Goal: Task Accomplishment & Management: Use online tool/utility

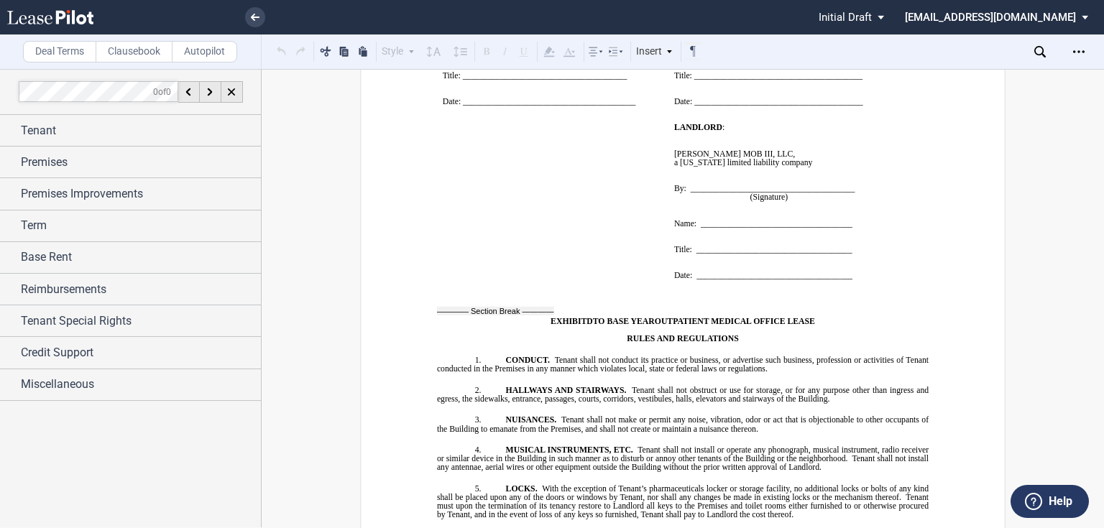
scroll to position [13050, 0]
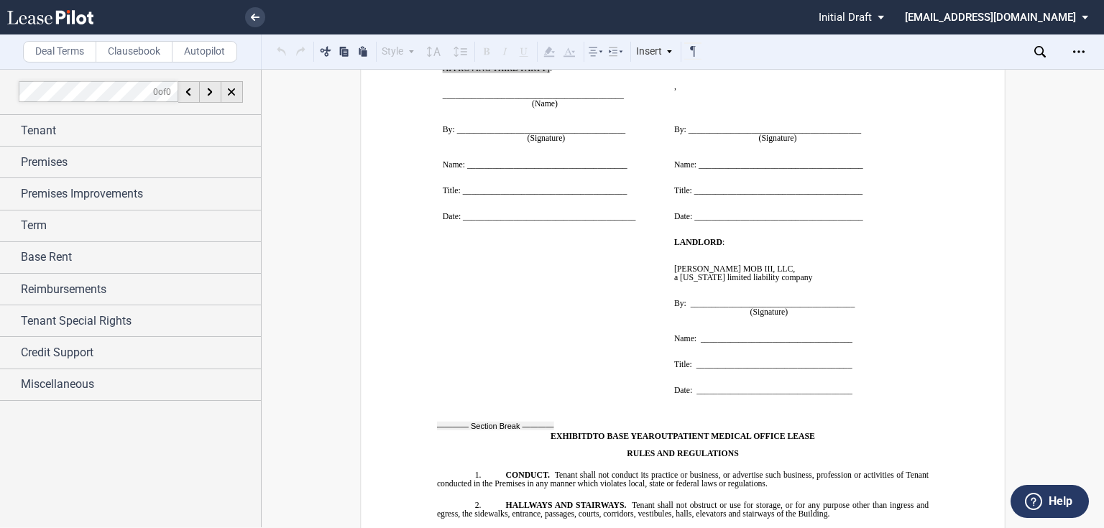
click at [1082, 14] on md-select "jlarce@healthpeak.com Change Password 2-Factor Authentication Form Management B…" at bounding box center [1001, 16] width 197 height 32
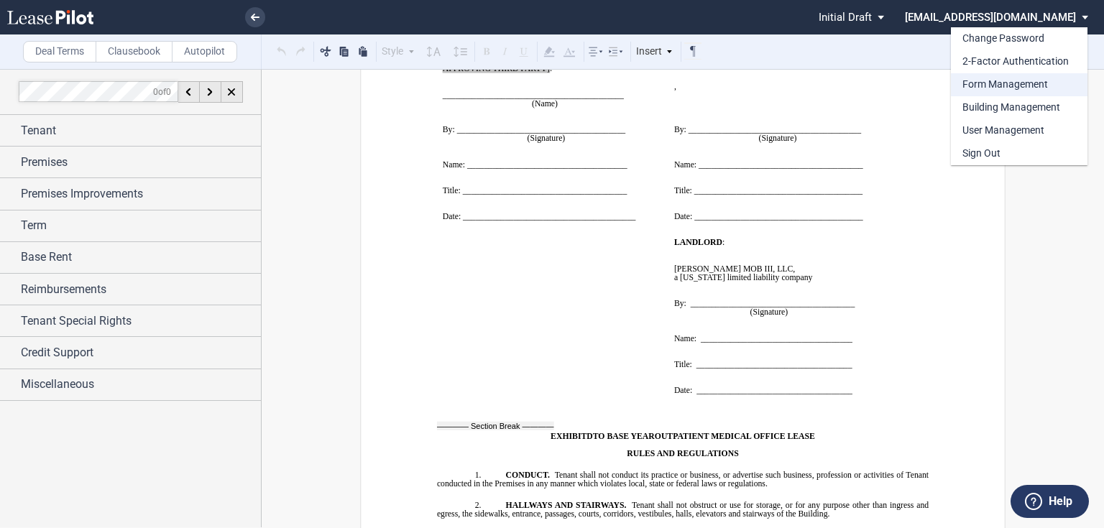
click at [1007, 80] on div "Form Management" at bounding box center [1005, 85] width 86 height 14
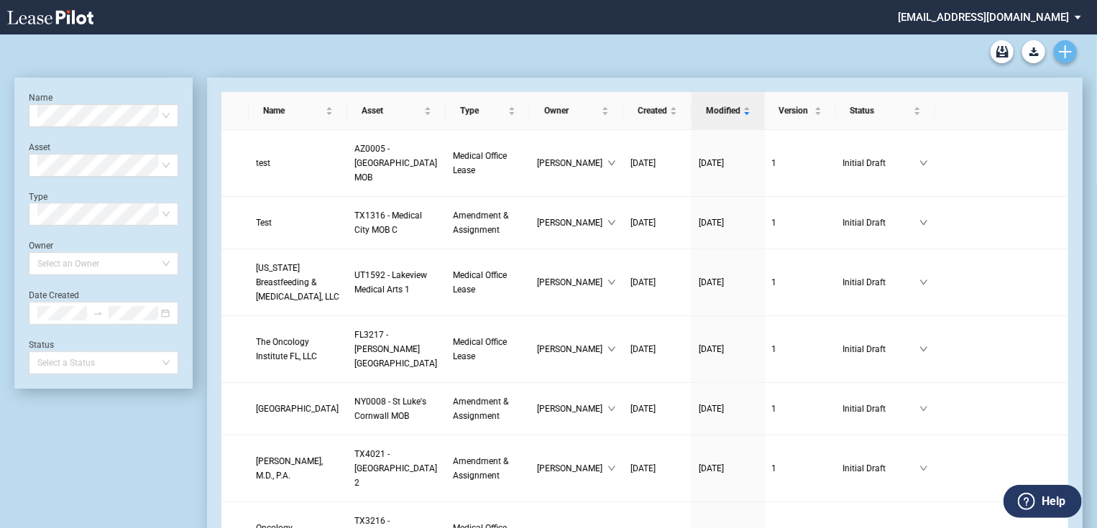
click at [1057, 52] on link "Create new document" at bounding box center [1064, 51] width 23 height 23
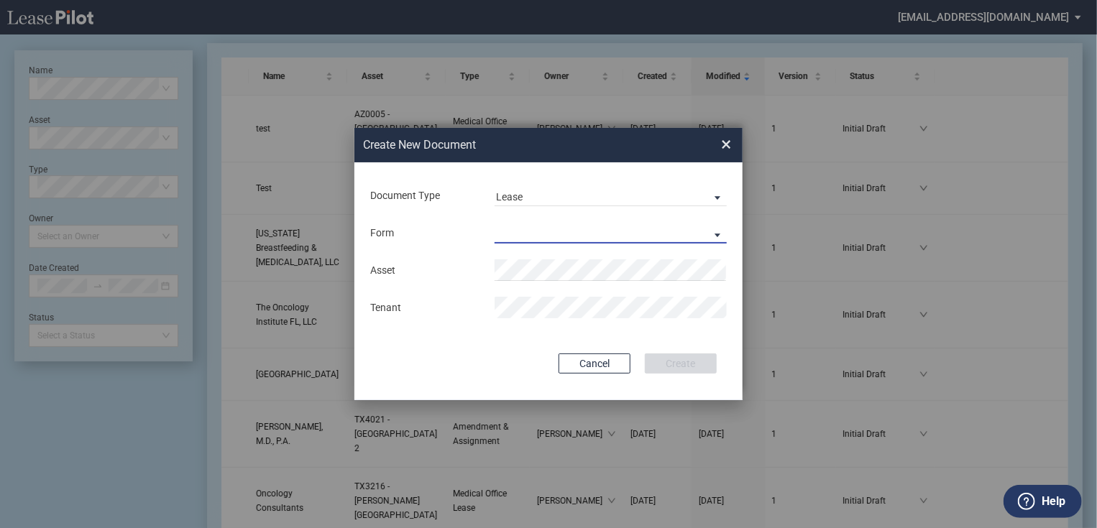
click at [550, 242] on md-select "Medical Office Lease Scottsdale Lease Louisville Lease 1370 Medical Place Lease…" at bounding box center [610, 233] width 232 height 22
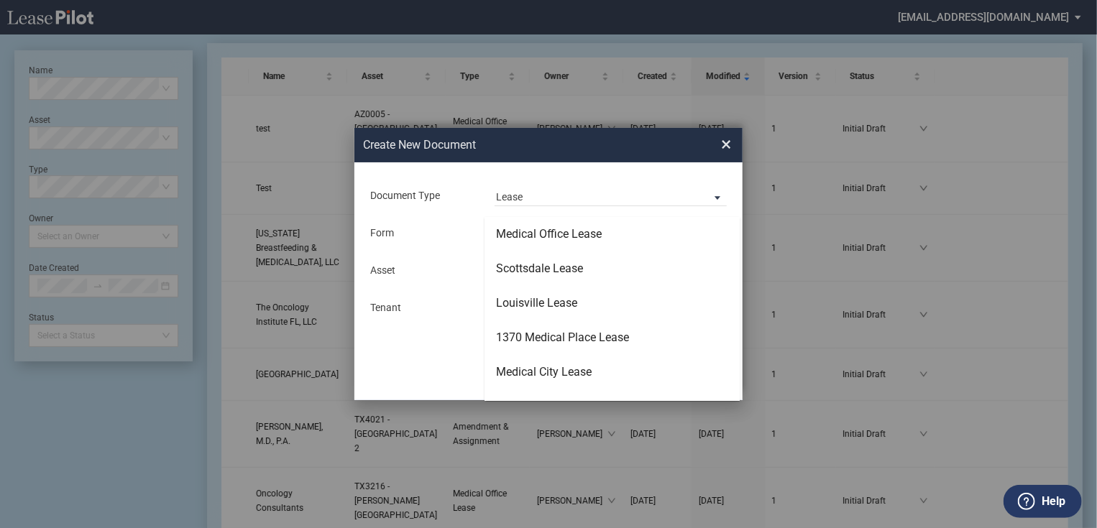
scroll to position [92, 0]
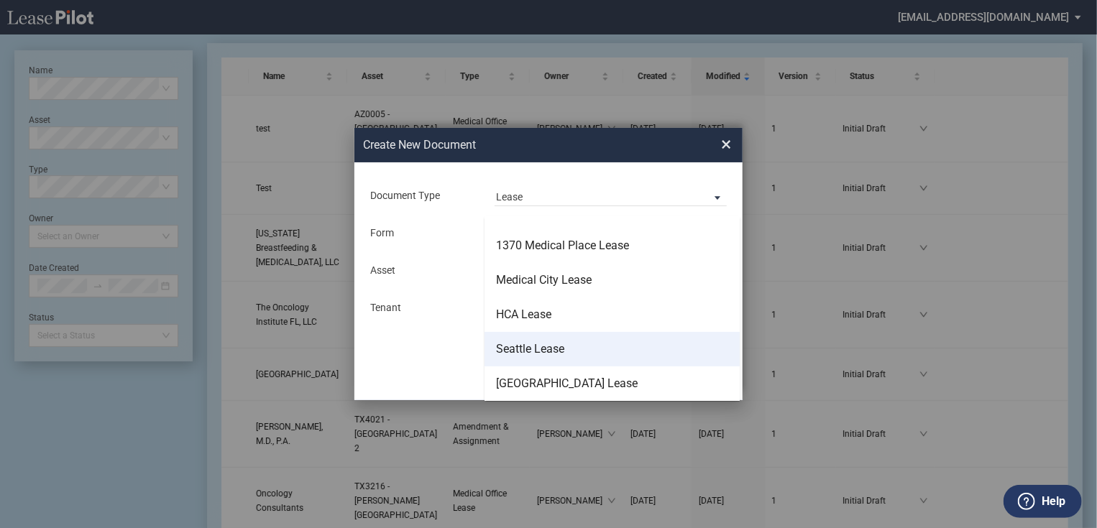
click at [550, 345] on div "Seattle Lease" at bounding box center [530, 349] width 68 height 16
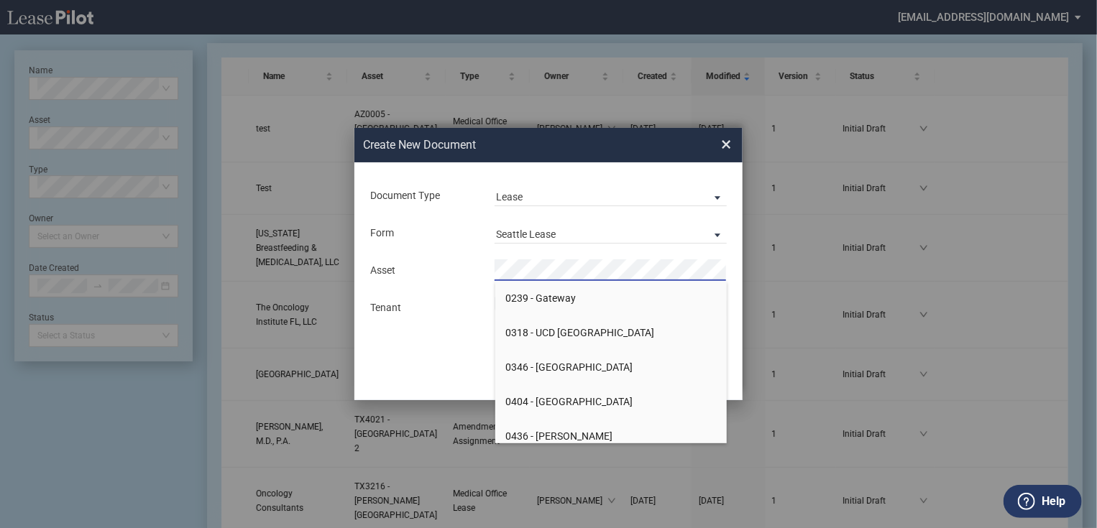
click at [382, 387] on div "Document Type Lease Lease Amendment Deal Type Office Deal Type Office Form Seat…" at bounding box center [548, 281] width 388 height 238
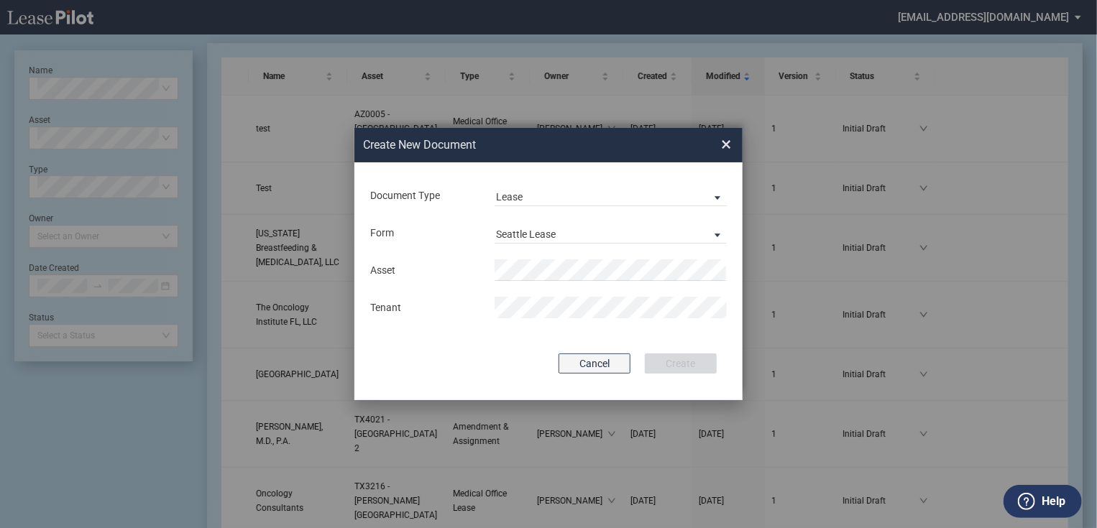
click at [603, 369] on button "Cancel" at bounding box center [594, 364] width 72 height 20
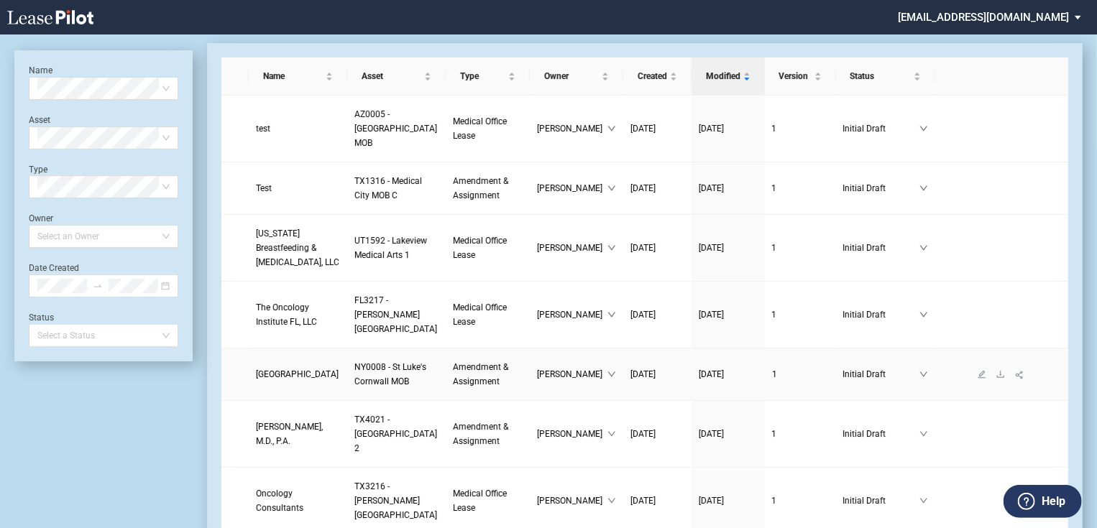
scroll to position [0, 0]
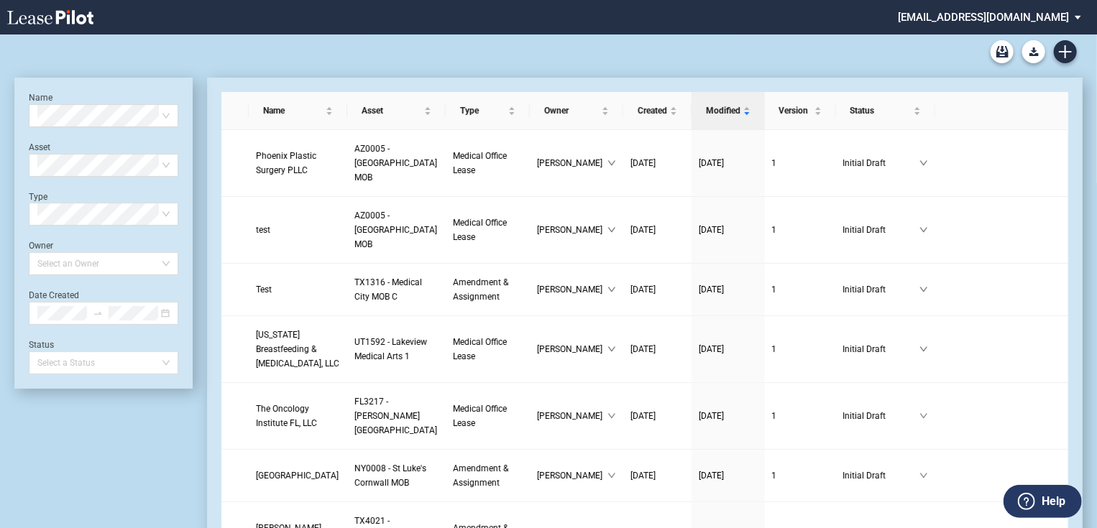
click at [1073, 14] on md-select "jlarce@healthpeak.com Change Password 2-Factor Authentication Form Management B…" at bounding box center [994, 16] width 197 height 32
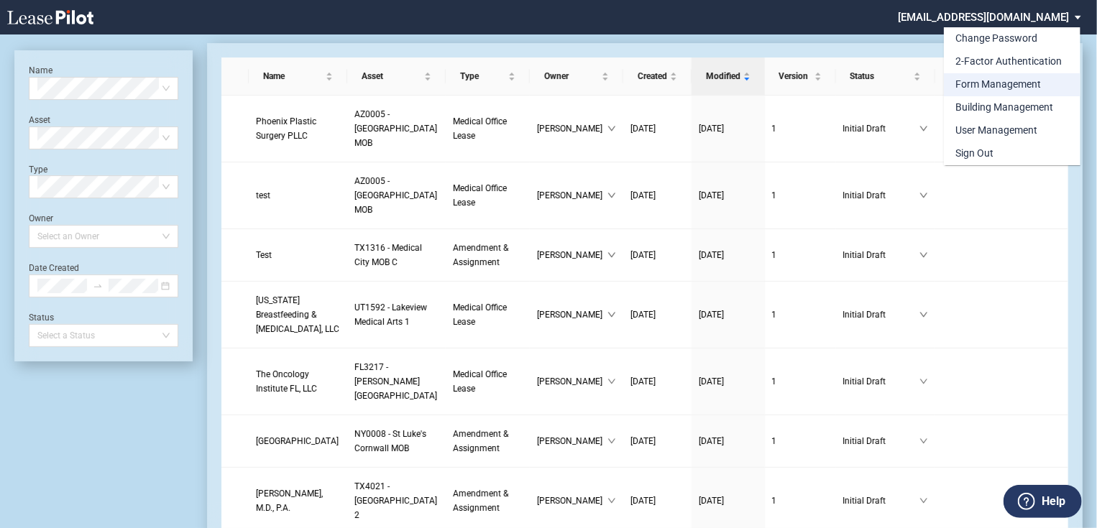
click at [986, 78] on div "Form Management" at bounding box center [998, 85] width 86 height 14
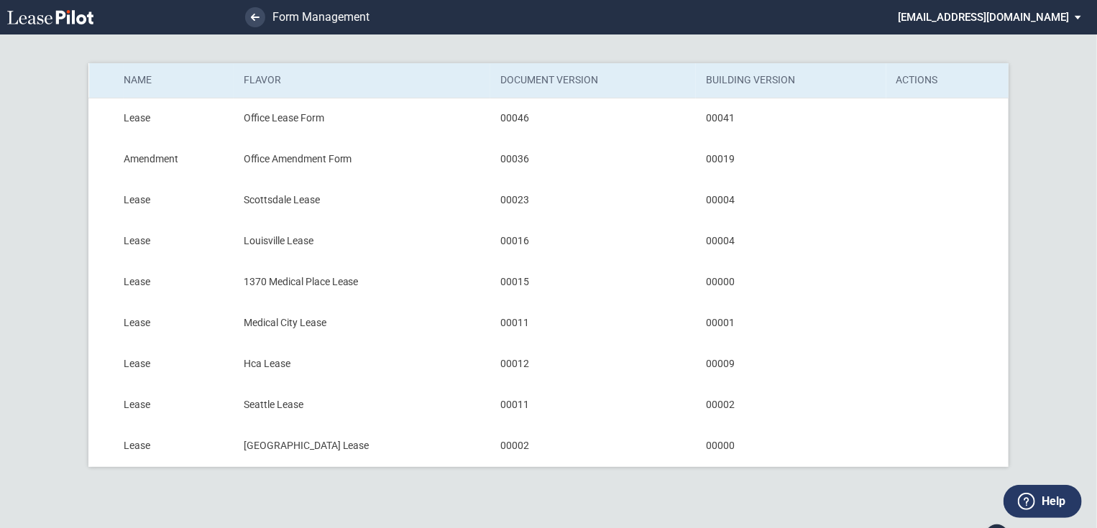
click at [1078, 14] on md-select "jlarce@healthpeak.com Change Password 2-Factor Authentication Form Management B…" at bounding box center [994, 16] width 197 height 32
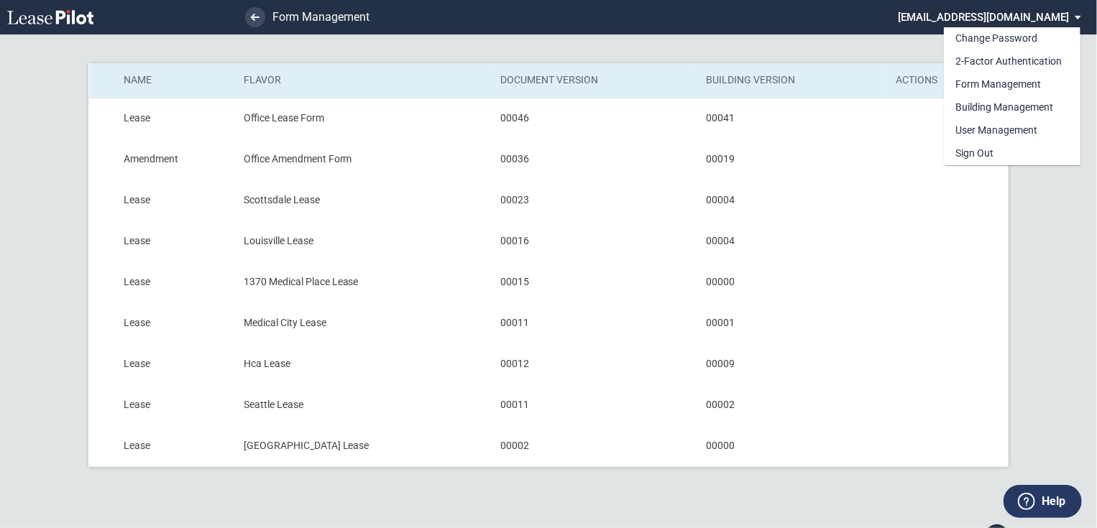
click at [1063, 277] on md-backdrop at bounding box center [548, 264] width 1097 height 528
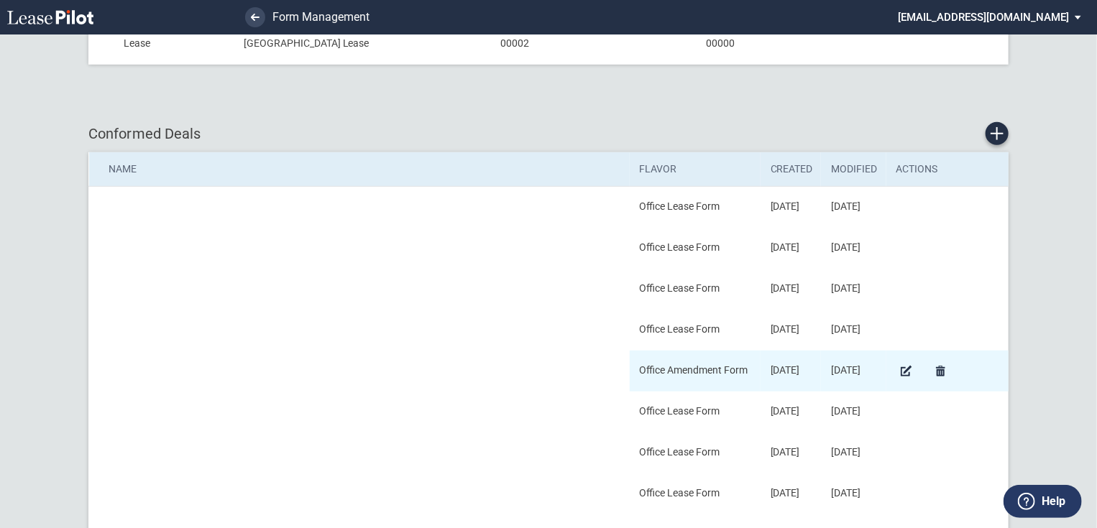
scroll to position [460, 0]
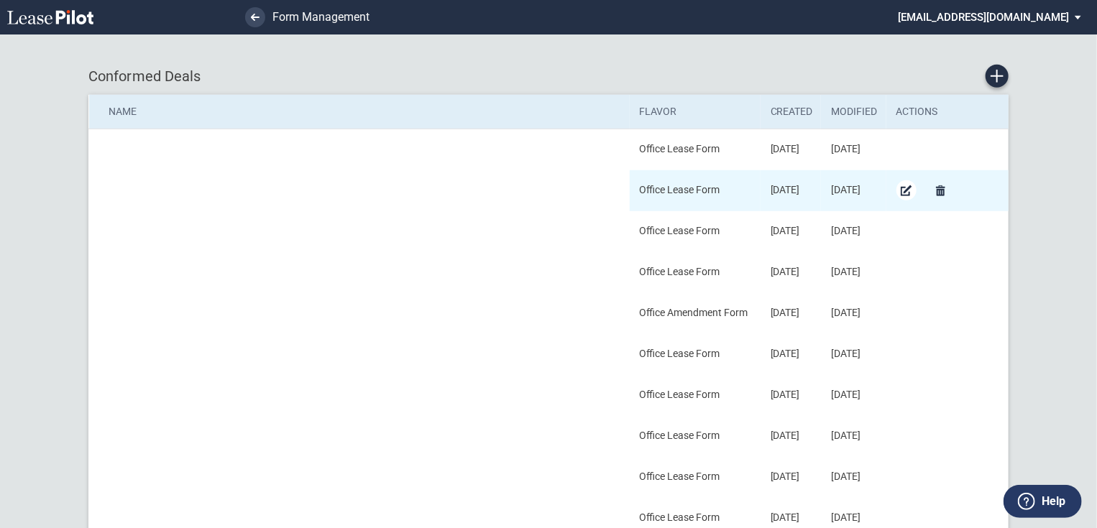
click at [900, 190] on md-icon "Edit Conformed Deal" at bounding box center [906, 190] width 17 height 17
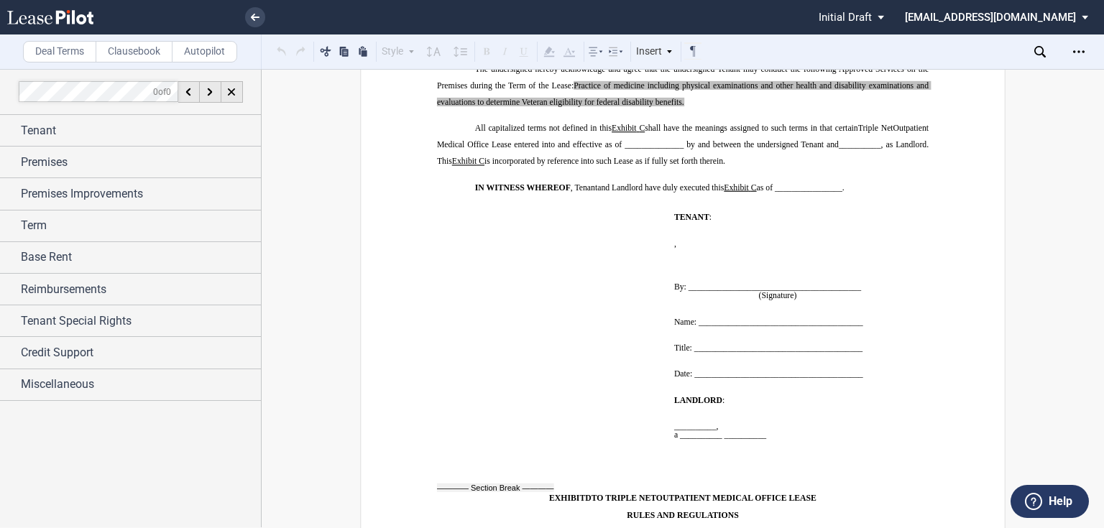
scroll to position [13040, 0]
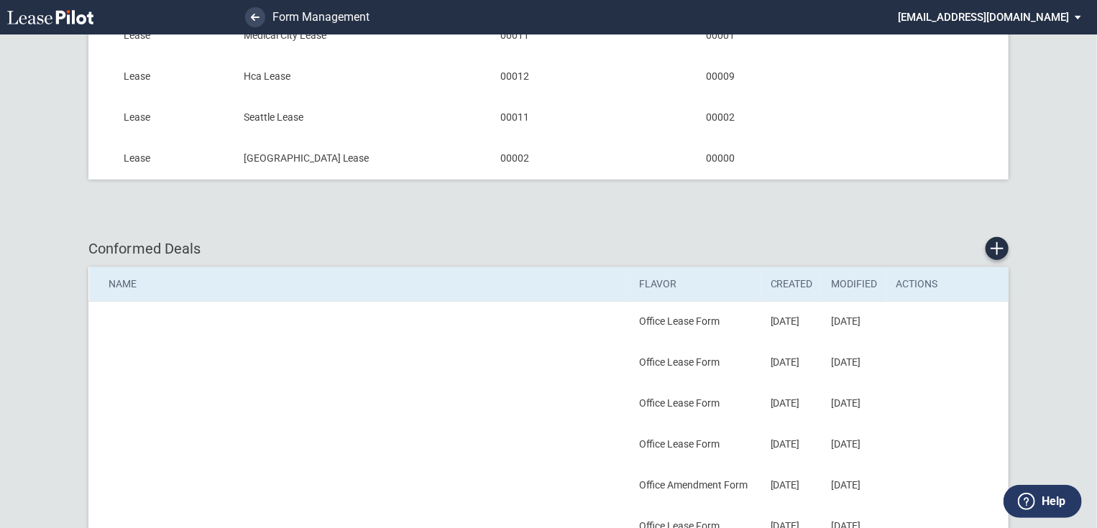
scroll to position [460, 0]
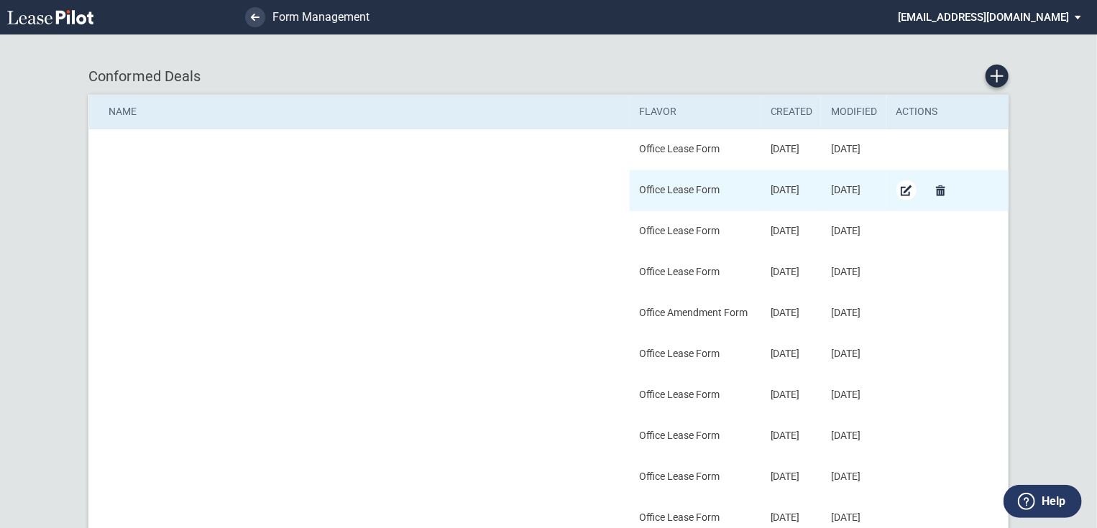
click at [903, 188] on md-icon "Edit Conformed Deal" at bounding box center [906, 190] width 17 height 17
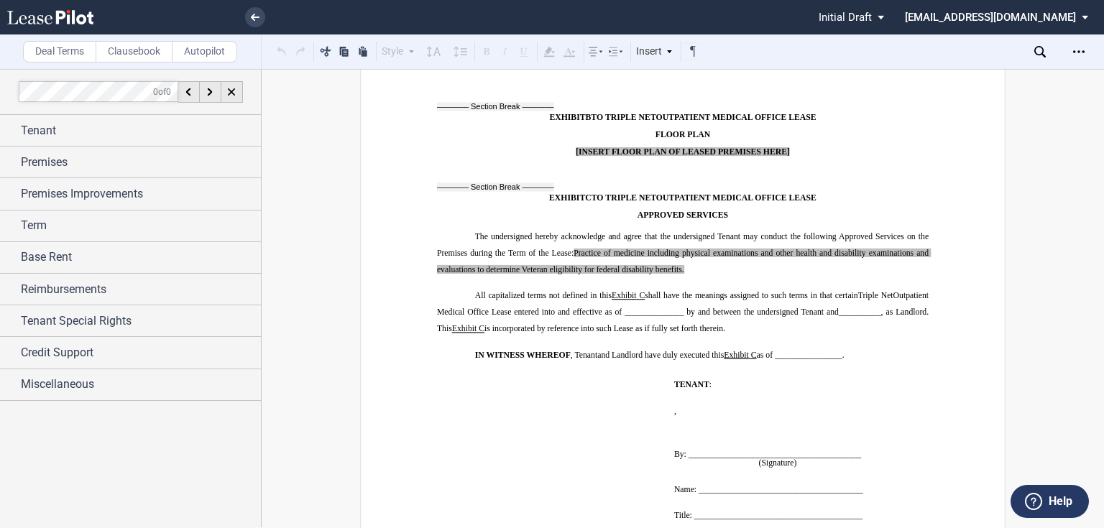
scroll to position [13160, 0]
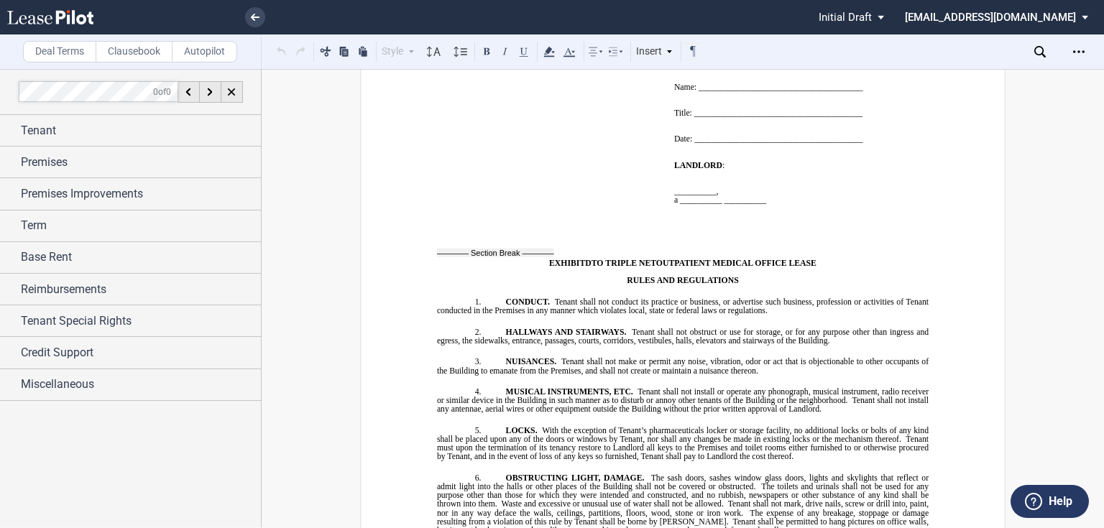
drag, startPoint x: 494, startPoint y: 322, endPoint x: 445, endPoint y: 151, distance: 178.1
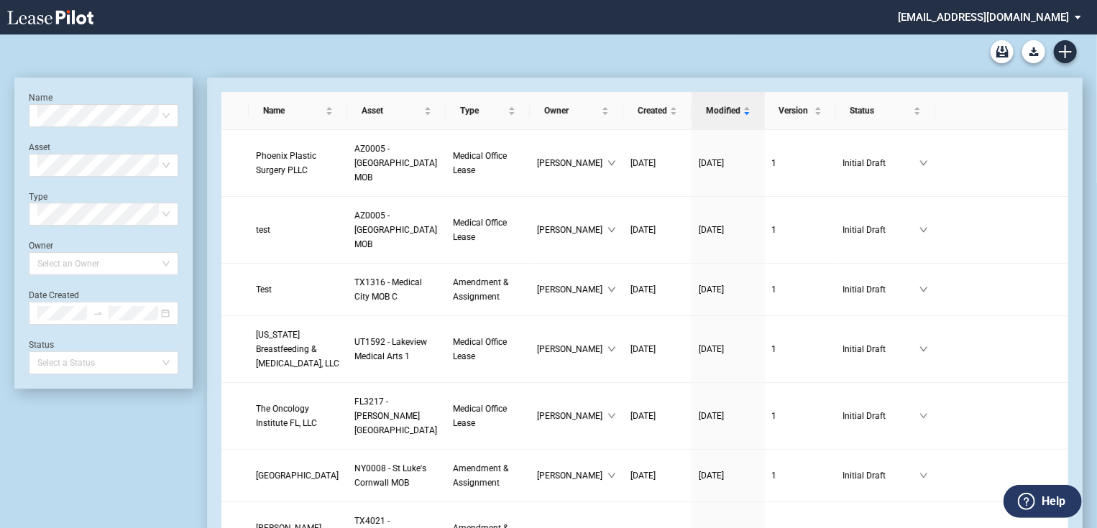
click at [1066, 19] on md-select "jlarce@healthpeak.com Change Password 2-Factor Authentication Form Management B…" at bounding box center [994, 16] width 197 height 32
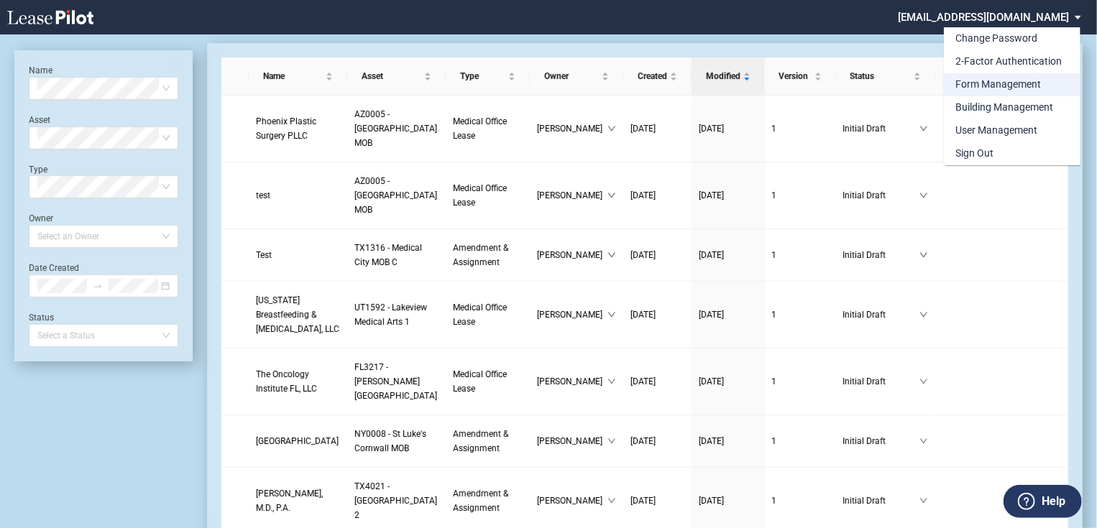
click at [995, 84] on div "Form Management" at bounding box center [998, 85] width 86 height 14
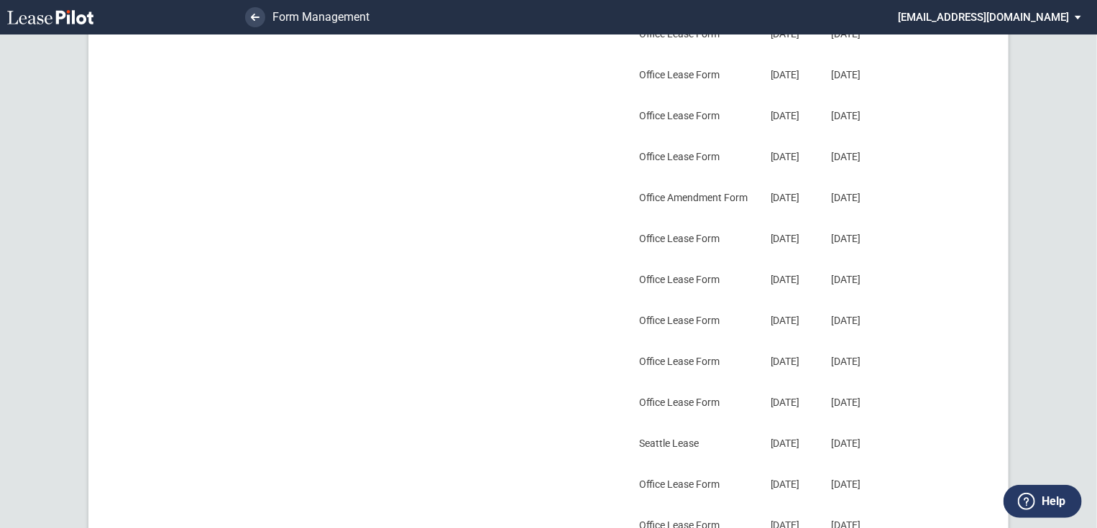
scroll to position [632, 0]
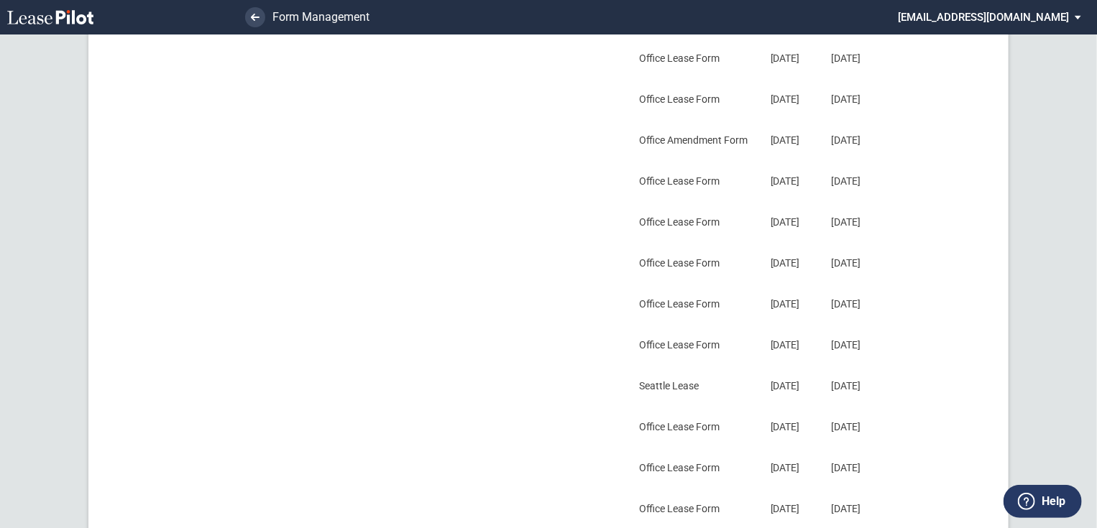
click at [1075, 321] on div "Name Flavor Document Version Building Version Actions Lease Office Lease Form 0…" at bounding box center [548, 373] width 1097 height 2011
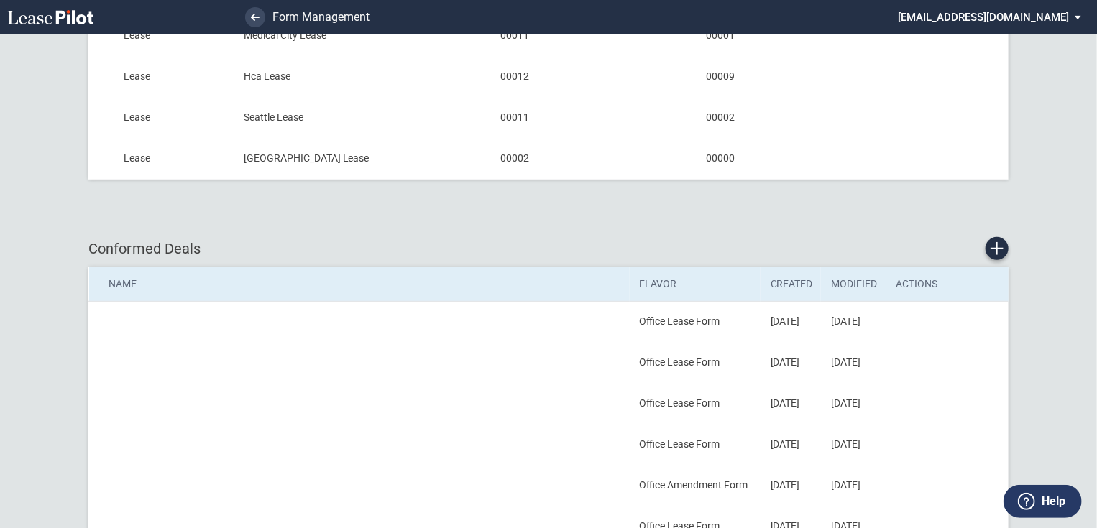
scroll to position [0, 0]
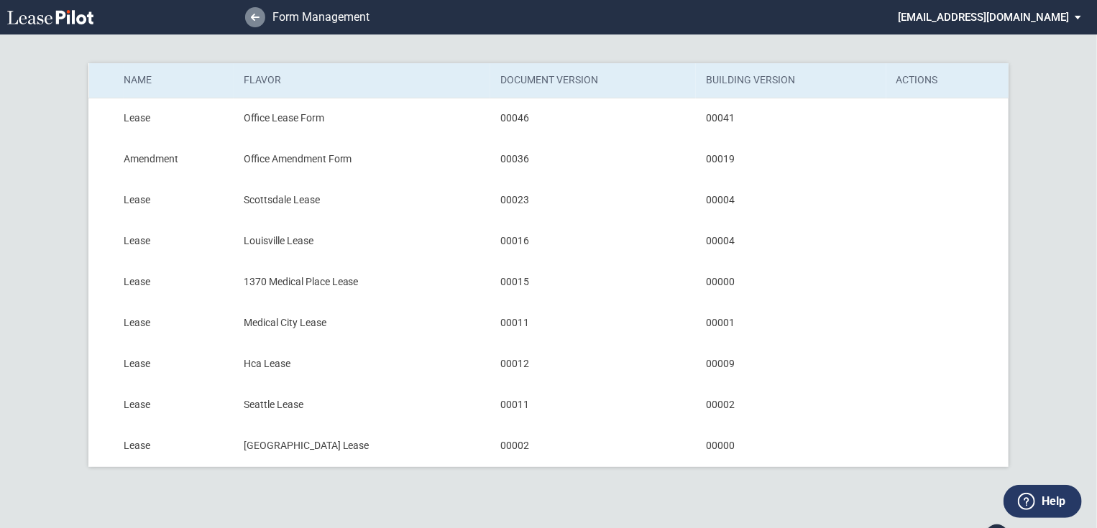
click at [261, 13] on link at bounding box center [255, 17] width 20 height 20
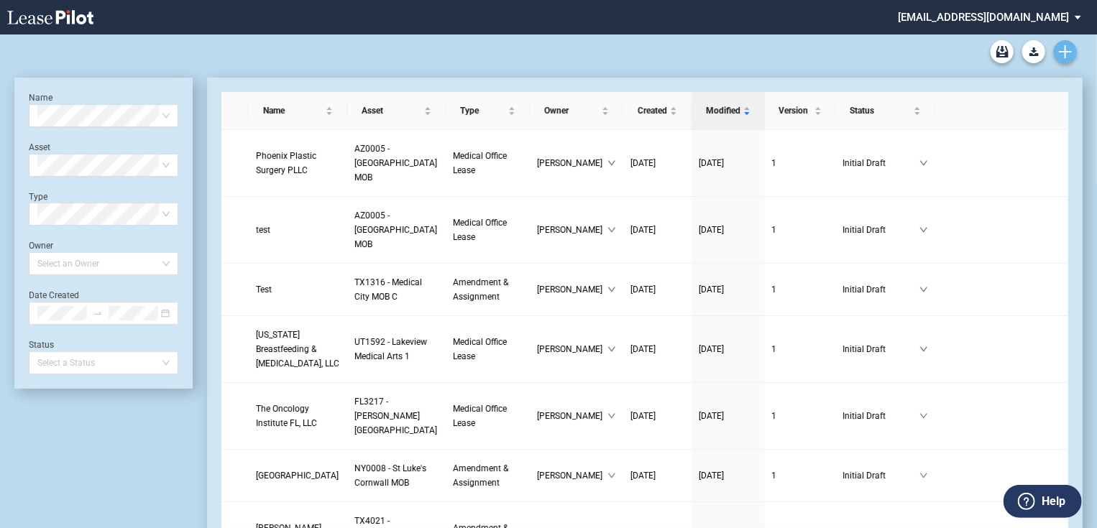
click at [1071, 53] on link "Create new document" at bounding box center [1064, 51] width 23 height 23
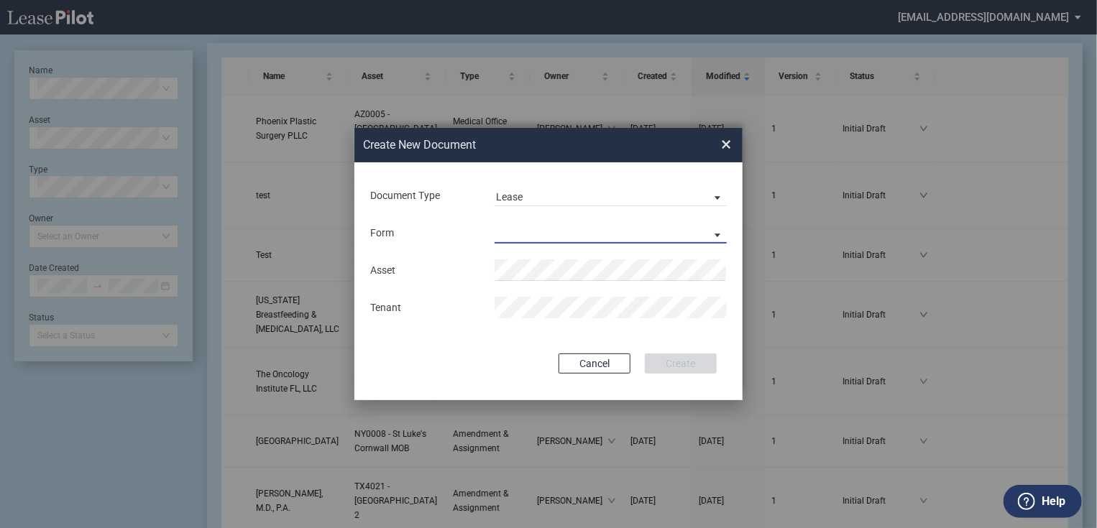
click at [658, 242] on md-select "Medical Office Lease Scottsdale Lease Louisville Lease 1370 Medical Place Lease…" at bounding box center [610, 233] width 232 height 22
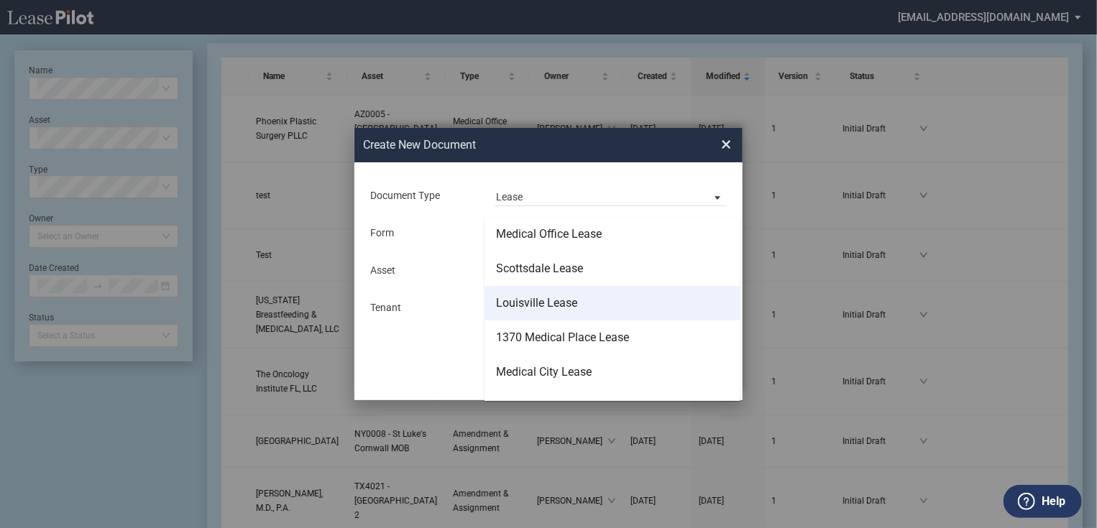
scroll to position [92, 0]
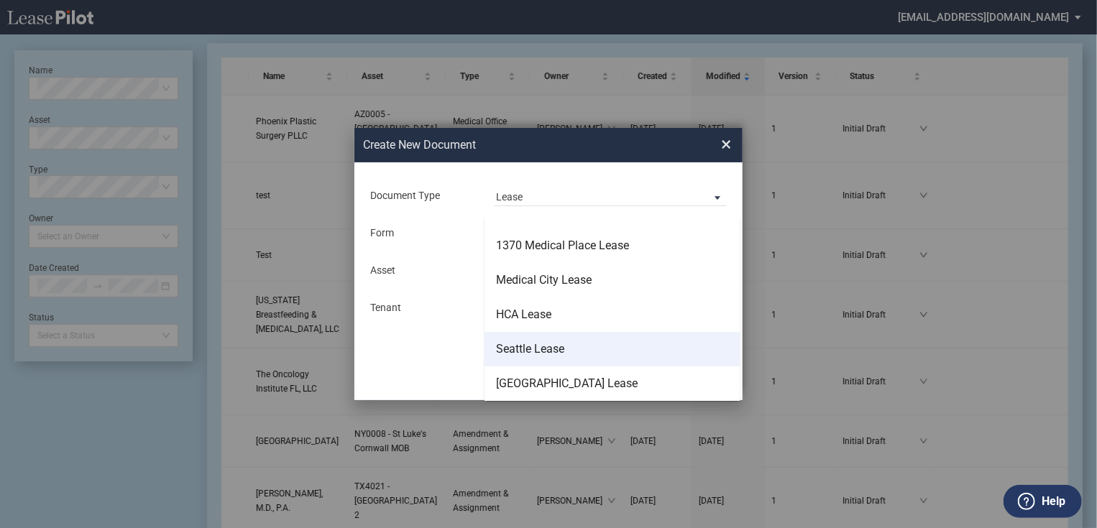
click at [567, 351] on md-option "Seattle Lease" at bounding box center [611, 349] width 255 height 34
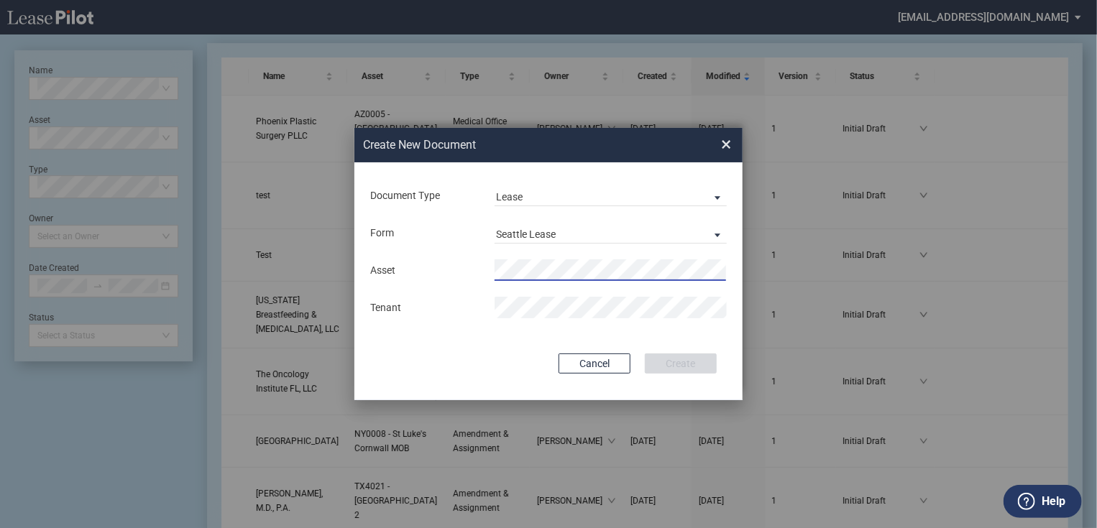
click at [535, 259] on md-input-container "Asset" at bounding box center [548, 270] width 359 height 24
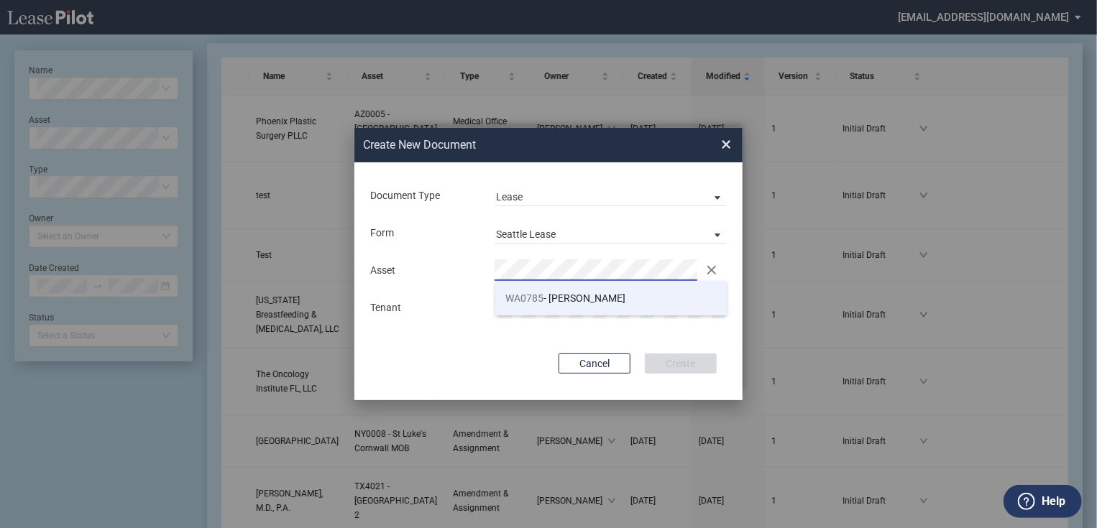
click at [567, 293] on span "WA0785 - Arnold" at bounding box center [566, 297] width 120 height 11
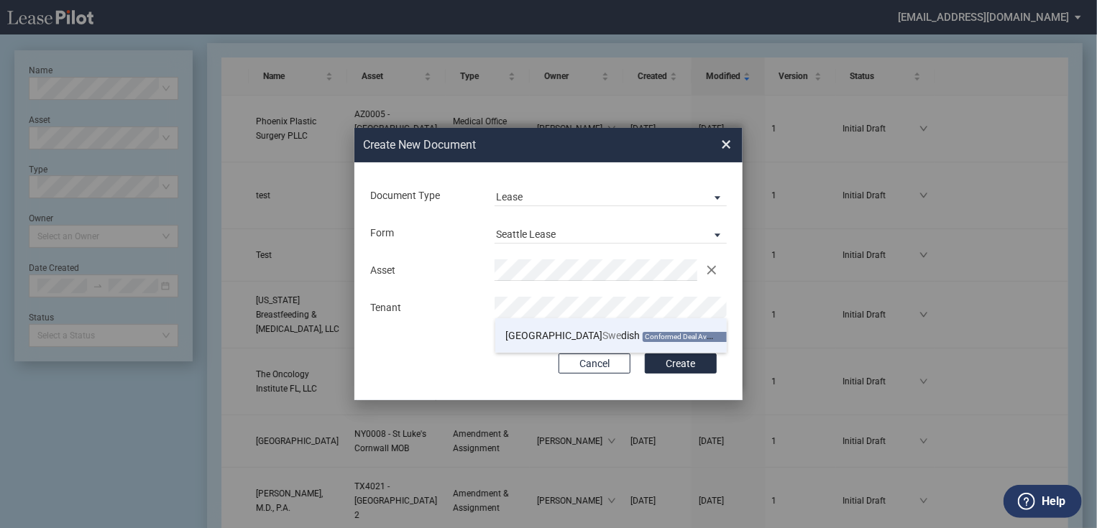
click at [603, 331] on span "Swe" at bounding box center [612, 335] width 19 height 11
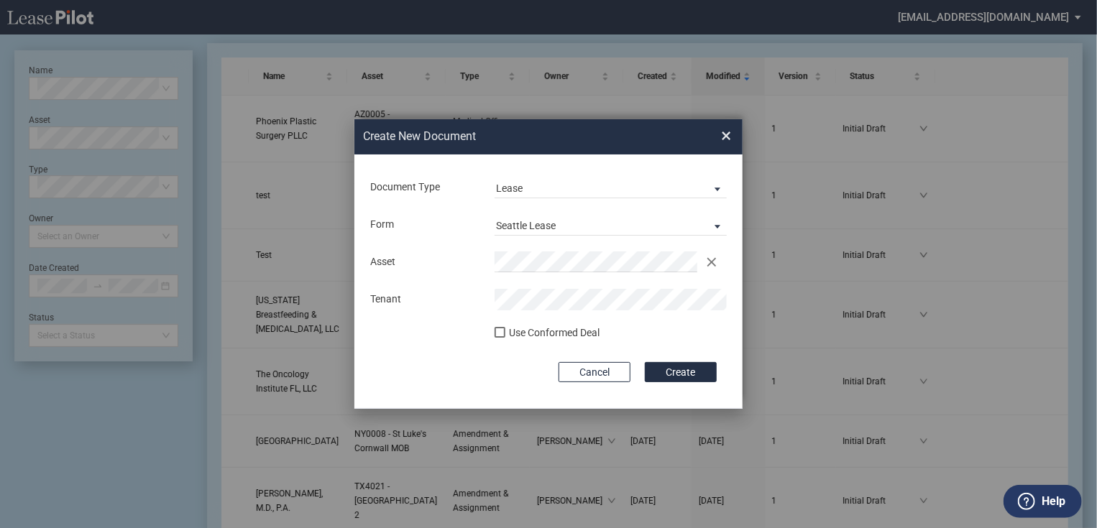
click at [576, 332] on div "Use Conformed Deal" at bounding box center [554, 333] width 91 height 14
click at [664, 373] on button "Create" at bounding box center [681, 372] width 72 height 20
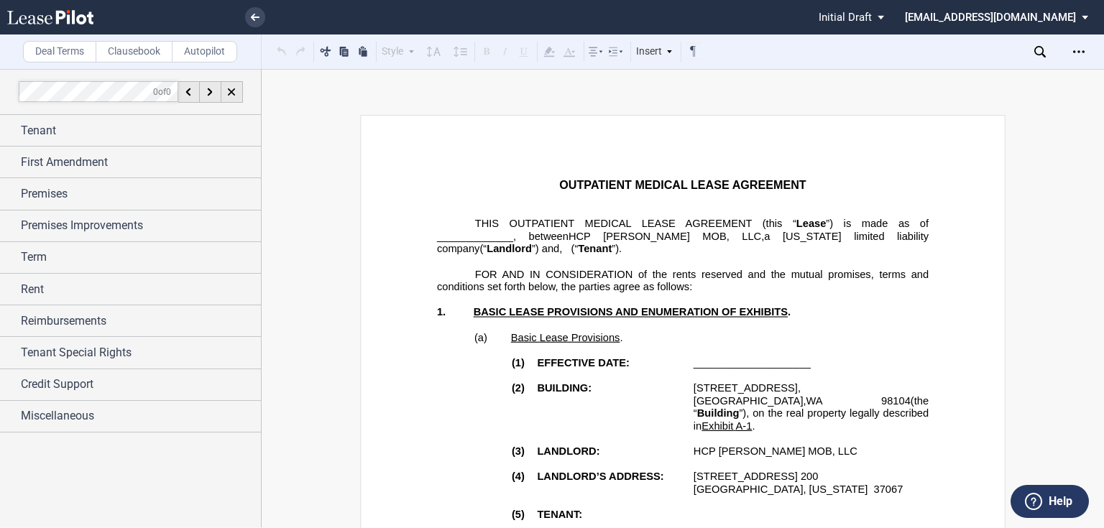
drag, startPoint x: 55, startPoint y: 131, endPoint x: 73, endPoint y: 165, distance: 38.3
click at [55, 132] on span "Tenant" at bounding box center [38, 130] width 35 height 17
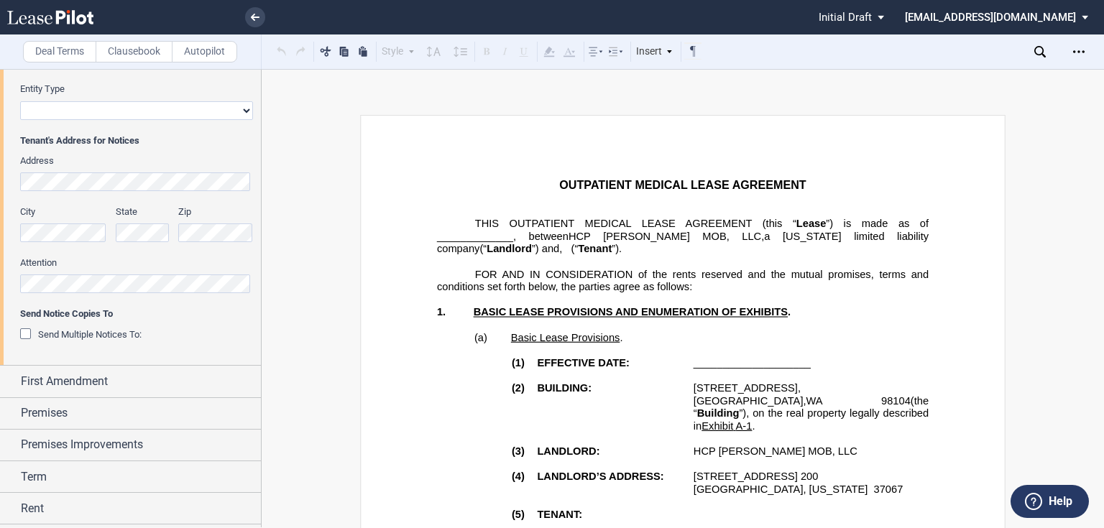
scroll to position [402, 0]
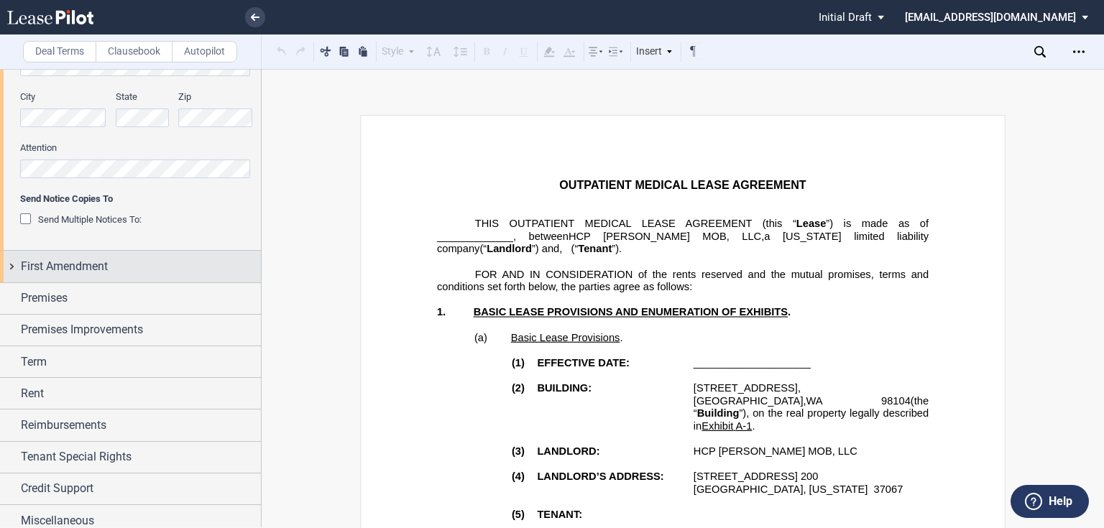
click at [29, 264] on span "First Amendment" at bounding box center [64, 266] width 87 height 17
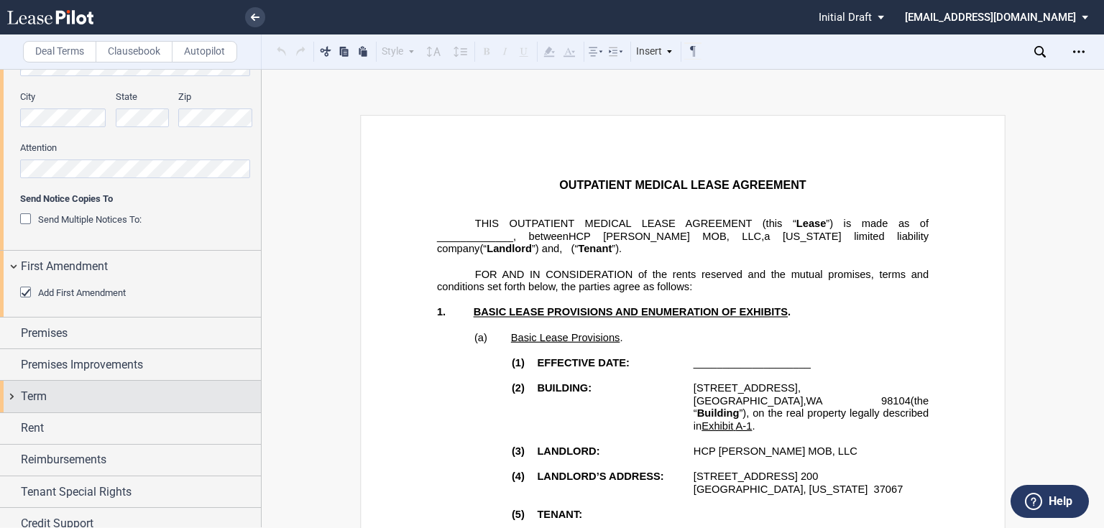
scroll to position [453, 0]
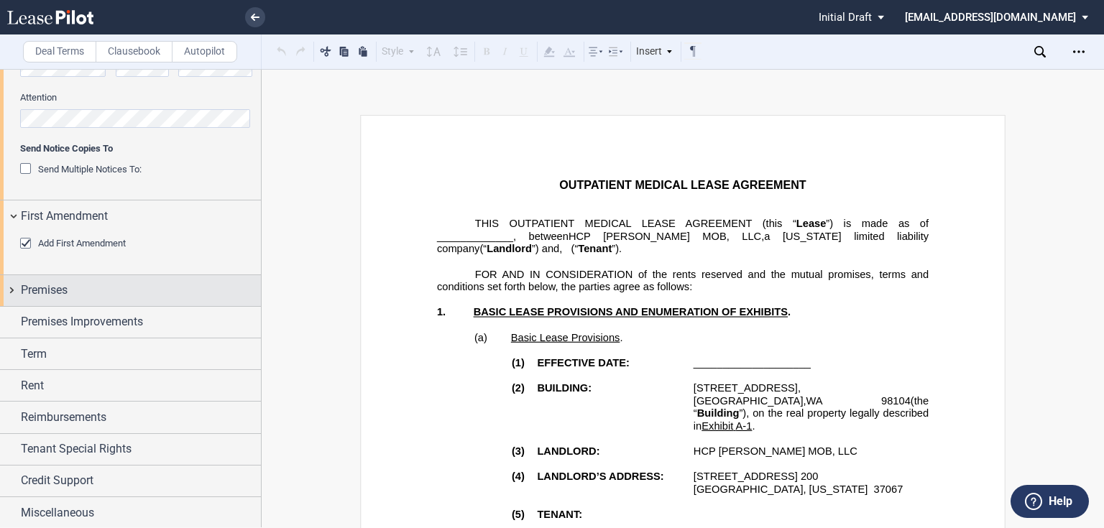
click at [95, 282] on div "Premises" at bounding box center [141, 290] width 240 height 17
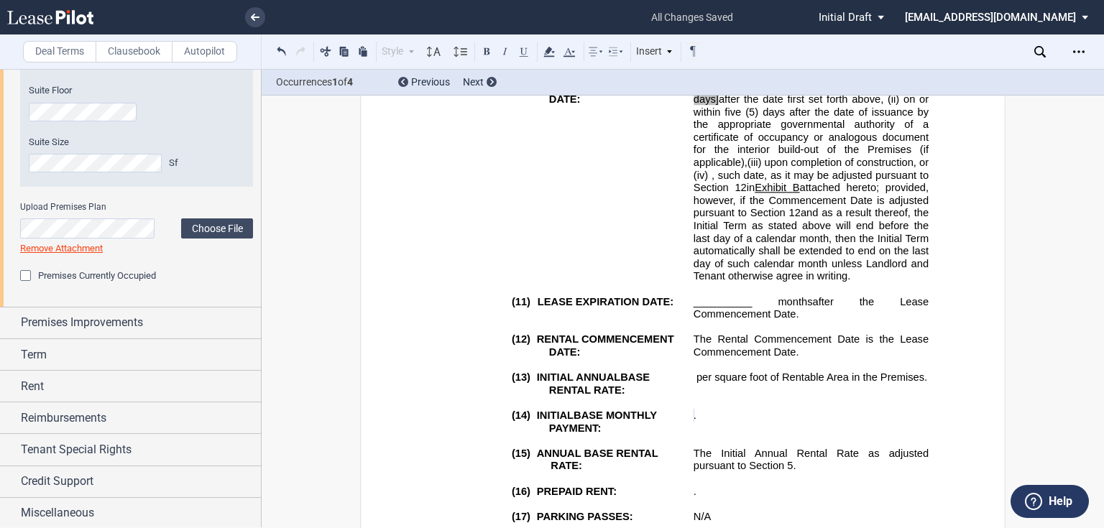
scroll to position [433, 0]
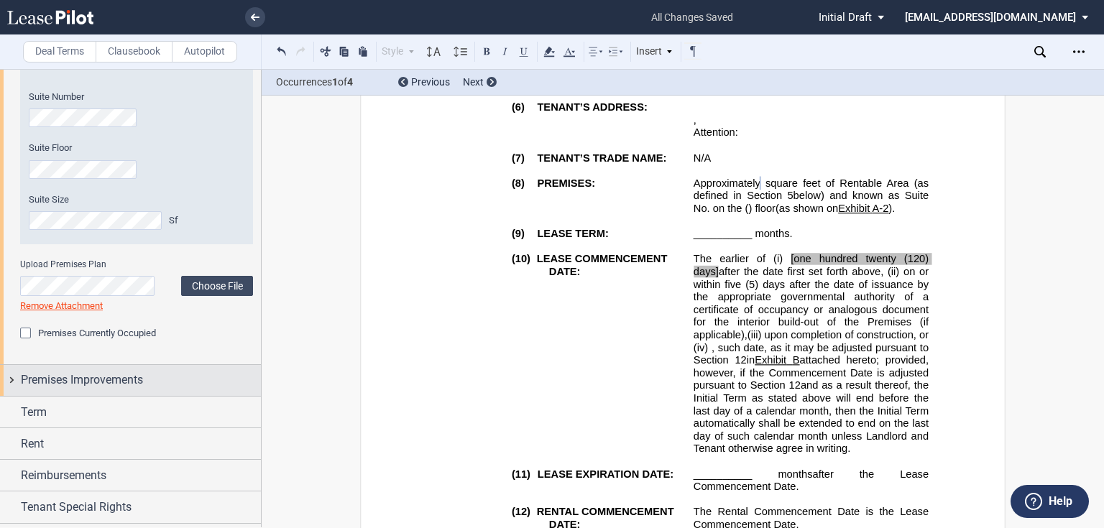
click at [66, 384] on span "Premises Improvements" at bounding box center [82, 380] width 122 height 17
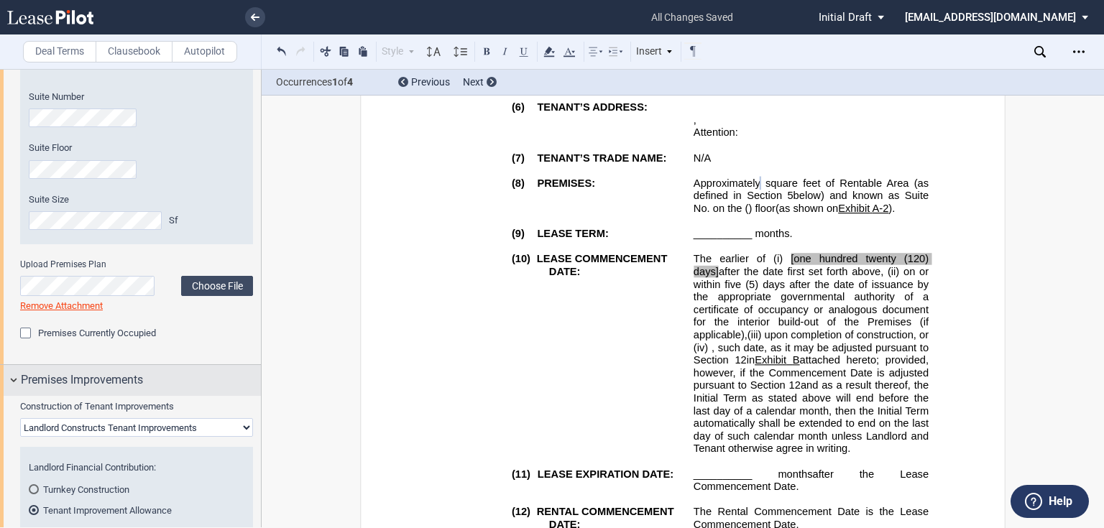
scroll to position [966, 0]
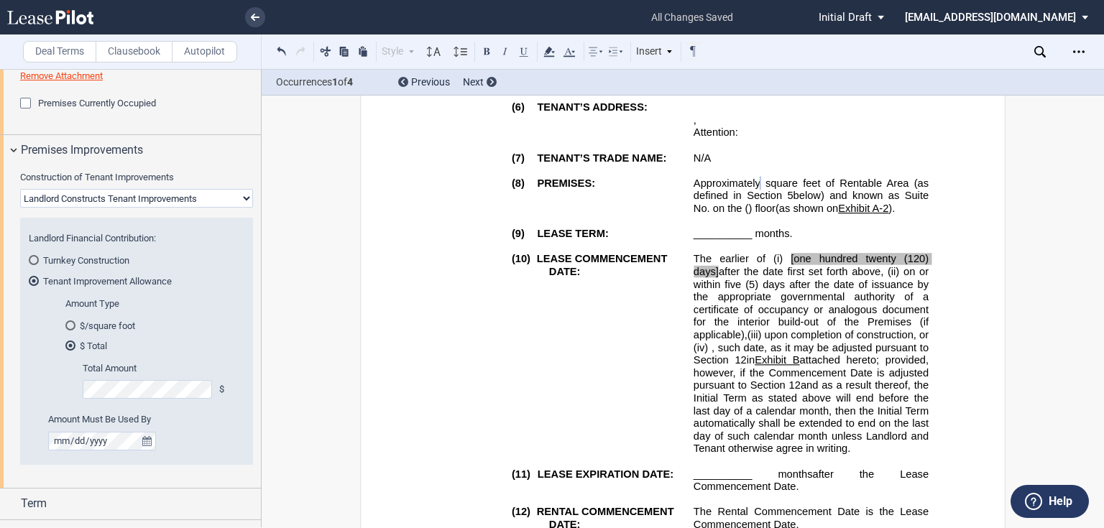
click at [151, 200] on select "Landlord Constructs Tenant Improvements Tenant Constructs Tenant Improvements "…" at bounding box center [136, 198] width 233 height 19
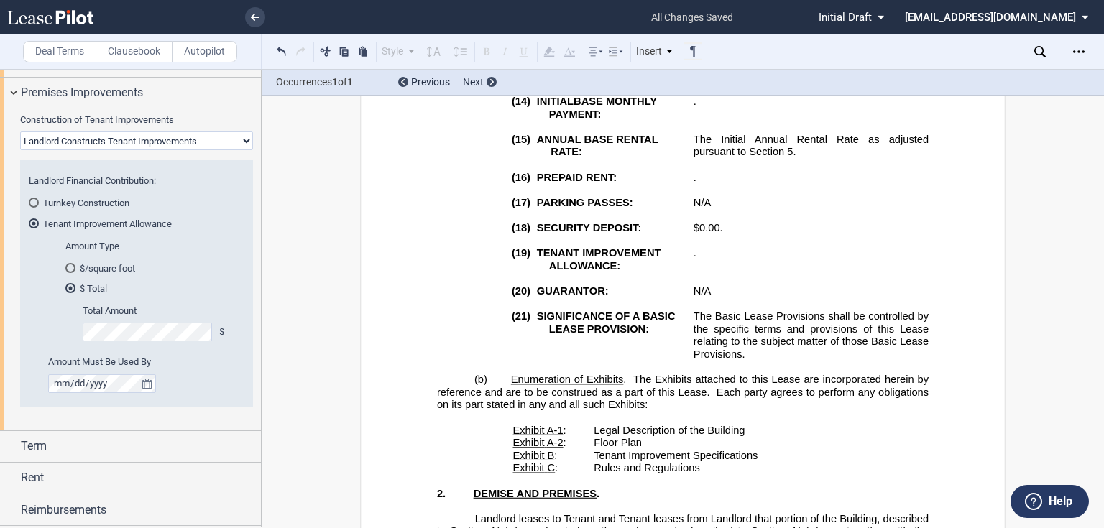
scroll to position [18176, 0]
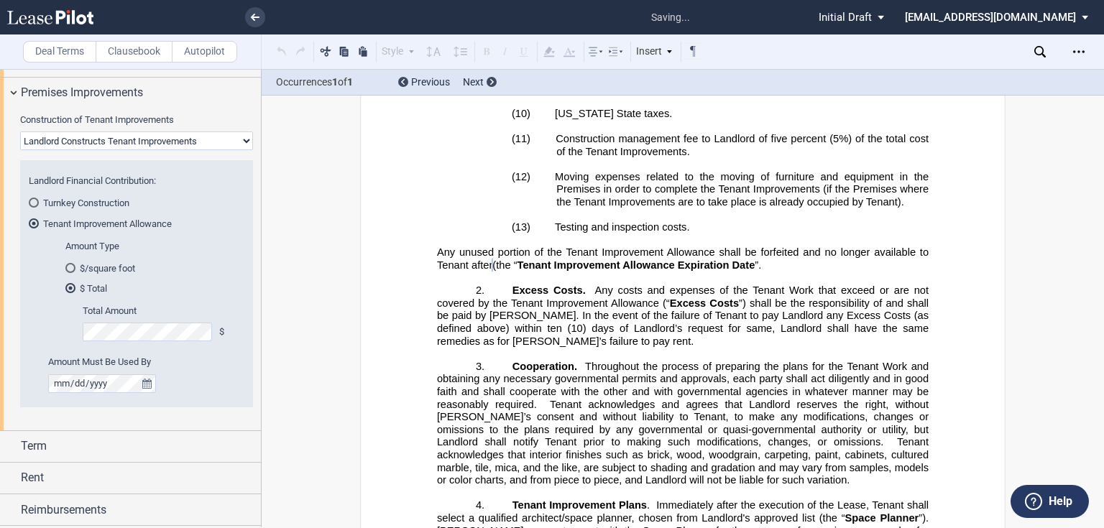
drag, startPoint x: 180, startPoint y: 426, endPoint x: 136, endPoint y: 393, distance: 55.5
click at [179, 425] on div "Construction of Tenant Improvements Landlord Constructs Tenant Improvements Ten…" at bounding box center [130, 270] width 261 height 322
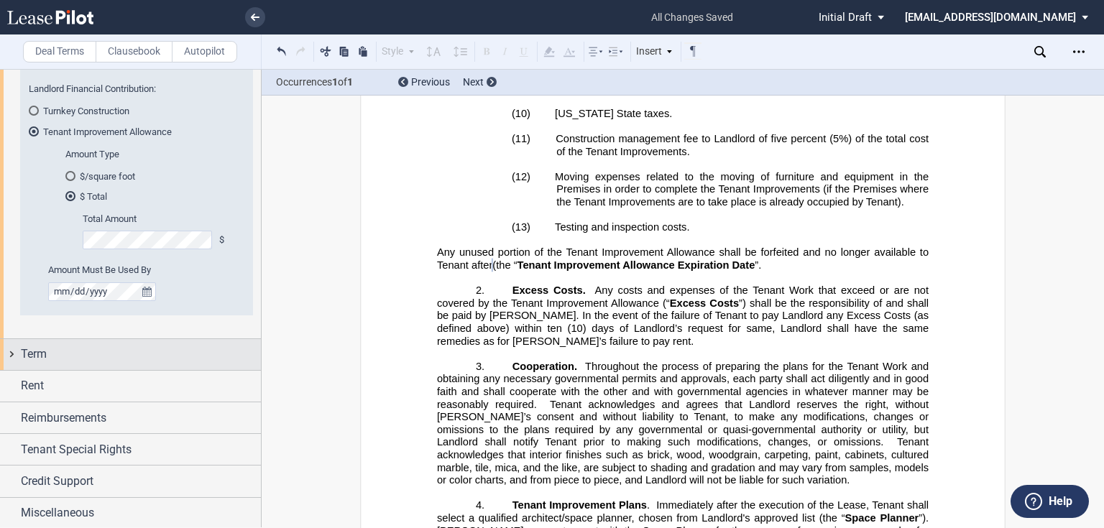
drag, startPoint x: 50, startPoint y: 349, endPoint x: 14, endPoint y: 361, distance: 38.6
click at [50, 349] on div "Term" at bounding box center [141, 354] width 240 height 17
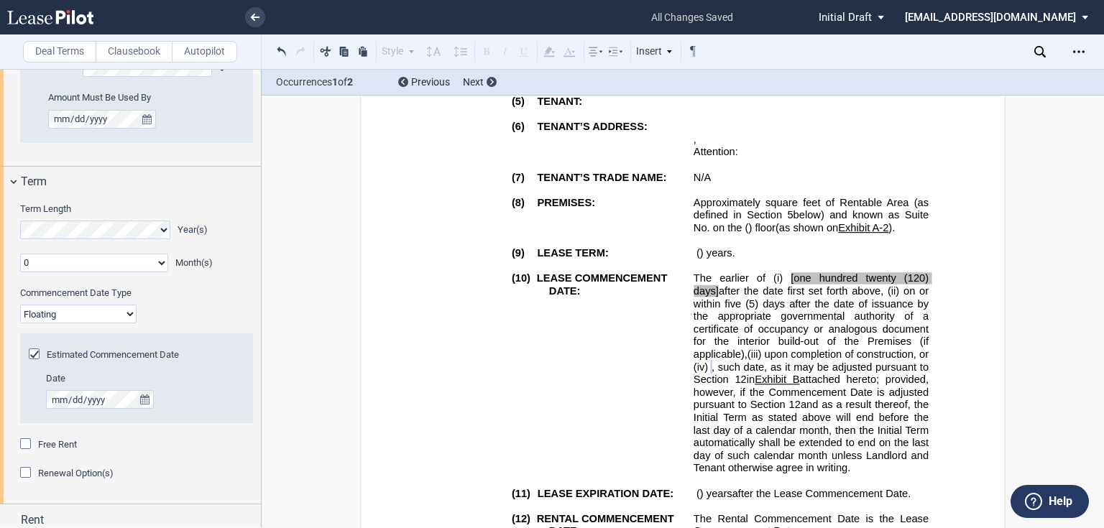
scroll to position [1403, 0]
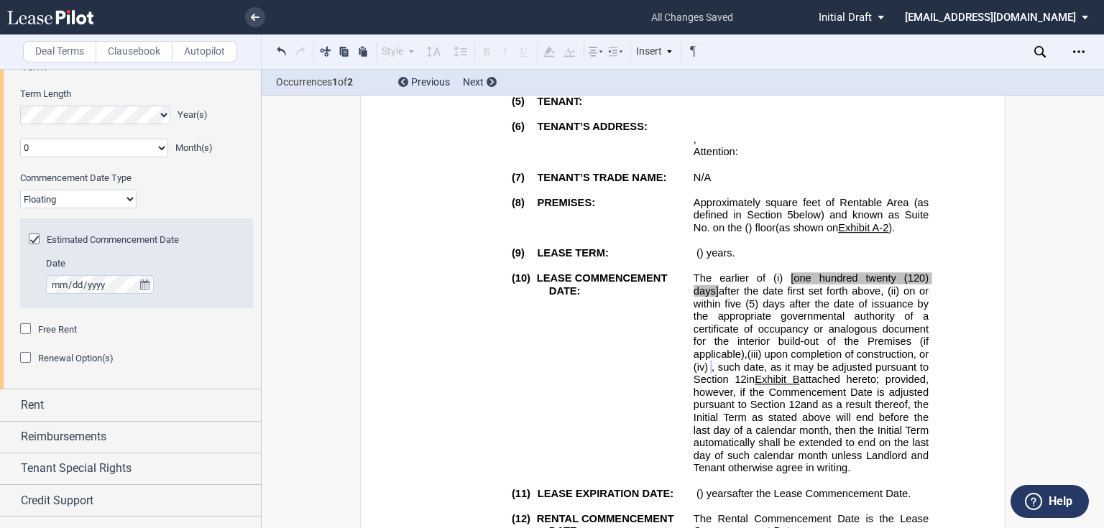
click at [75, 357] on span "Renewal Option(s)" at bounding box center [75, 358] width 75 height 11
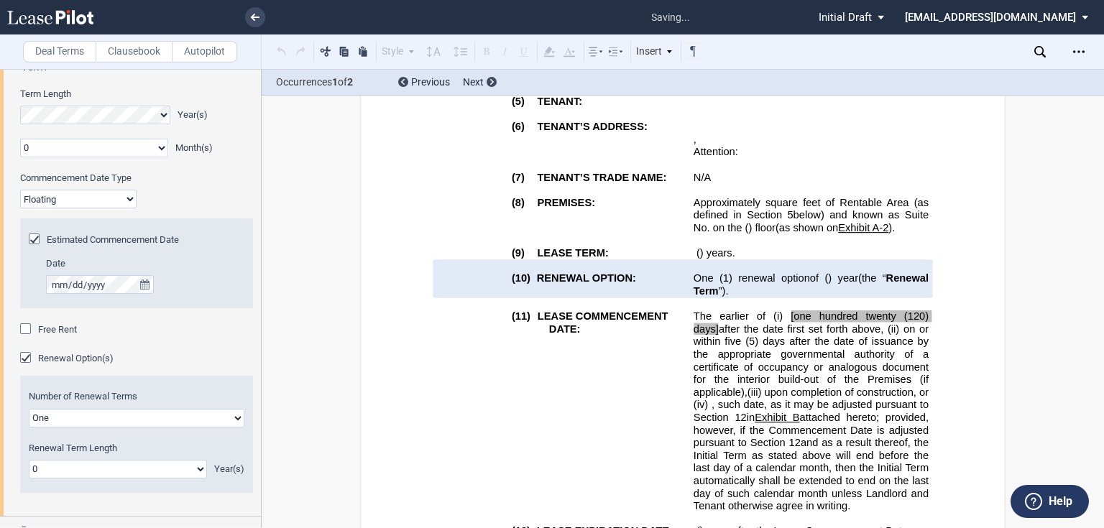
scroll to position [1518, 0]
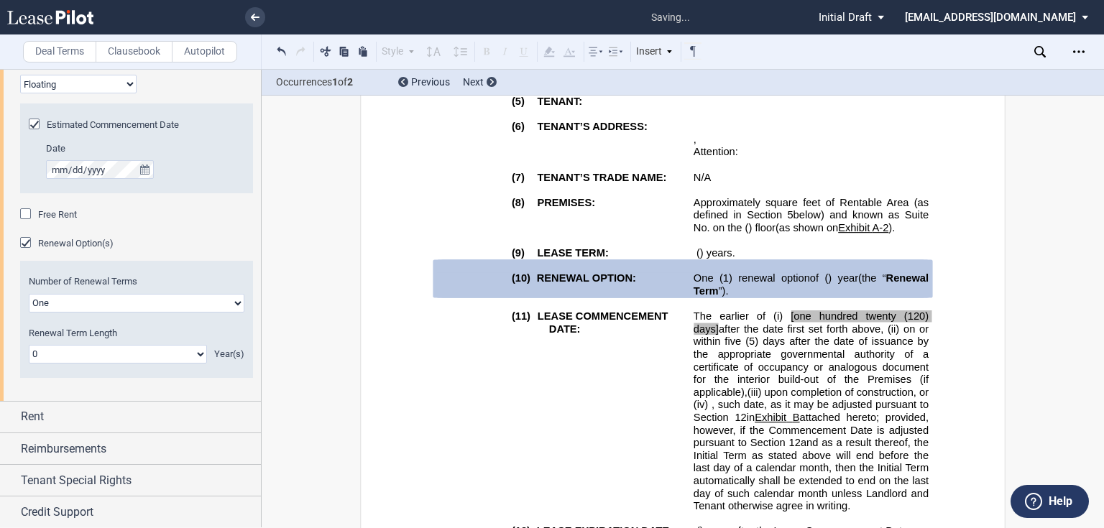
drag, startPoint x: 149, startPoint y: 348, endPoint x: 140, endPoint y: 355, distance: 11.2
click at [149, 348] on select "0 1 2 3 4 5 6 7 8 9 10 11 12 13 14 15 16 17 18 19 20" at bounding box center [118, 354] width 178 height 19
select select "number:5"
click at [29, 345] on select "0 1 2 3 4 5 6 7 8 9 10 11 12 13 14 15 16 17 18 19 20" at bounding box center [118, 354] width 178 height 19
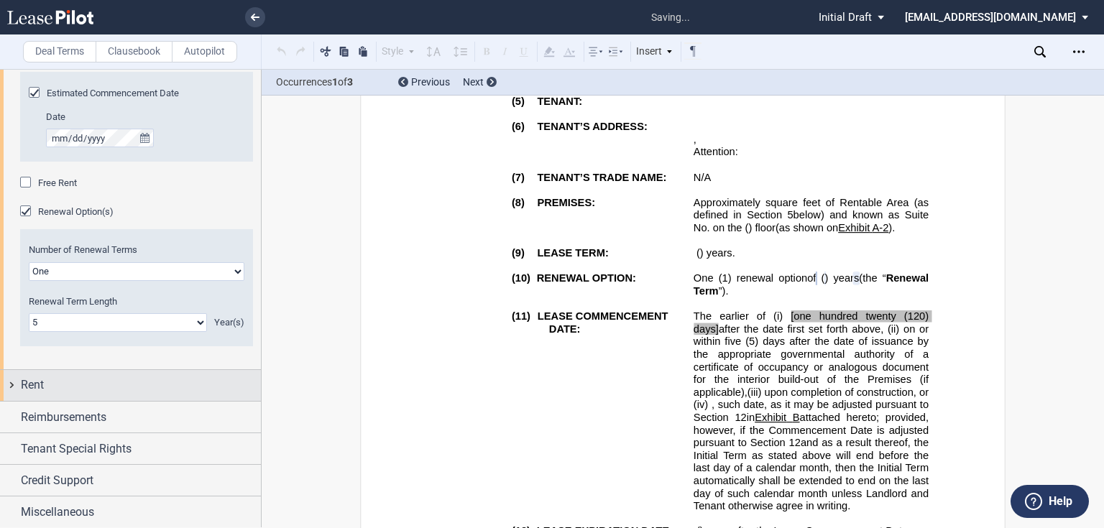
click at [40, 393] on div "Rent" at bounding box center [130, 385] width 261 height 31
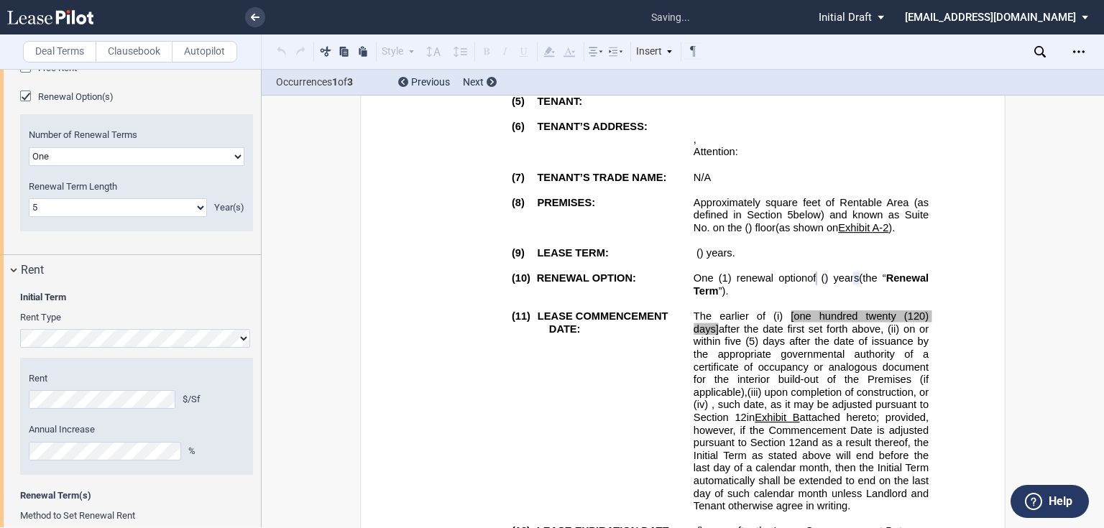
scroll to position [1722, 0]
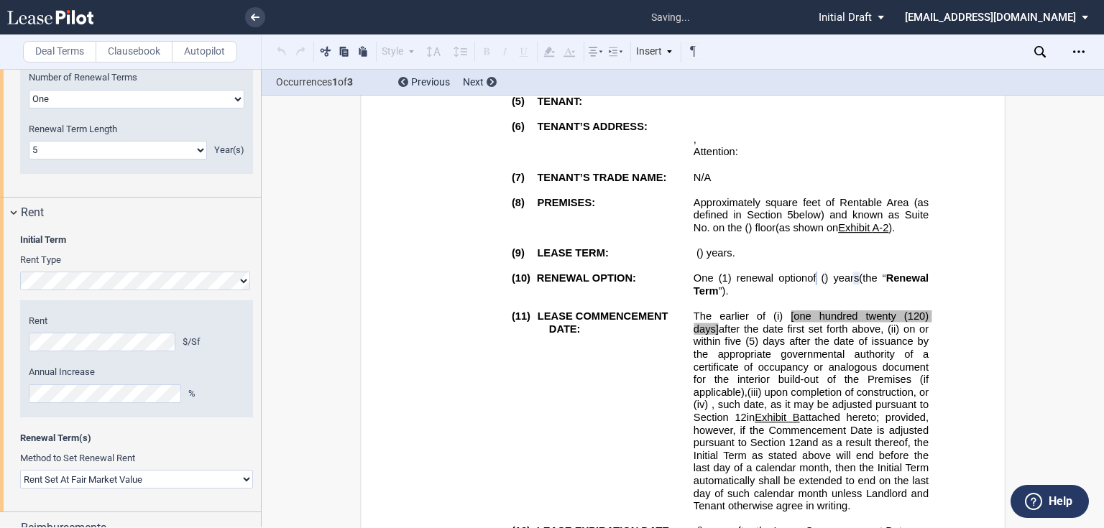
click at [80, 481] on select "Rent Set At Fair Market Value Rent Specified in Lease" at bounding box center [136, 479] width 233 height 19
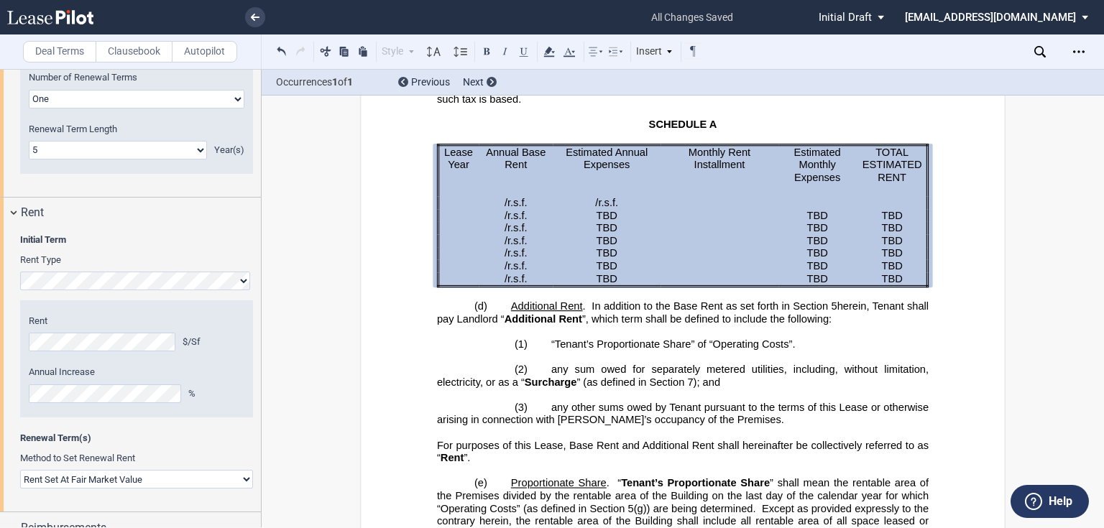
scroll to position [1832, 0]
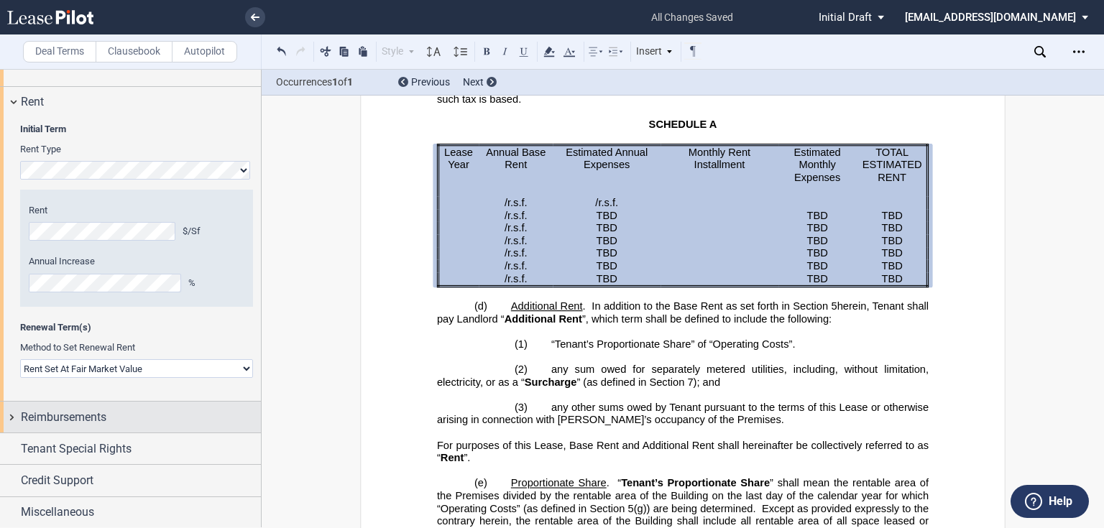
click at [121, 411] on div "Reimbursements" at bounding box center [141, 417] width 240 height 17
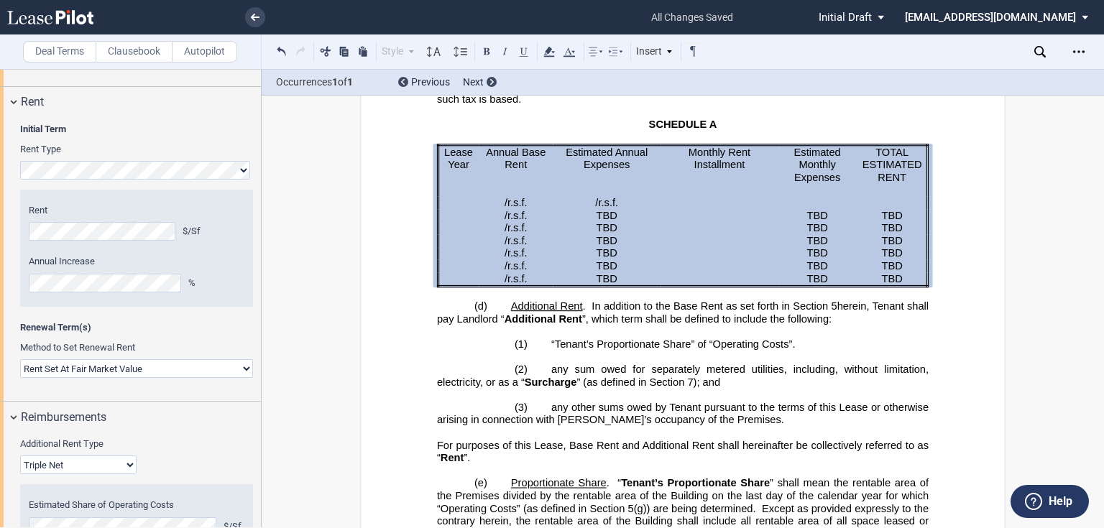
click at [208, 449] on label "Additional Rent Type" at bounding box center [136, 444] width 233 height 13
click at [137, 456] on select "Gross Triple Net" at bounding box center [78, 465] width 116 height 19
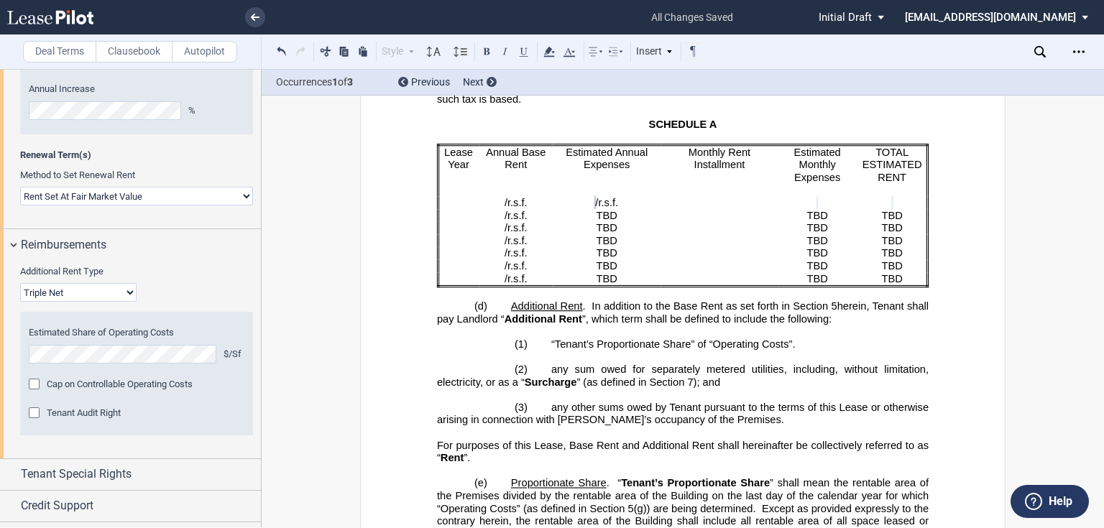
scroll to position [2030, 0]
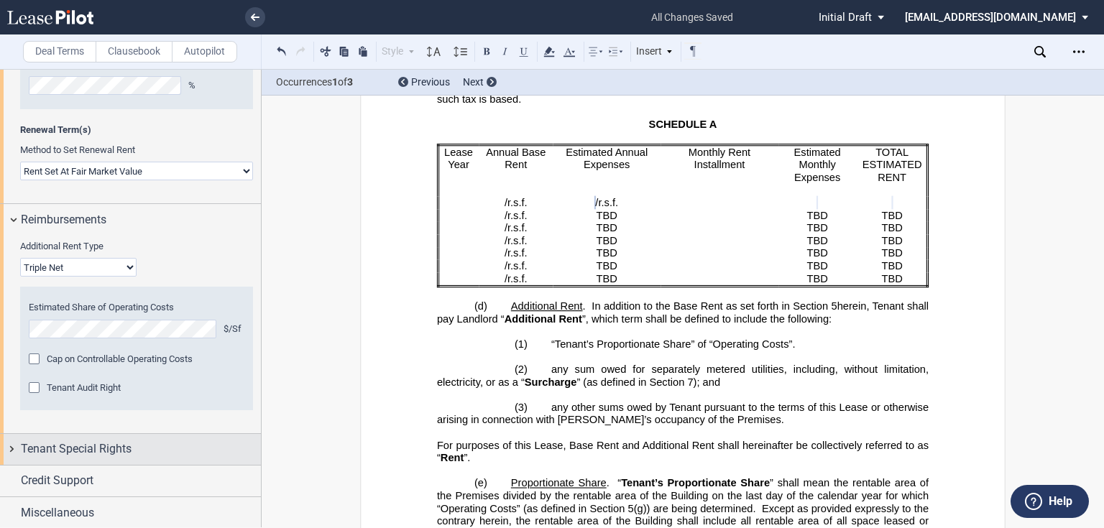
click at [64, 447] on span "Tenant Special Rights" at bounding box center [76, 448] width 111 height 17
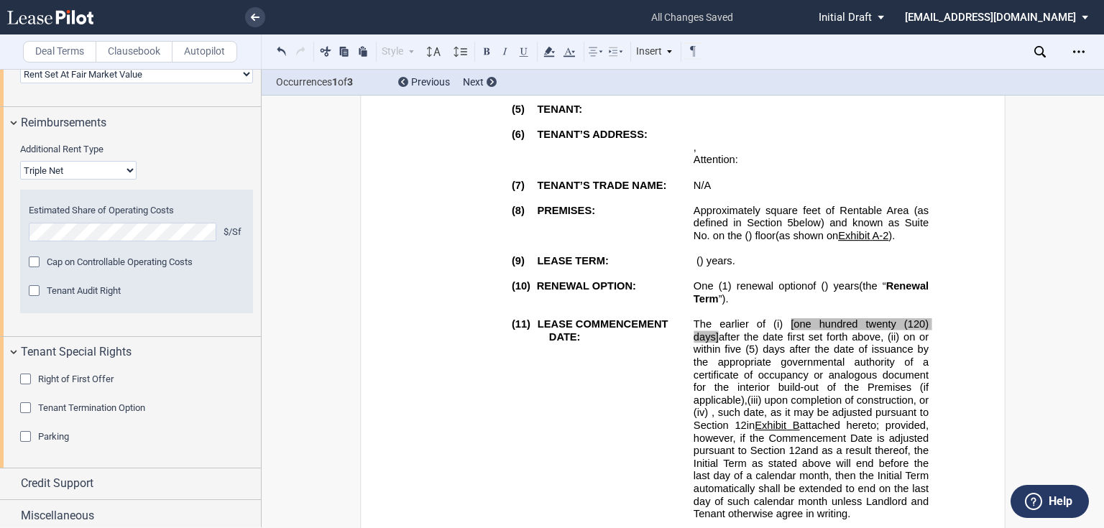
scroll to position [463, 0]
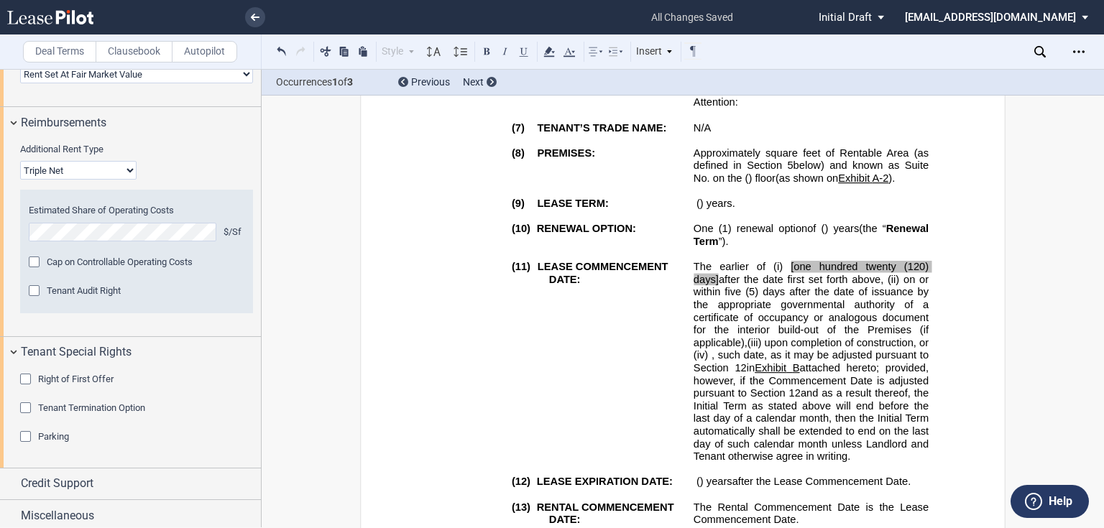
click at [795, 419] on span "and as a result thereof, the Initial Term as stated above will end before the l…" at bounding box center [812, 424] width 238 height 75
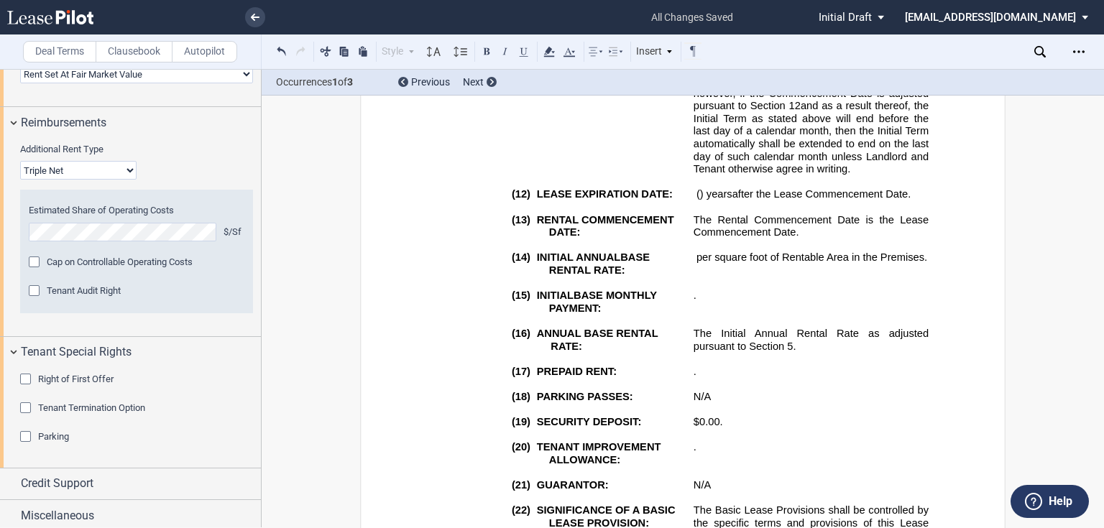
click at [732, 366] on p "﻿" at bounding box center [683, 359] width 492 height 13
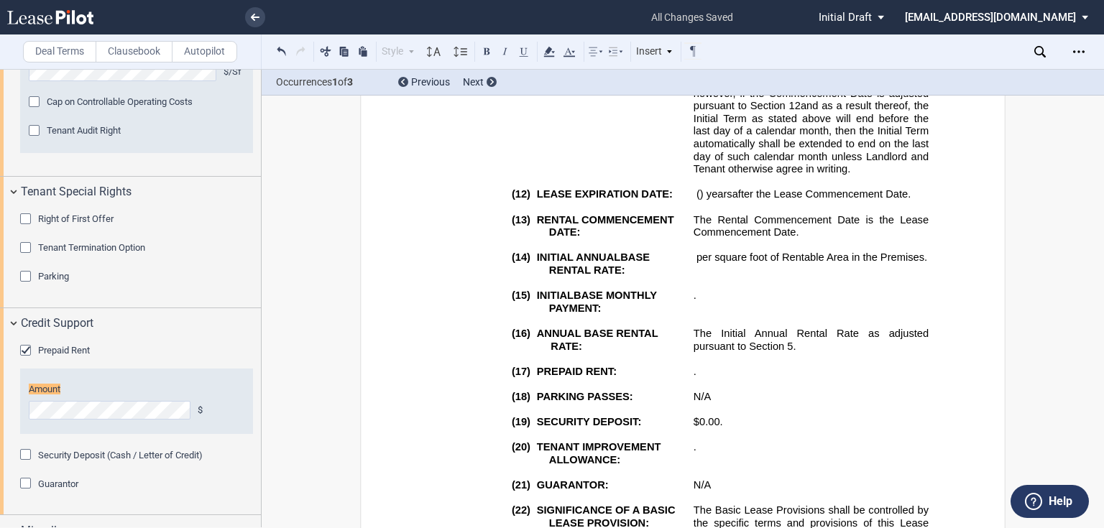
scroll to position [2305, 0]
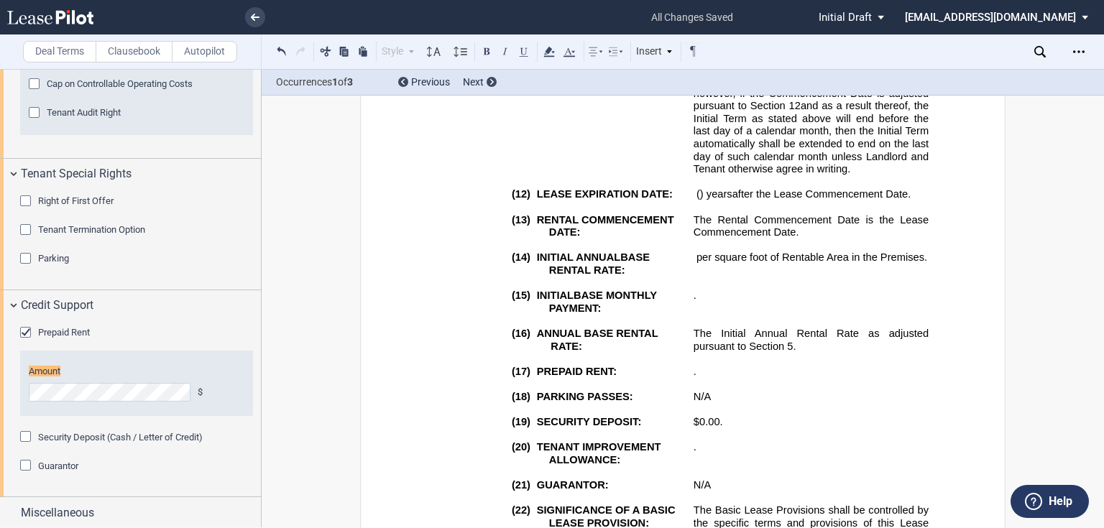
click at [111, 359] on div "Amount $" at bounding box center [136, 383] width 233 height 65
click at [164, 333] on div "Prepaid Rent" at bounding box center [136, 333] width 233 height 14
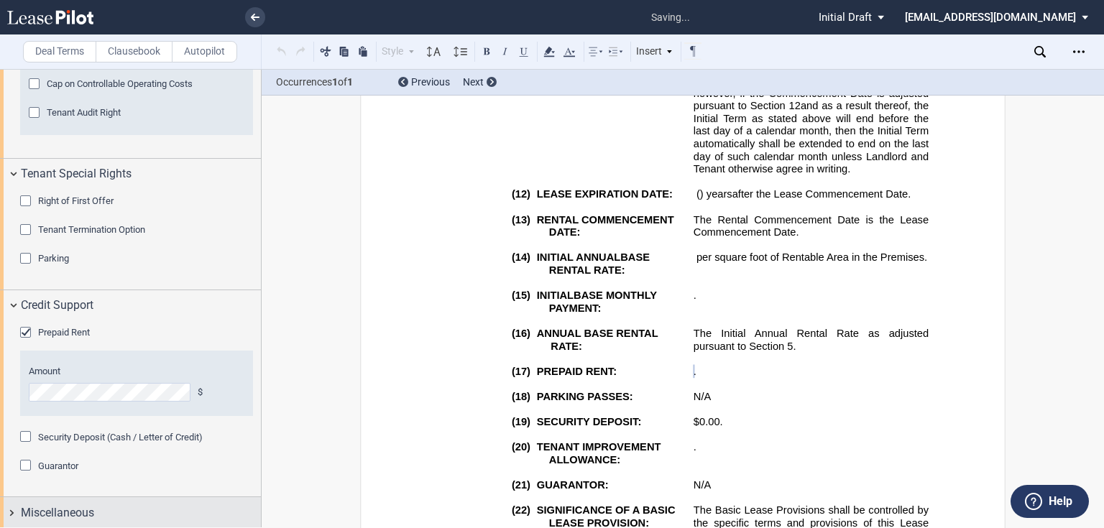
click at [72, 517] on span "Miscellaneous" at bounding box center [57, 512] width 73 height 17
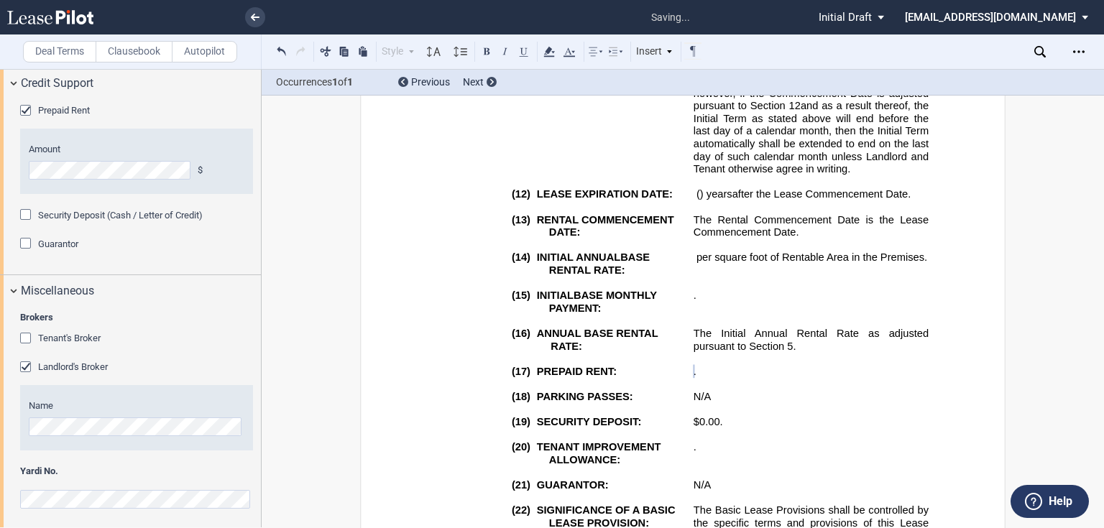
scroll to position [2531, 0]
click at [52, 333] on span "Tenant's Broker" at bounding box center [69, 334] width 63 height 11
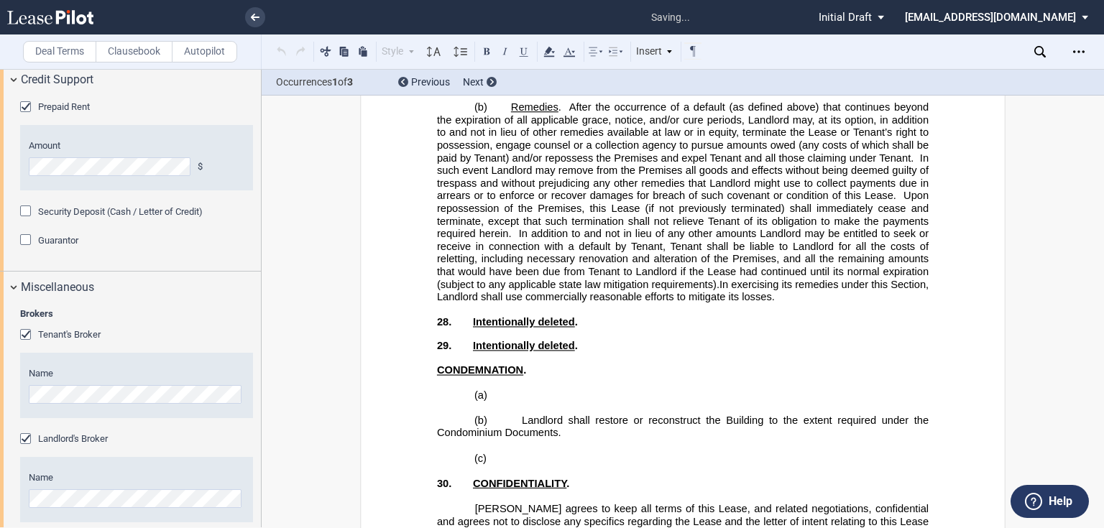
scroll to position [16269, 0]
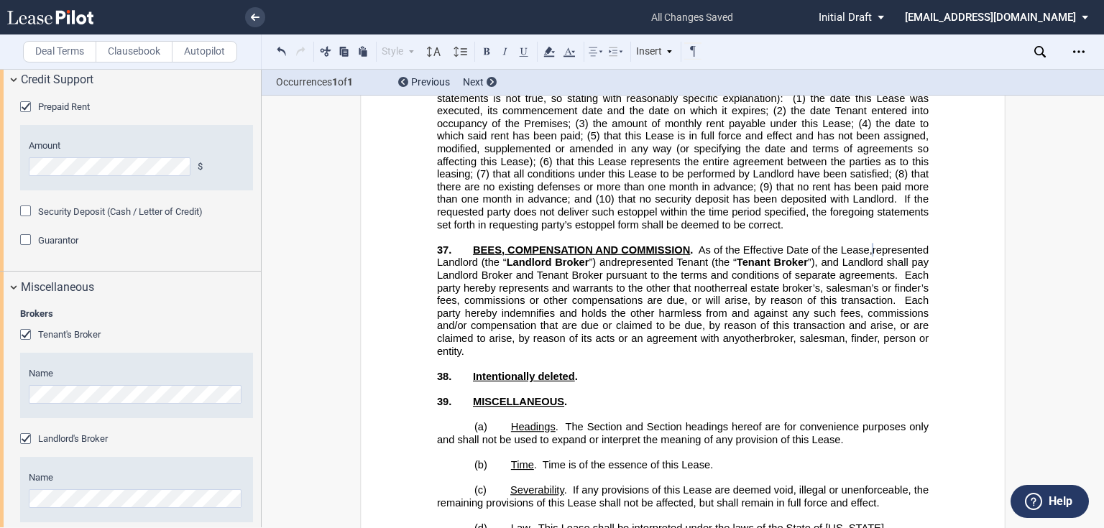
click at [192, 323] on div "Brokers Tenant's Broker Name Landlord's Broker Name" at bounding box center [136, 422] width 233 height 229
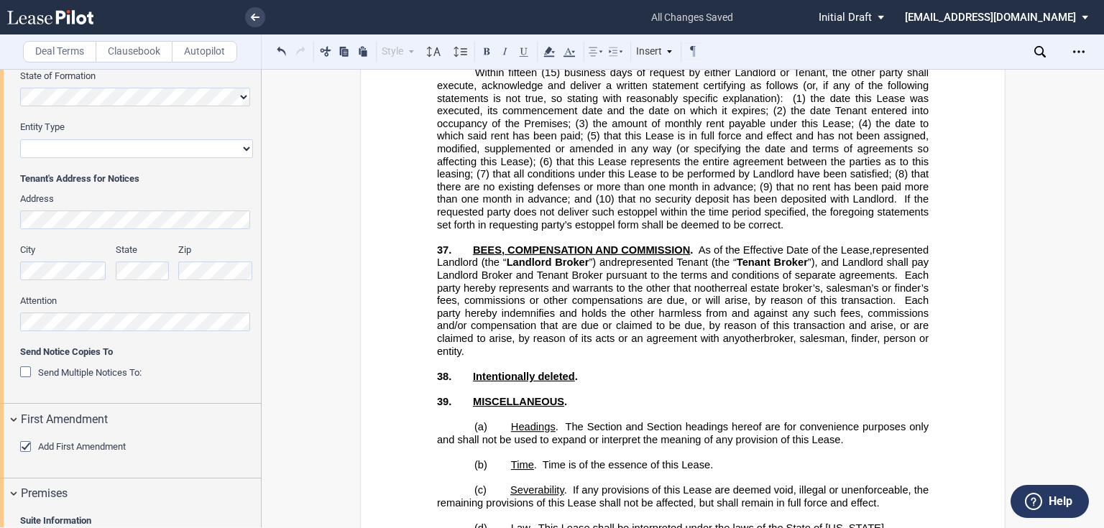
scroll to position [0, 0]
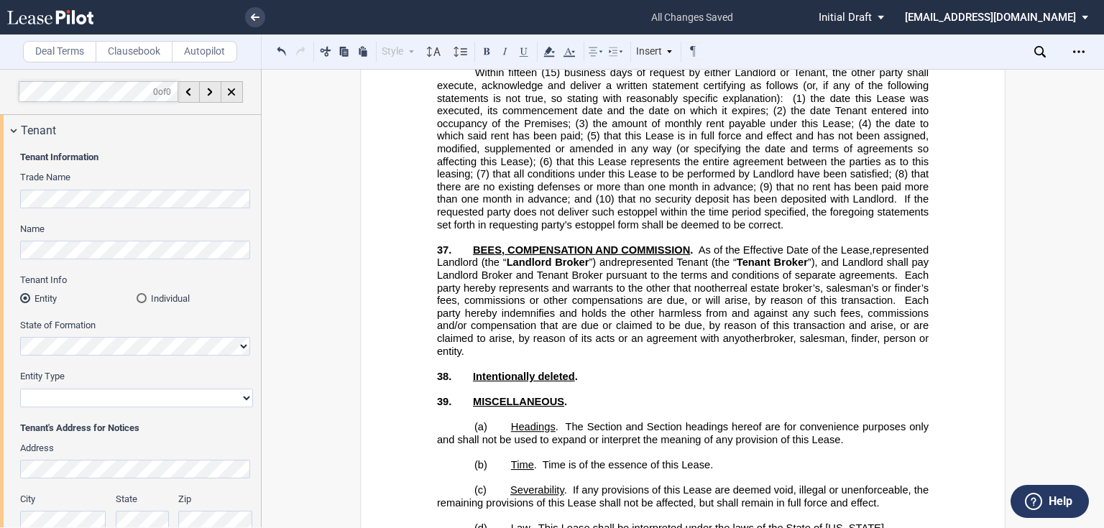
click at [551, 265] on p "37. BEES, COMPENSATION AND COMMISSION . As of the Effective Date of the Lease, …" at bounding box center [683, 301] width 492 height 114
click at [474, 244] on span "BEES, COMPENSATION AND COMMISSION" at bounding box center [581, 250] width 217 height 12
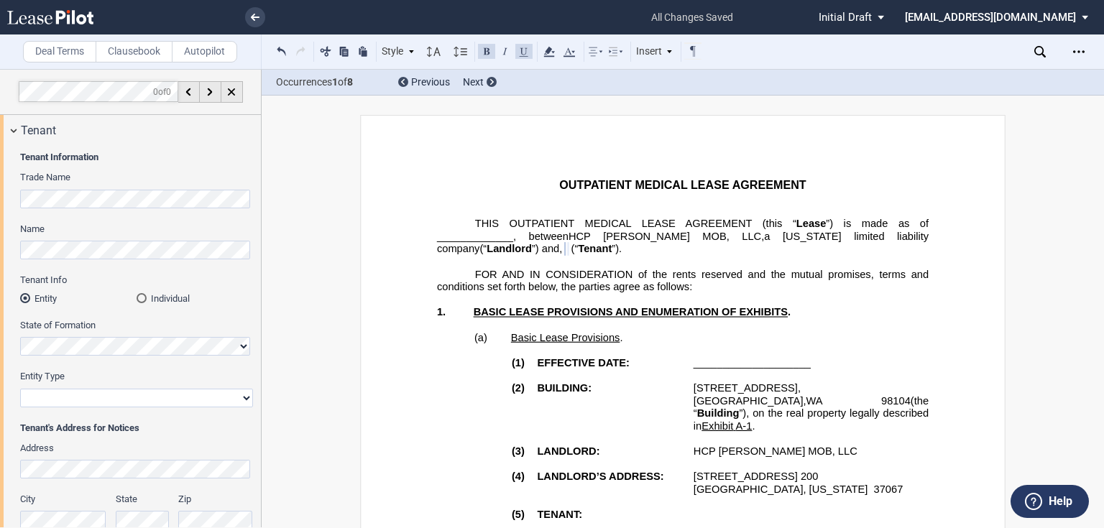
click at [61, 390] on select "Corporation Limited Liability Company General Partnership Limited Partnership O…" at bounding box center [136, 398] width 233 height 19
select select "Other"
click at [20, 389] on select "Corporation Limited Liability Company General Partnership Limited Partnership O…" at bounding box center [136, 398] width 233 height 19
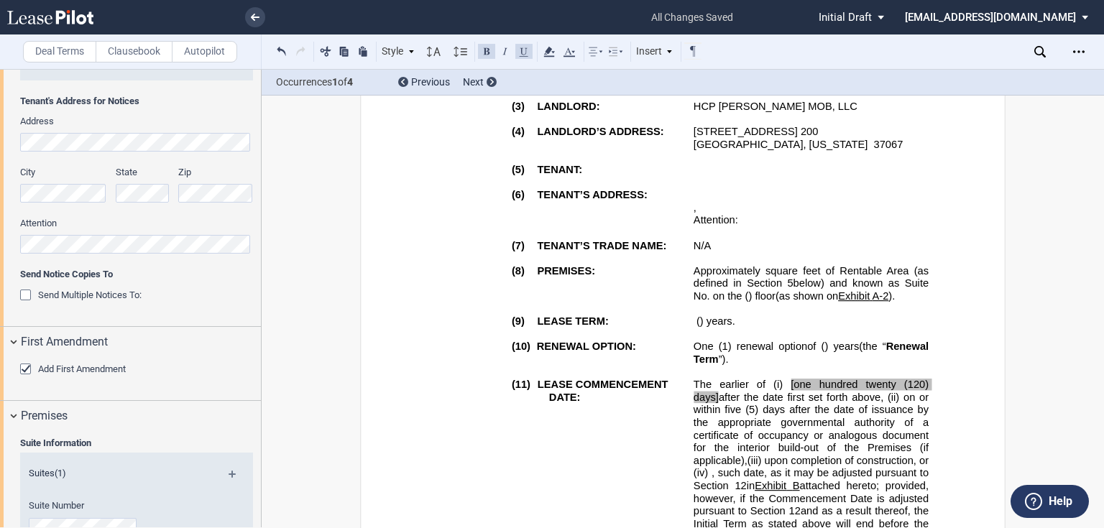
scroll to position [287, 0]
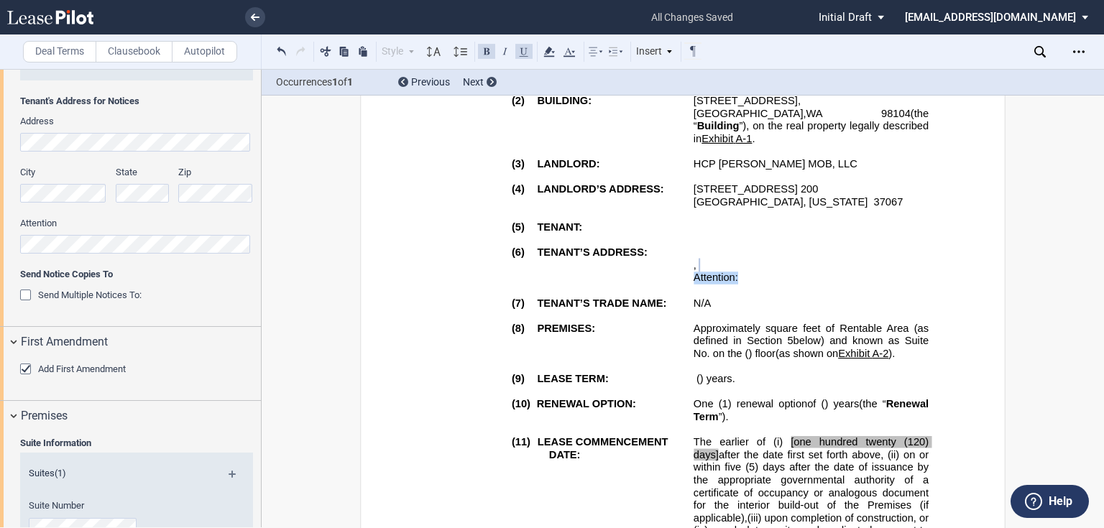
drag, startPoint x: 819, startPoint y: 264, endPoint x: 693, endPoint y: 267, distance: 126.5
click at [693, 272] on p "Attention: ﻿ ﻿" at bounding box center [810, 278] width 235 height 13
click at [738, 272] on span "Attention: ﻿ ﻿" at bounding box center [715, 278] width 45 height 12
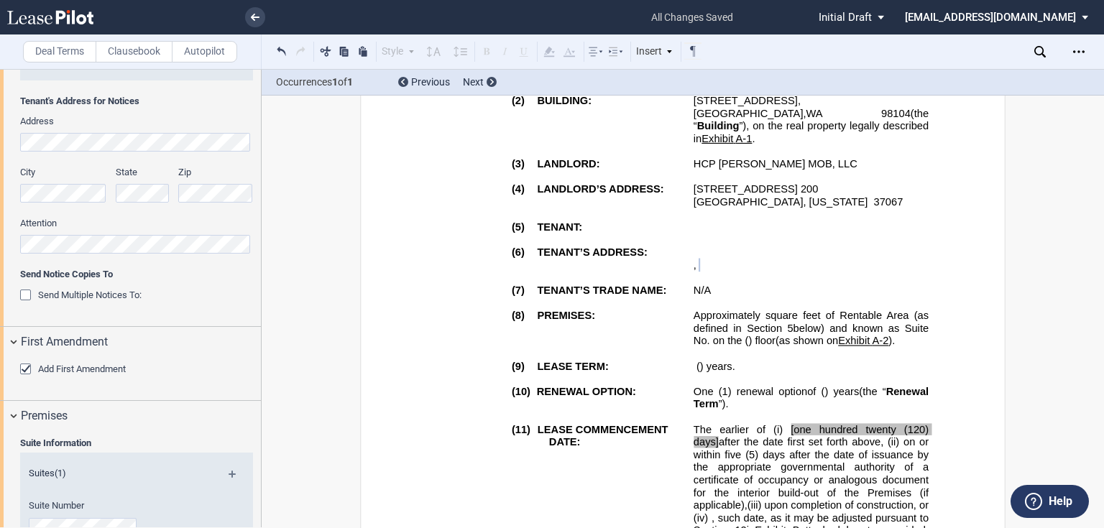
click at [776, 221] on p "﻿ ﻿" at bounding box center [810, 227] width 235 height 13
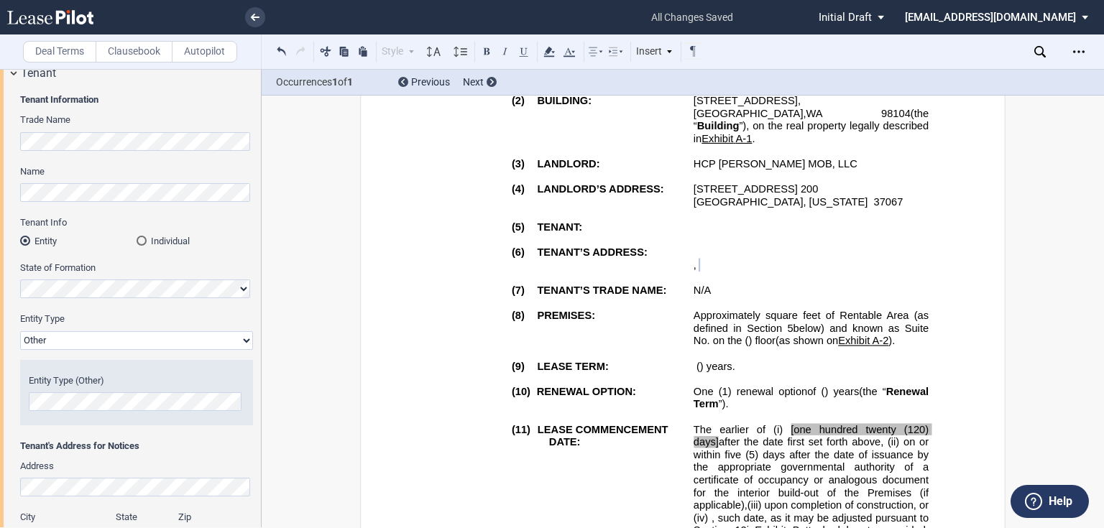
scroll to position [0, 0]
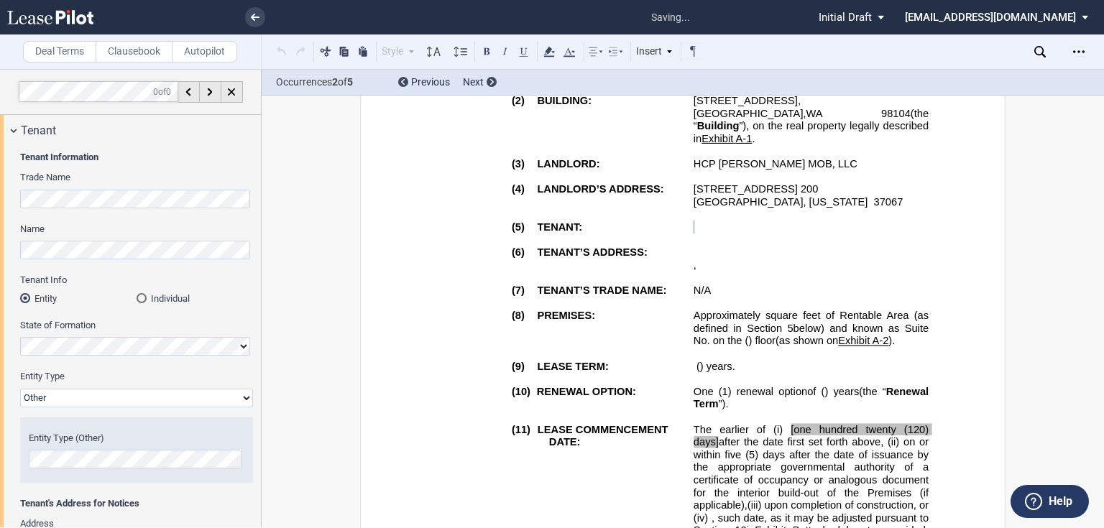
click at [867, 221] on p "﻿ ﻿" at bounding box center [810, 227] width 235 height 13
click at [811, 221] on p "﻿ ﻿" at bounding box center [810, 227] width 235 height 13
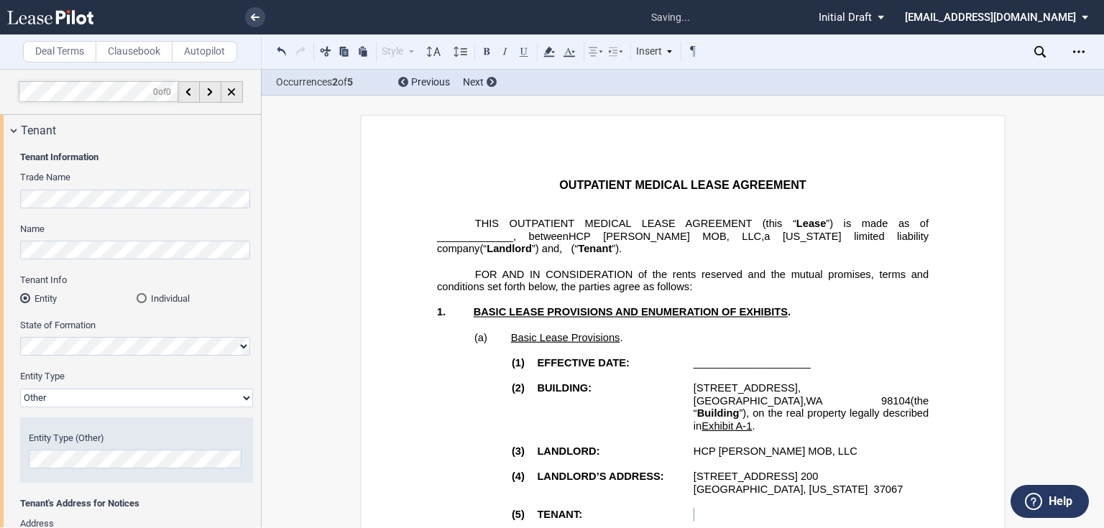
scroll to position [230, 0]
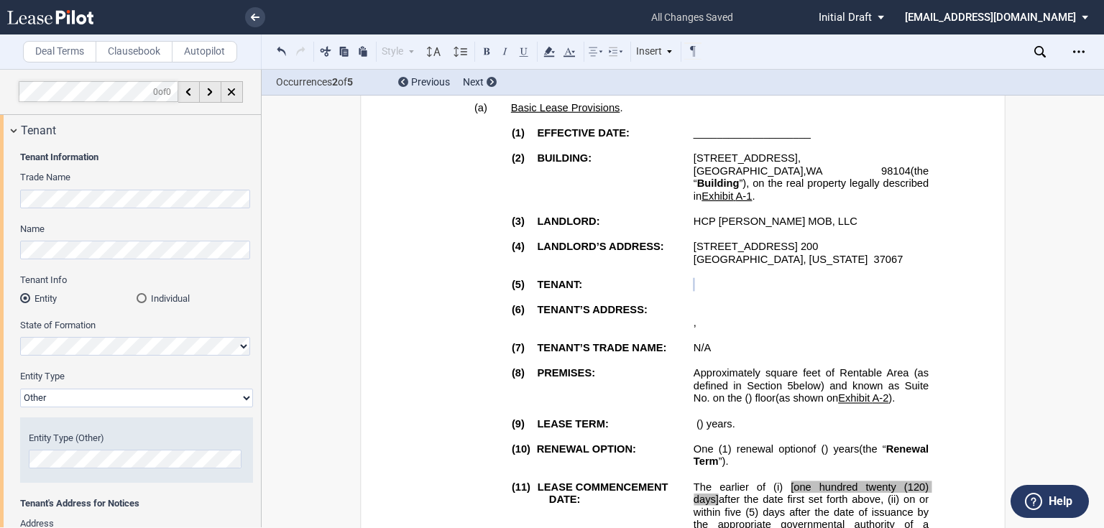
click at [813, 216] on p "HCP Arnold MOB, LLC" at bounding box center [810, 222] width 235 height 13
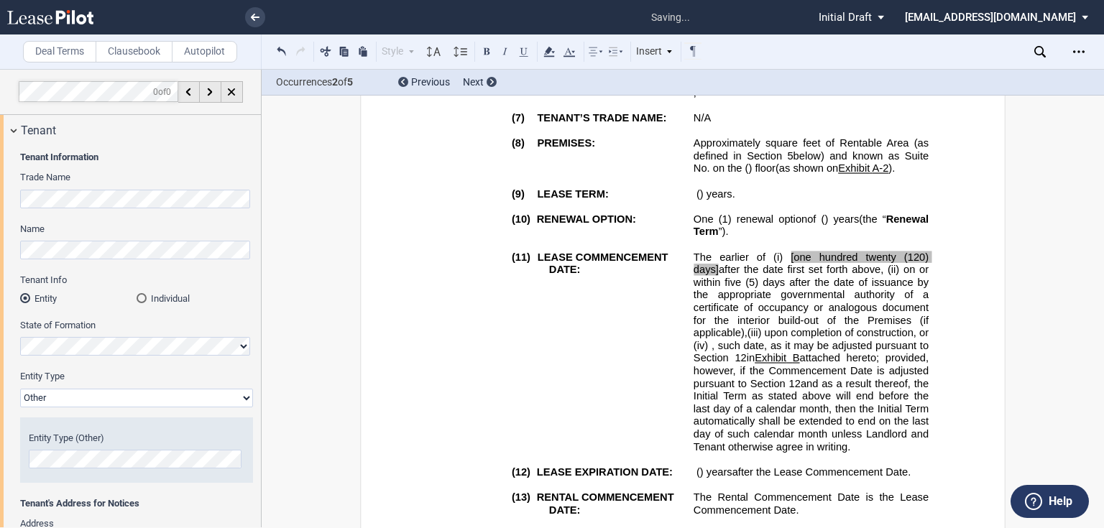
scroll to position [517, 0]
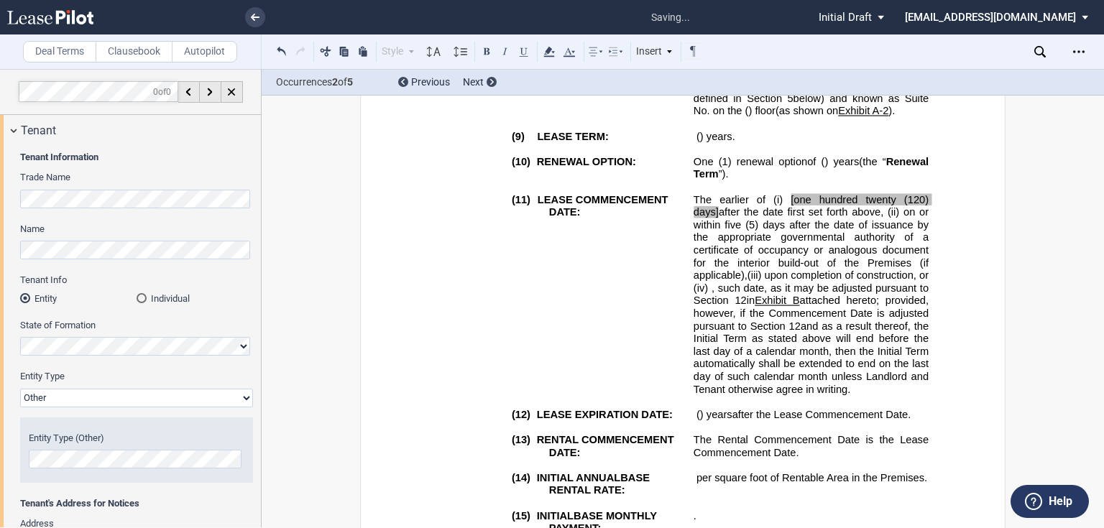
click at [678, 347] on td "!!SET_LEVEL_2!! !!MOLEASE_TABLE_LEVEL3!! (11) LEASE COMMENCEMENT DATE:" at bounding box center [565, 294] width 257 height 203
click at [903, 387] on span "and as a result thereof, the Initial Term as stated above will end before the l…" at bounding box center [812, 357] width 238 height 75
click at [743, 315] on span "attached hereto; provided, however, if the Commencement Date is adjusted pursua…" at bounding box center [812, 313] width 238 height 37
drag, startPoint x: 693, startPoint y: 198, endPoint x: 908, endPoint y: 388, distance: 286.1
click at [908, 388] on span "The earlier of (i) [one hundred twenty (120) days] after the date first set for…" at bounding box center [812, 294] width 238 height 202
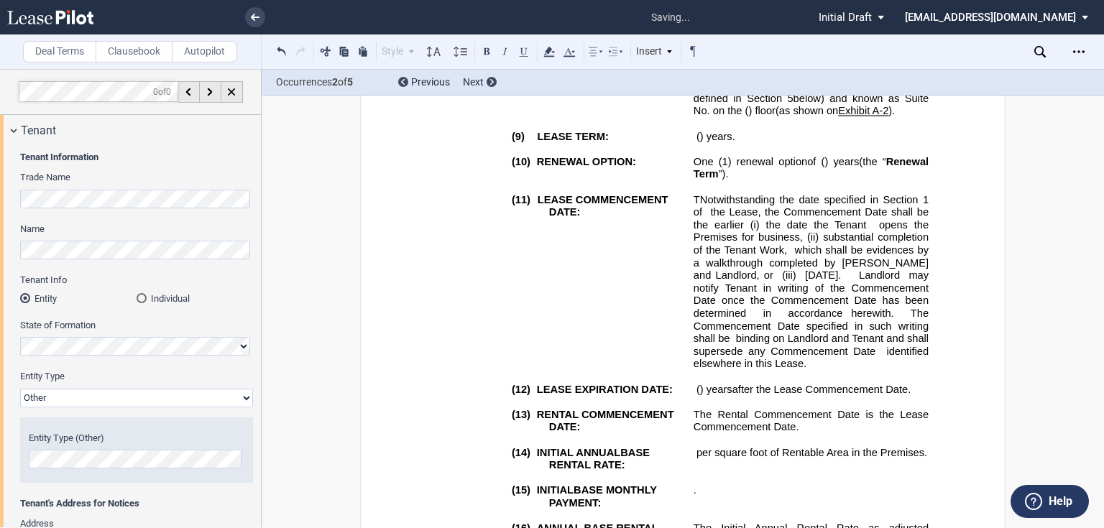
click at [697, 202] on span "Notwithstanding the date specified in Section 1 of the Lease, the Commencement …" at bounding box center [813, 281] width 241 height 176
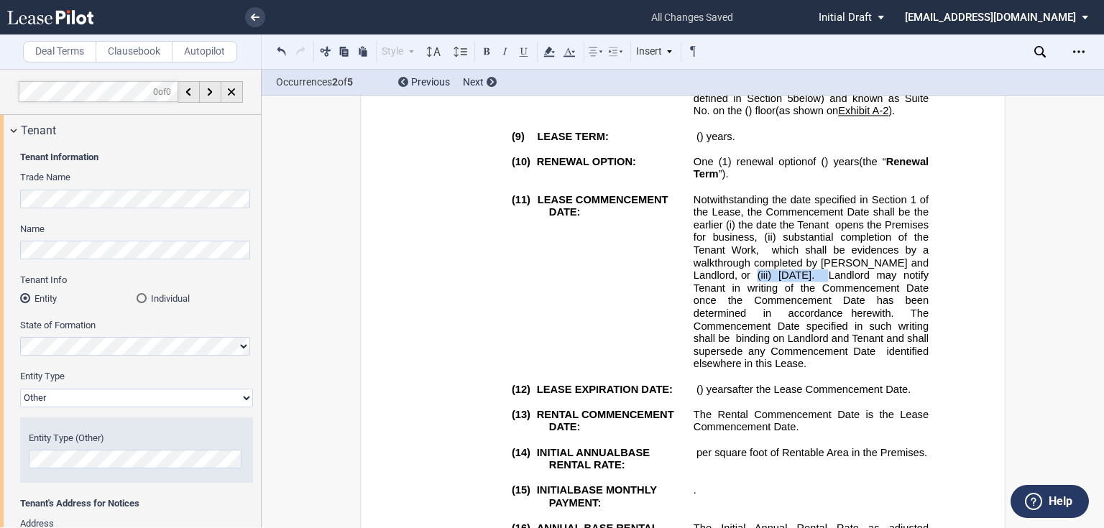
drag, startPoint x: 735, startPoint y: 275, endPoint x: 834, endPoint y: 277, distance: 98.5
click at [834, 277] on span "Notwithstanding the date specified in Section 1 of the Lease, the Commencement …" at bounding box center [813, 281] width 241 height 176
click at [836, 287] on span "Notwithstanding the date specified in Section 1 of the Lease, the Commencement …" at bounding box center [813, 281] width 241 height 176
drag, startPoint x: 832, startPoint y: 275, endPoint x: 734, endPoint y: 279, distance: 97.8
click at [734, 279] on span "Notwithstanding the date specified in Section 1 of the Lease, the Commencement …" at bounding box center [813, 281] width 241 height 176
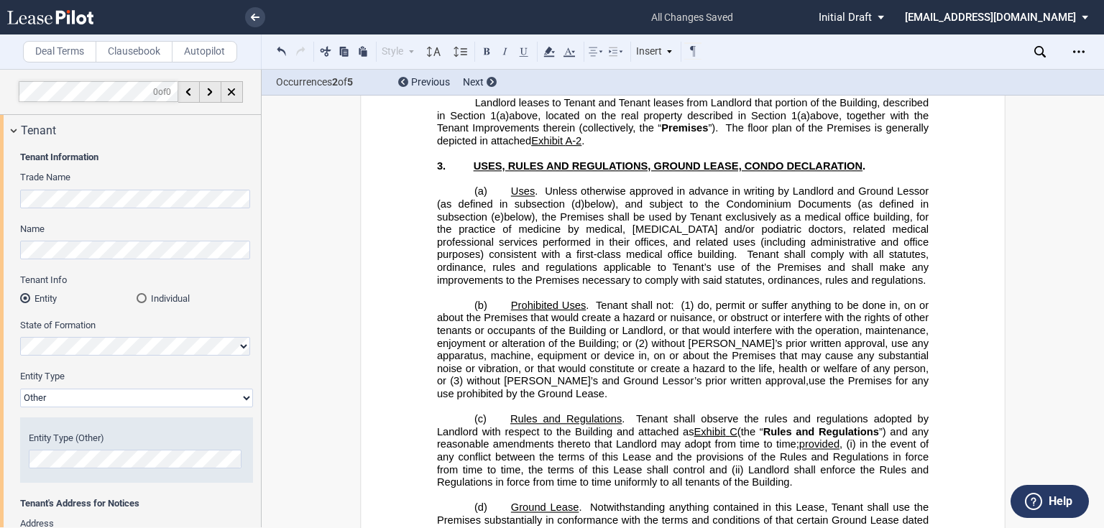
scroll to position [977, 0]
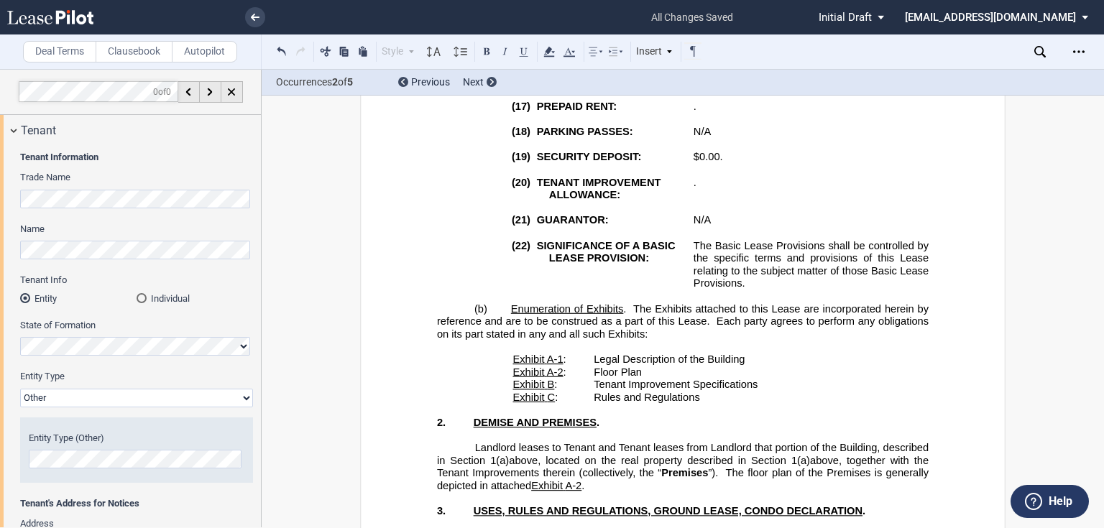
click at [733, 189] on p "﻿ ﻿ ﻿ ﻿ per usable square foot of Premises Up to ﻿ ﻿ Up to ﻿ ﻿ per usable squar…" at bounding box center [810, 182] width 235 height 13
click at [696, 188] on span "." at bounding box center [694, 182] width 3 height 12
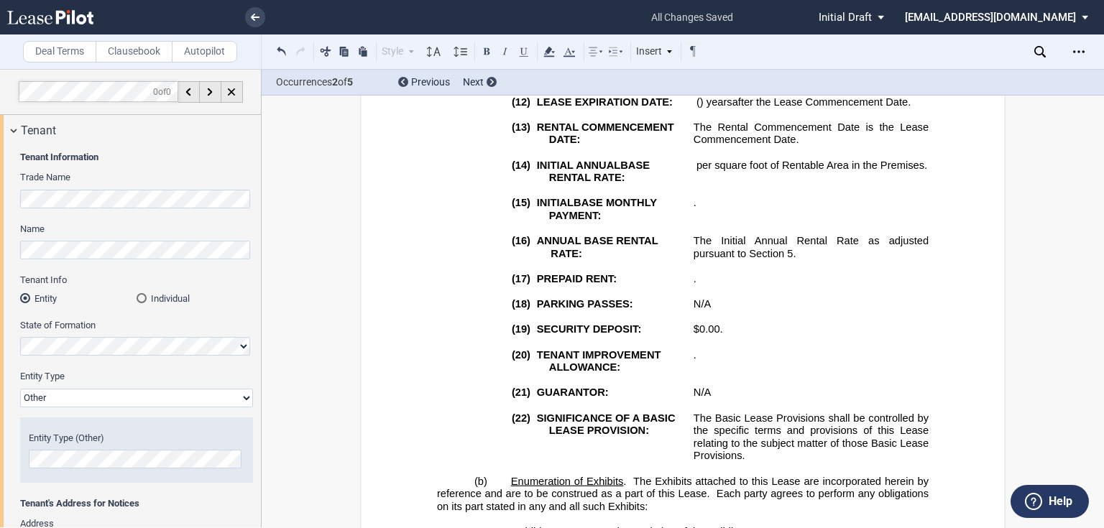
scroll to position [2453, 0]
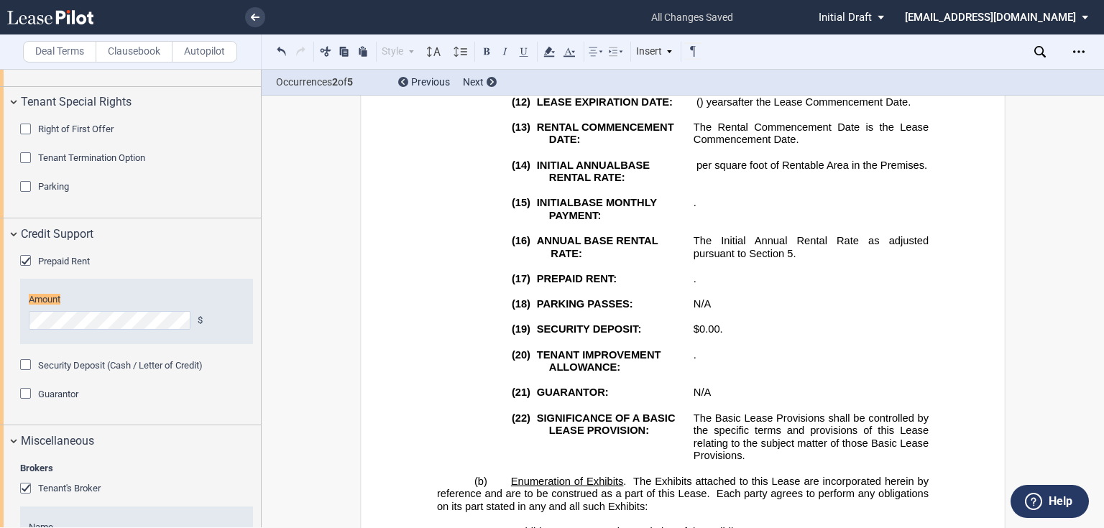
click at [739, 286] on p "﻿ ﻿ $0.00 ." at bounding box center [810, 279] width 235 height 13
click at [684, 286] on p "(17) PREPAID RENT:" at bounding box center [621, 279] width 144 height 13
click at [688, 286] on p "(17) PREPAID RENT:" at bounding box center [621, 279] width 144 height 13
click at [747, 286] on p "﻿ ﻿ $0.00 ﻿" at bounding box center [810, 279] width 235 height 13
click at [730, 336] on p "$0.00." at bounding box center [810, 329] width 235 height 13
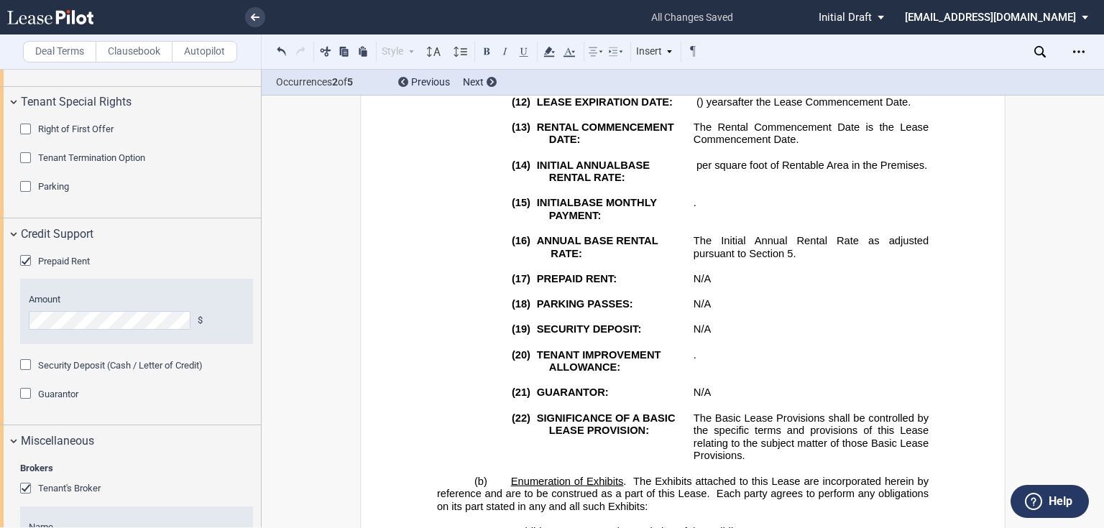
click at [740, 361] on p "﻿ ﻿ ﻿ ﻿ per usable square foot of Premises Up to ﻿ ﻿ Up to ﻿ ﻿ per usable squar…" at bounding box center [810, 355] width 235 height 13
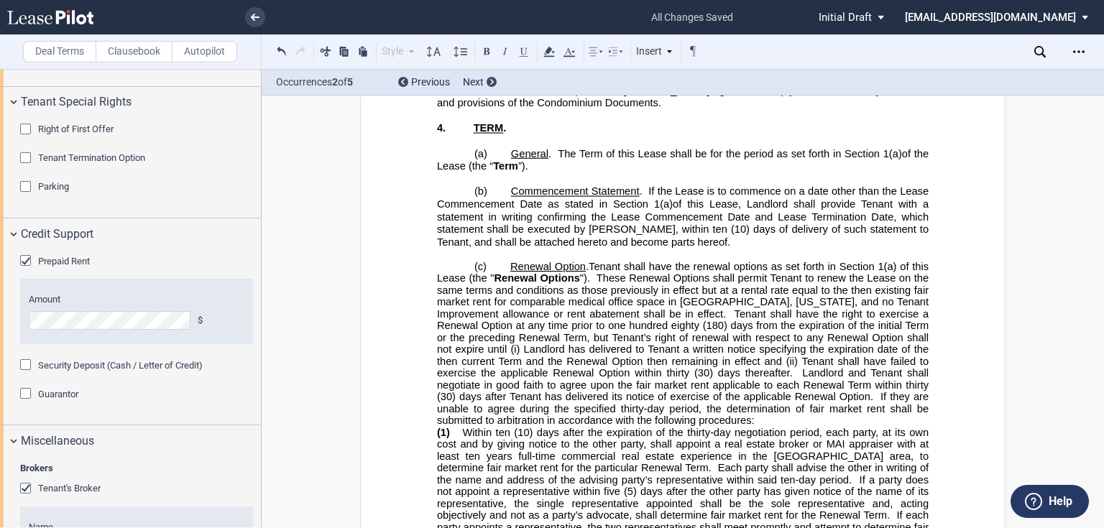
scroll to position [2012, 0]
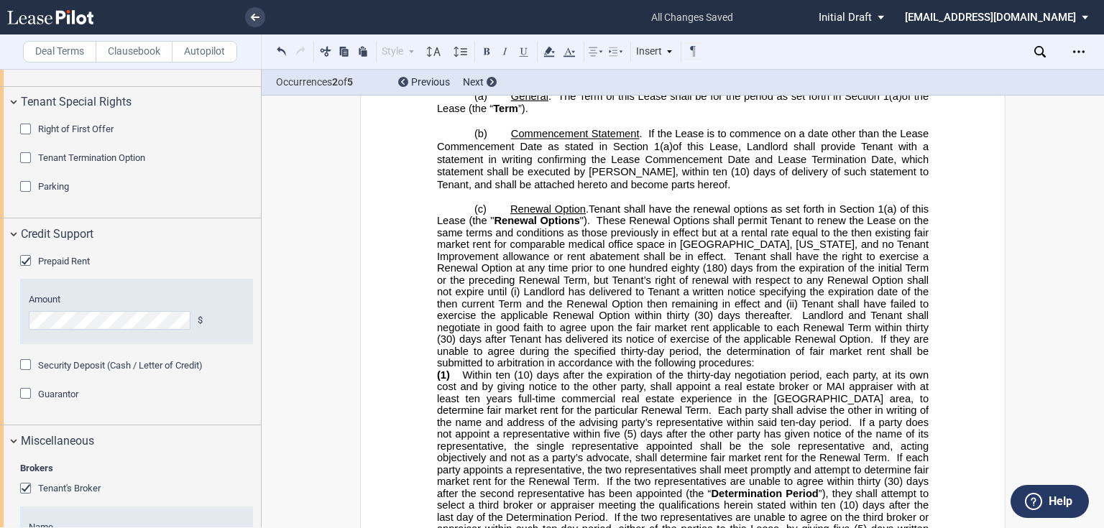
click at [656, 369] on p "(c) ​ Renewal Option . Tenant shall have the renewal options as set forth in Se…" at bounding box center [683, 286] width 492 height 166
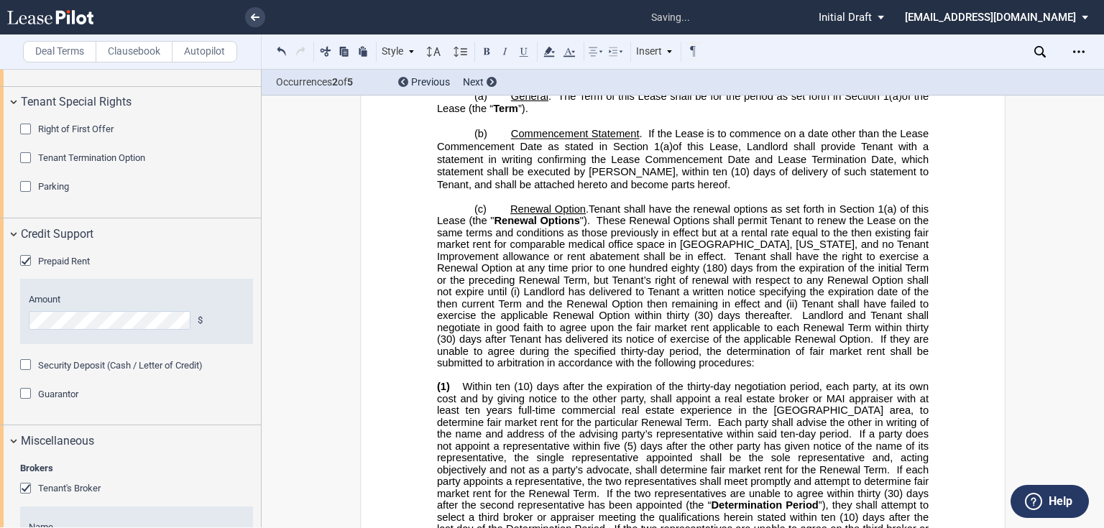
click at [459, 399] on span "Within ten (10) days after the expiration of the thirty-day negotiation period,…" at bounding box center [684, 404] width 494 height 47
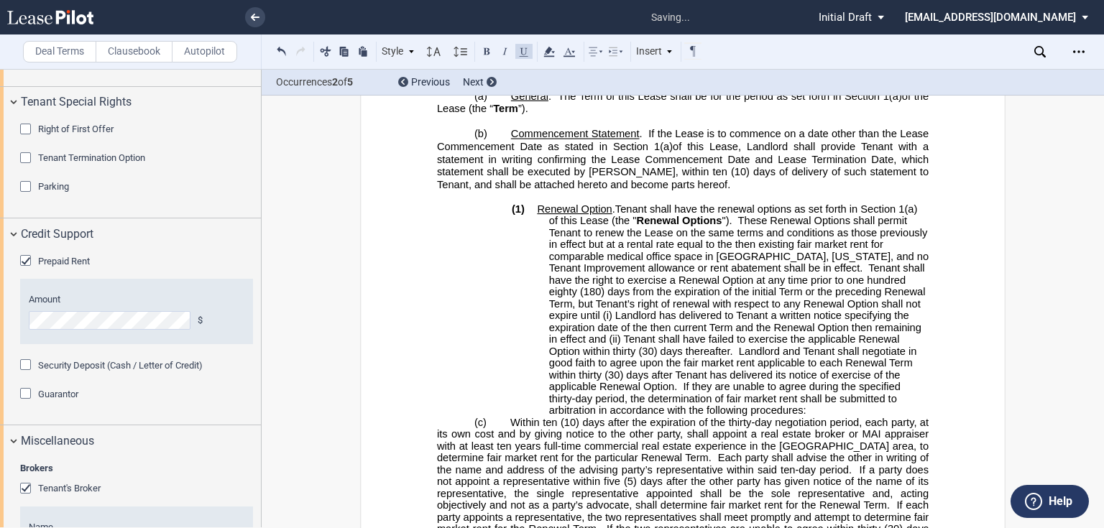
scroll to position [2062, 0]
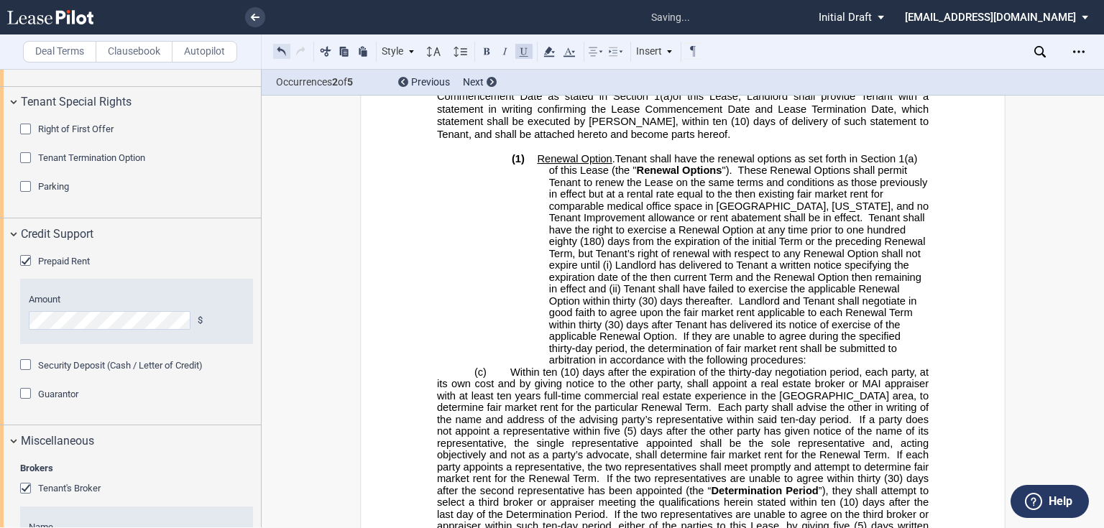
click at [283, 51] on button at bounding box center [281, 50] width 17 height 17
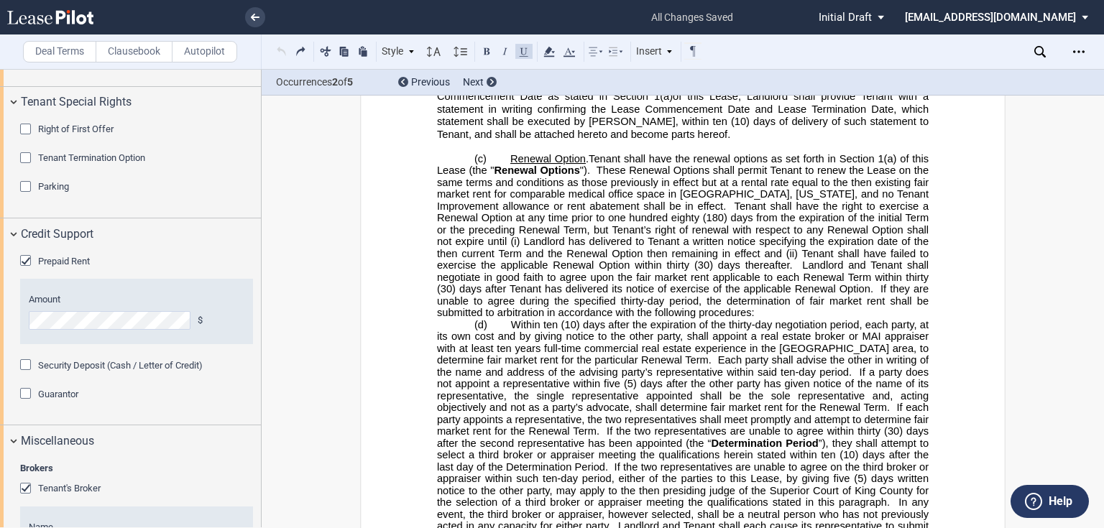
scroll to position [2177, 0]
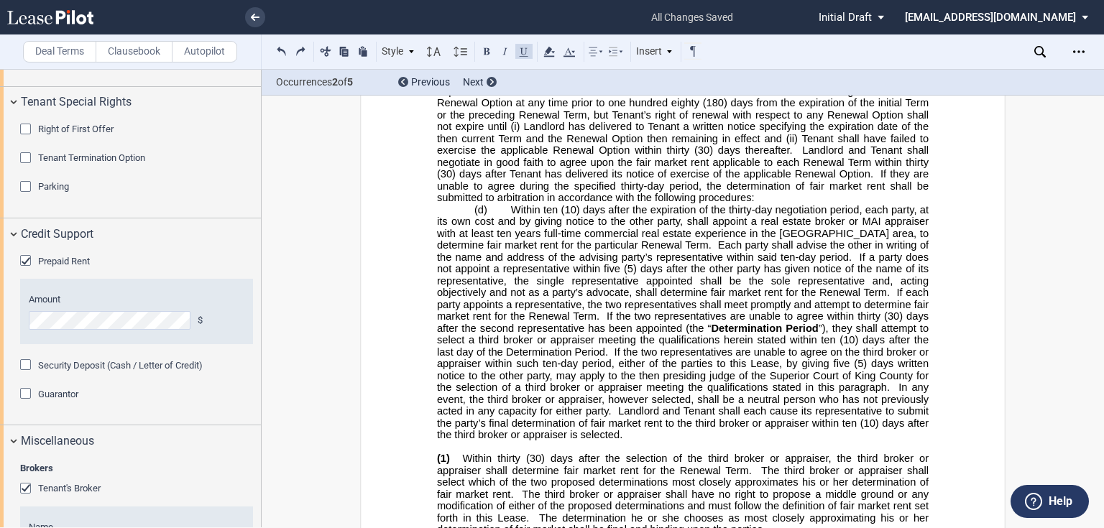
click at [503, 204] on span "If they are unable to agree during the specified thirty-day period, the determi…" at bounding box center [684, 186] width 494 height 36
click at [497, 218] on p "(d) ﻿ ​ Within ten (10) days after the expiration of the thirty-day negotiation…" at bounding box center [683, 322] width 492 height 237
click at [392, 44] on div "Style" at bounding box center [397, 51] width 37 height 19
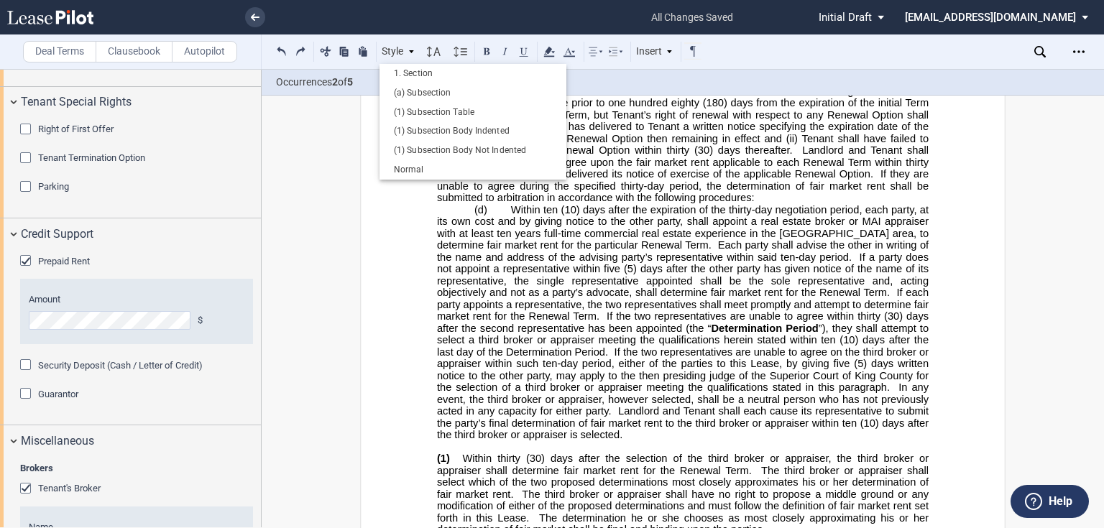
click at [571, 252] on span "Within ten (10) days after the expiration of the thirty-day negotiation period,…" at bounding box center [684, 227] width 494 height 47
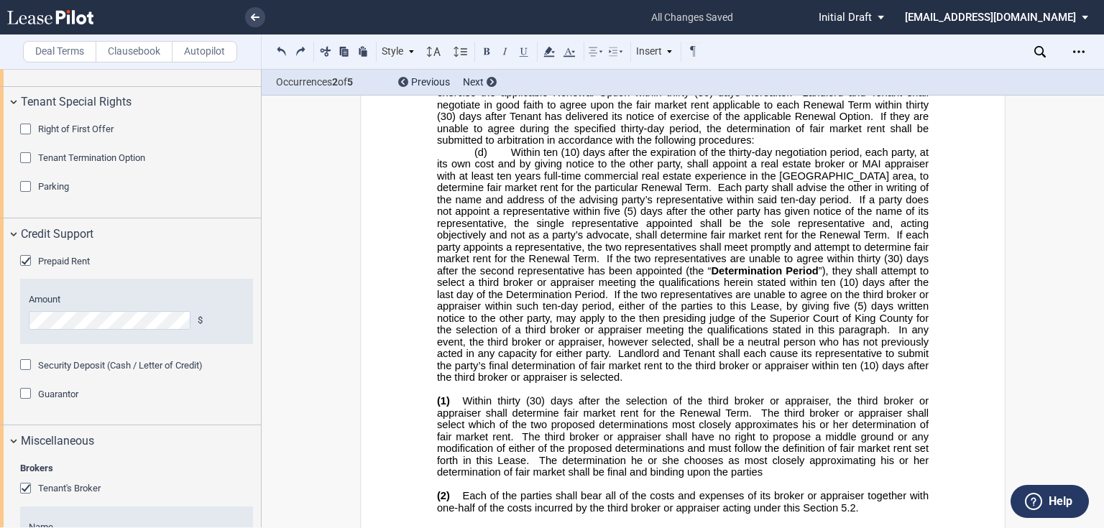
scroll to position [2292, 0]
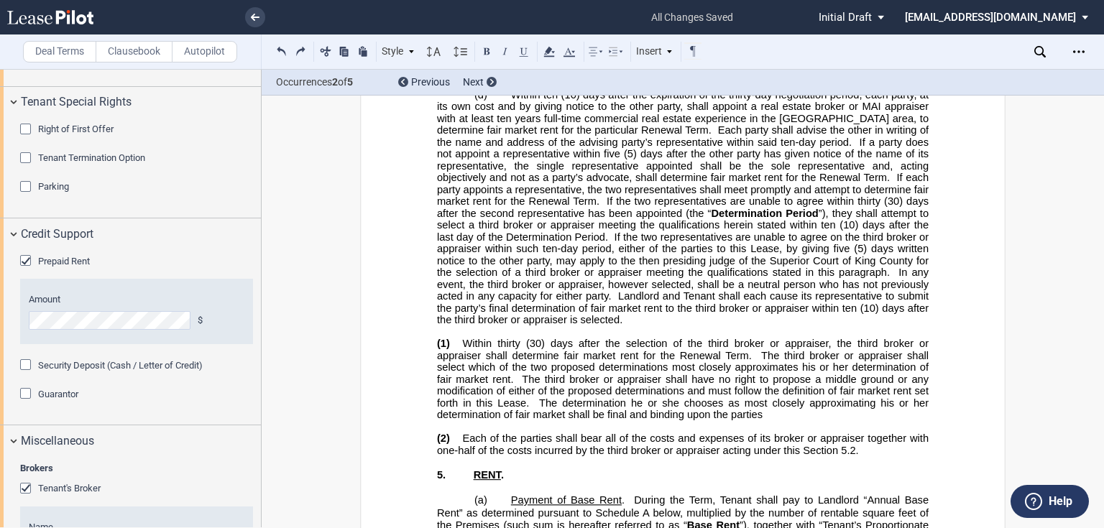
click at [624, 326] on p "(d) ﻿ ​ Within ten (10) days after the expiration of the thirty-day negotiation…" at bounding box center [683, 207] width 492 height 237
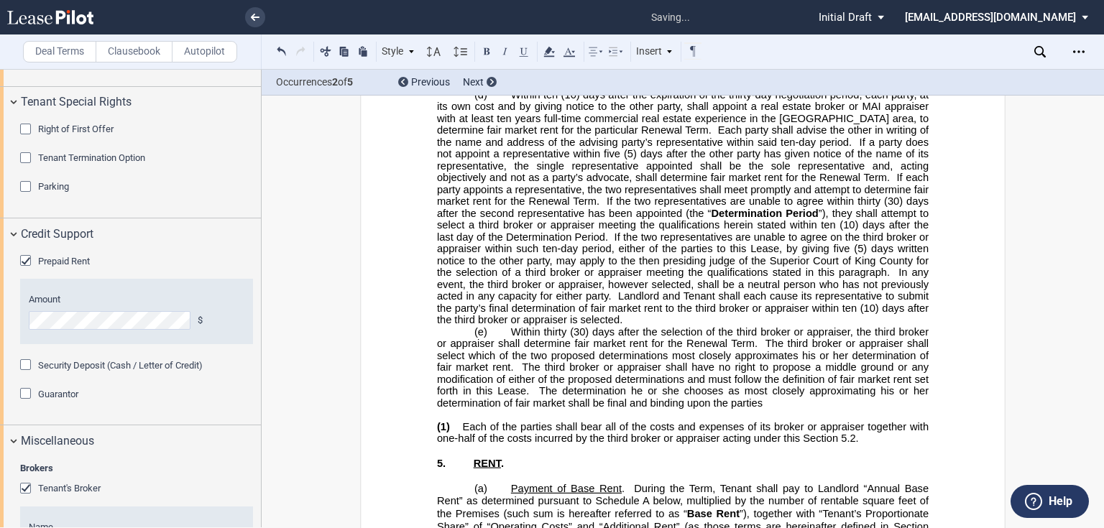
click at [802, 410] on p "(e) ​ Within thirty (30) days after the selection of the third broker or apprai…" at bounding box center [683, 367] width 492 height 83
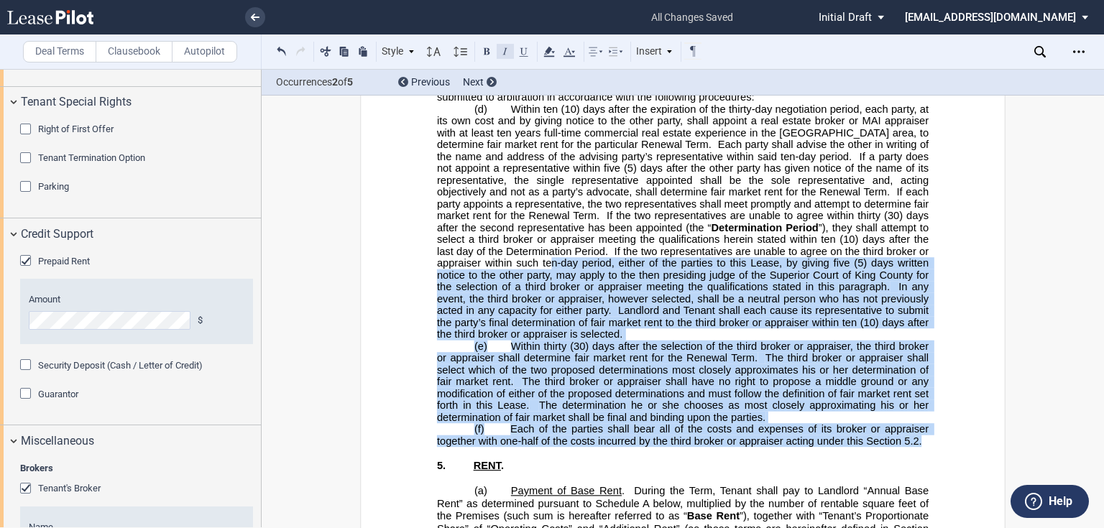
scroll to position [2052, 0]
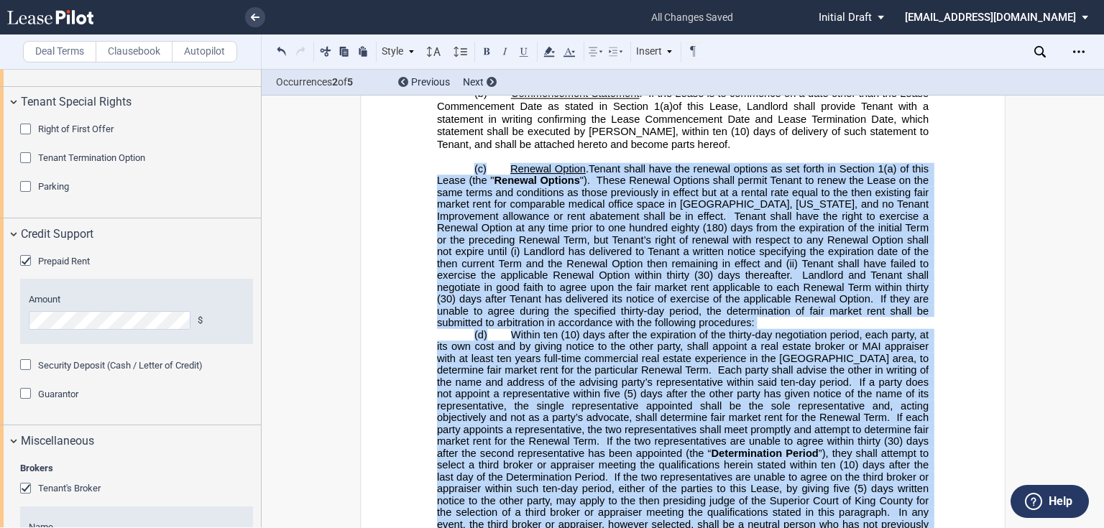
drag, startPoint x: 922, startPoint y: 288, endPoint x: 459, endPoint y: 168, distance: 478.1
click at [459, 168] on div "!!SET_LEVEL_1!! !!MOLEASE_LEVEL2!! (c) ​ Renewal Option . Tenant shall have the…" at bounding box center [683, 418] width 492 height 510
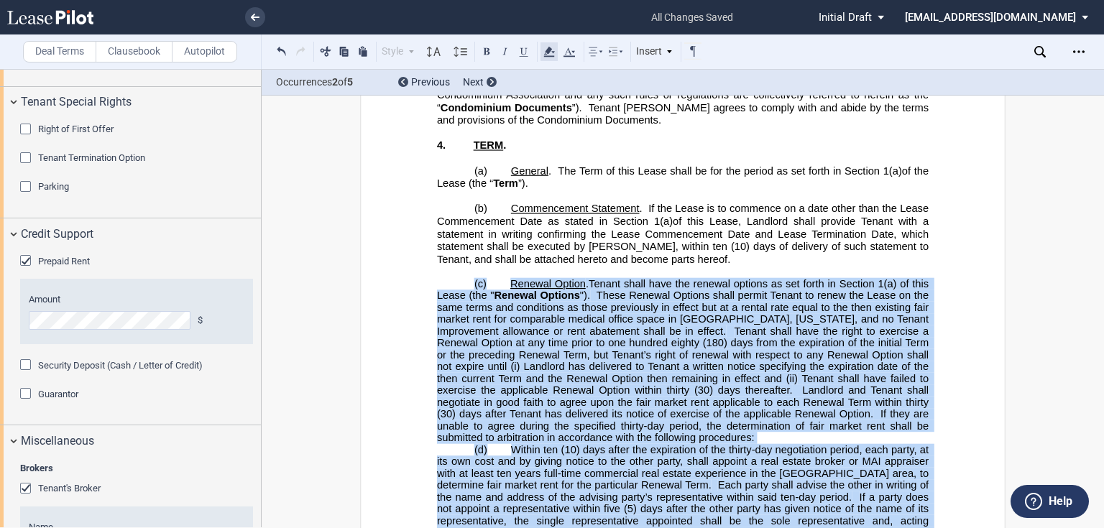
click at [550, 50] on use at bounding box center [548, 52] width 11 height 10
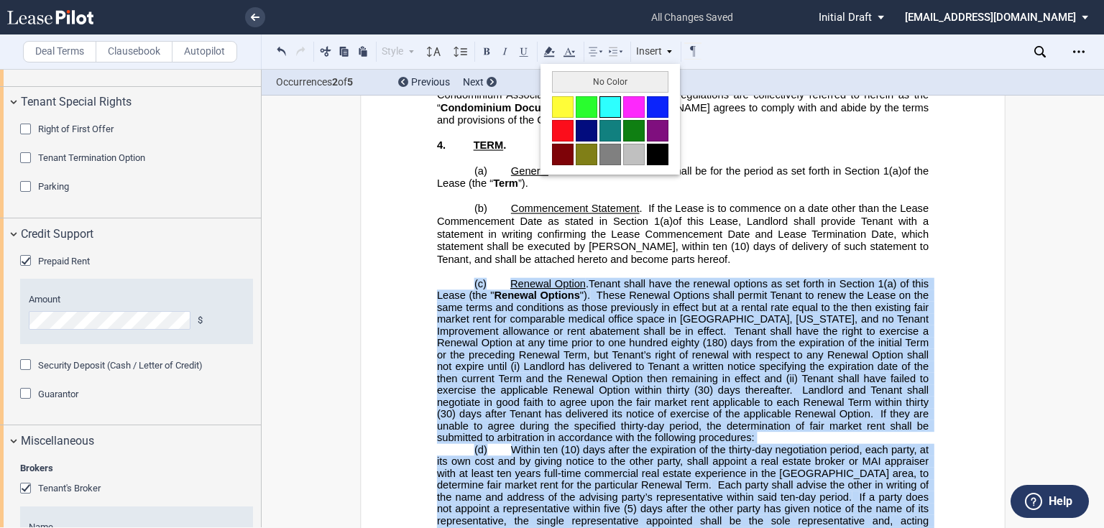
click at [601, 108] on button at bounding box center [610, 107] width 22 height 22
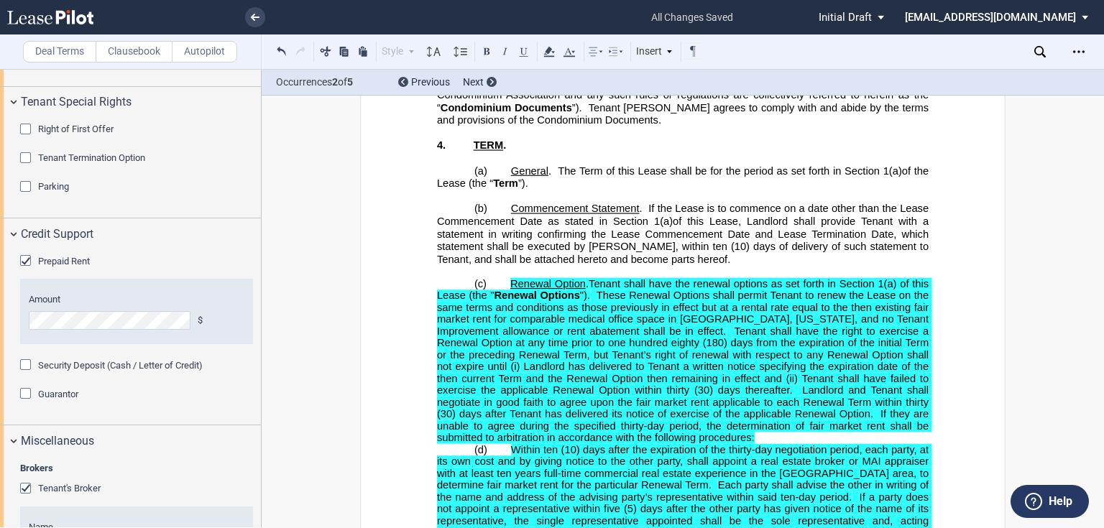
click at [699, 444] on p "﻿ (c) ​ Renewal Option . Tenant shall have the renewal options as set forth in …" at bounding box center [683, 361] width 492 height 166
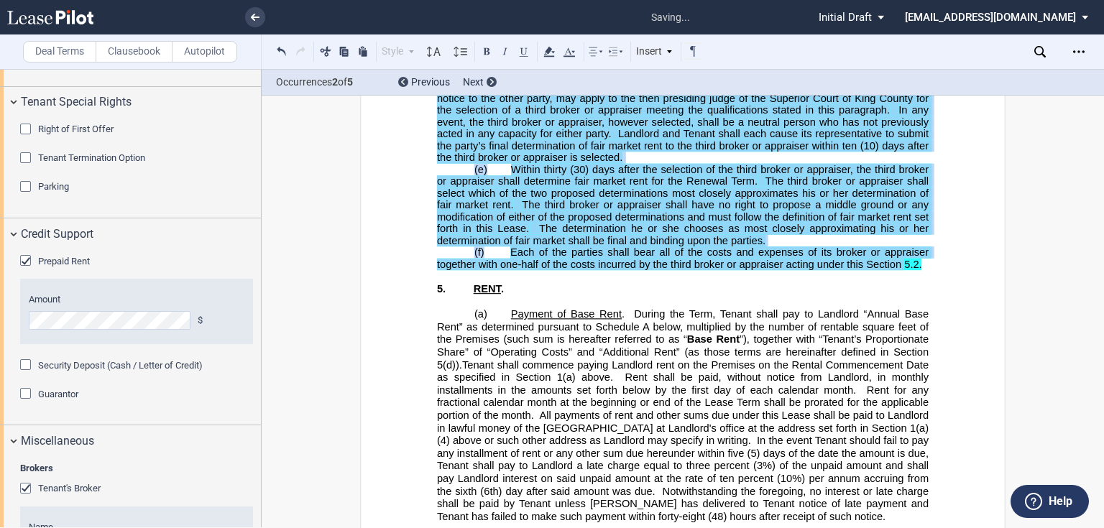
scroll to position [2627, 0]
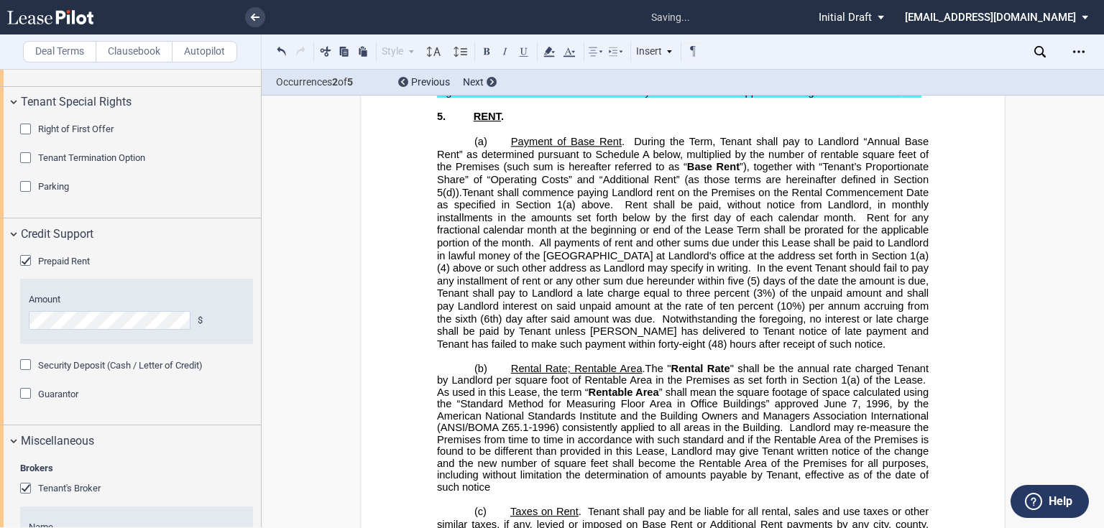
drag, startPoint x: 673, startPoint y: 361, endPoint x: 604, endPoint y: 466, distance: 125.4
click at [675, 350] on span "Tenant shall commence paying Landlord rent on the Premises on the Rental Commen…" at bounding box center [684, 268] width 494 height 164
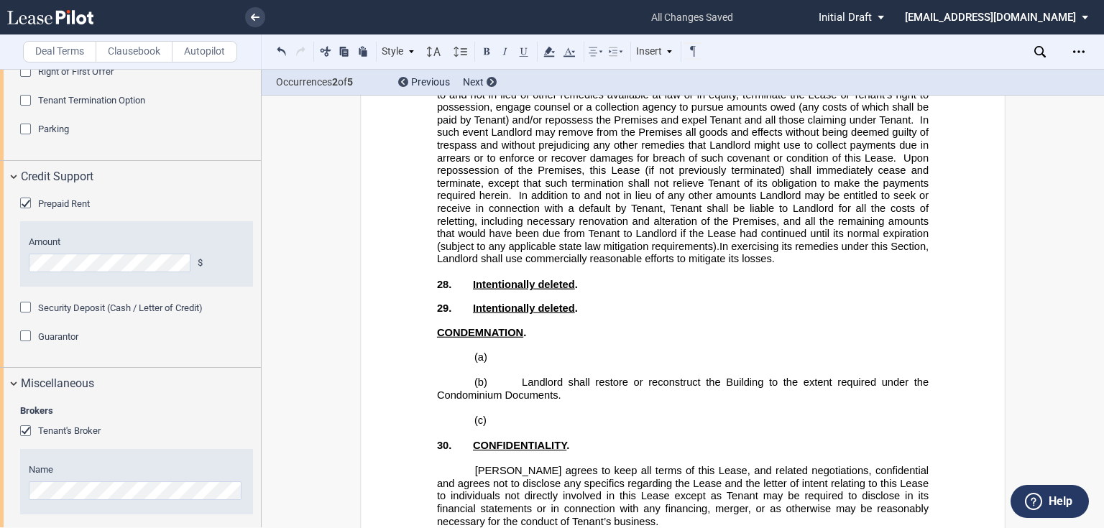
scroll to position [12228, 0]
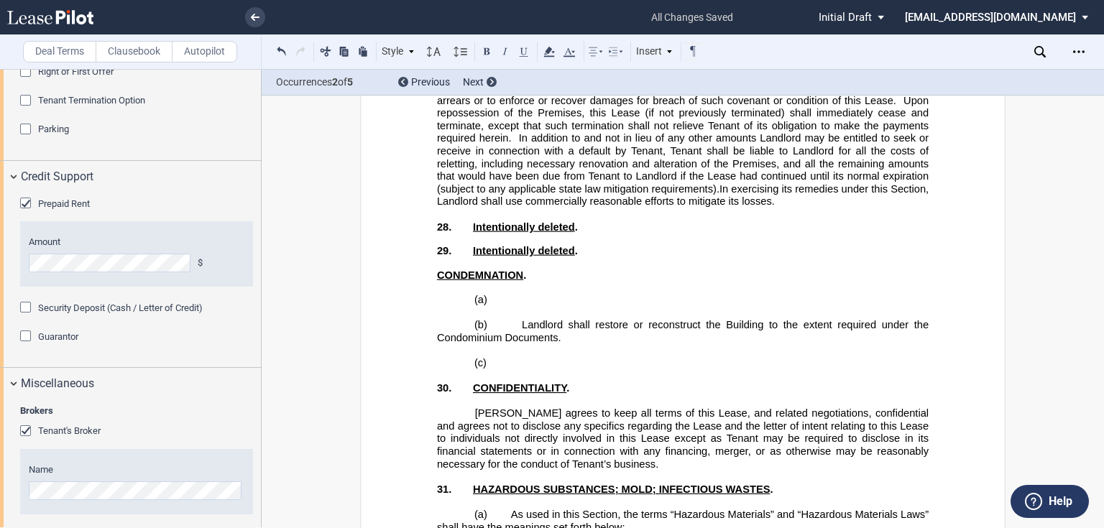
click at [437, 269] on span "CONDEMNATION" at bounding box center [480, 275] width 86 height 12
click at [394, 52] on div "Style" at bounding box center [397, 51] width 37 height 19
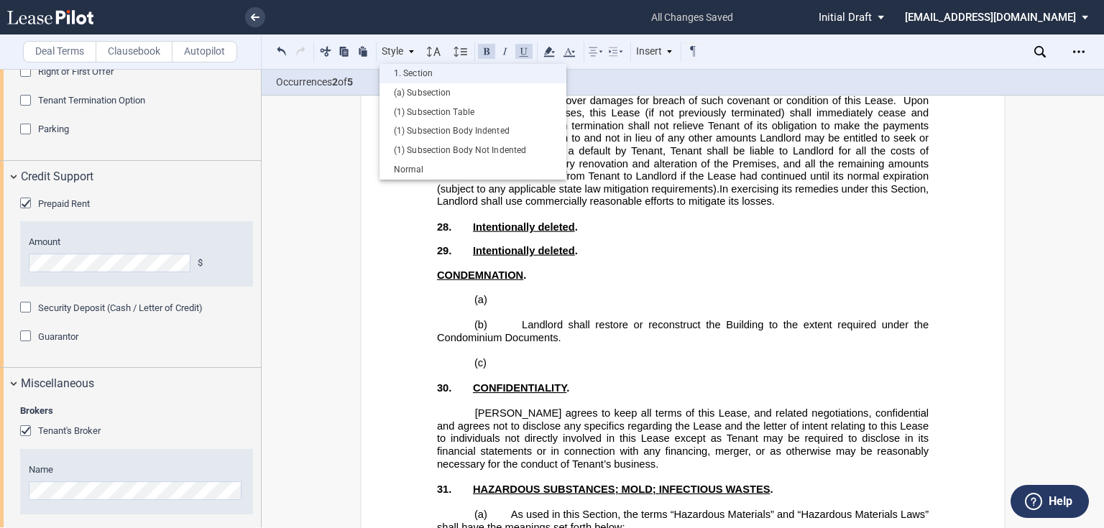
click at [414, 75] on div "1. Section" at bounding box center [473, 74] width 172 height 12
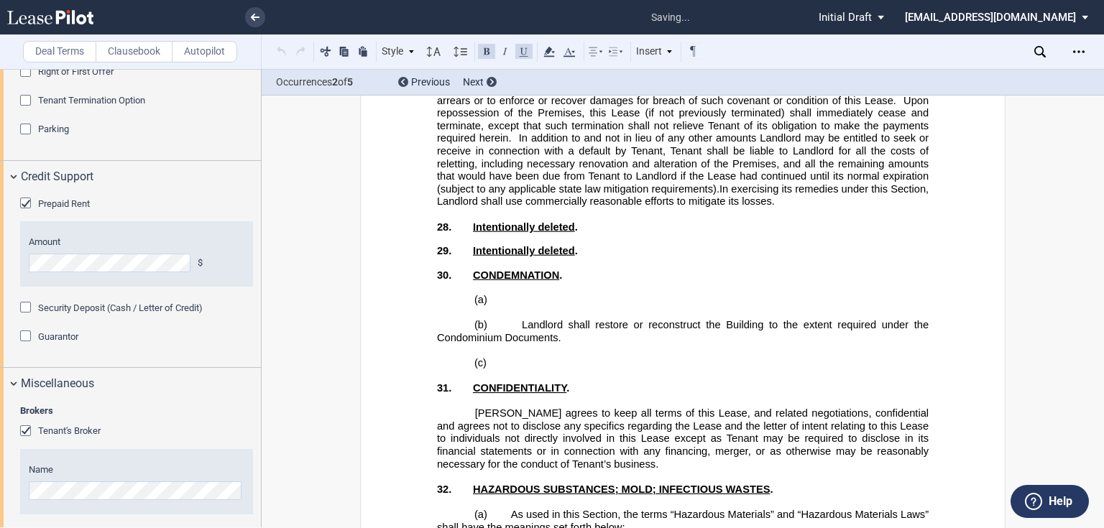
scroll to position [12285, 0]
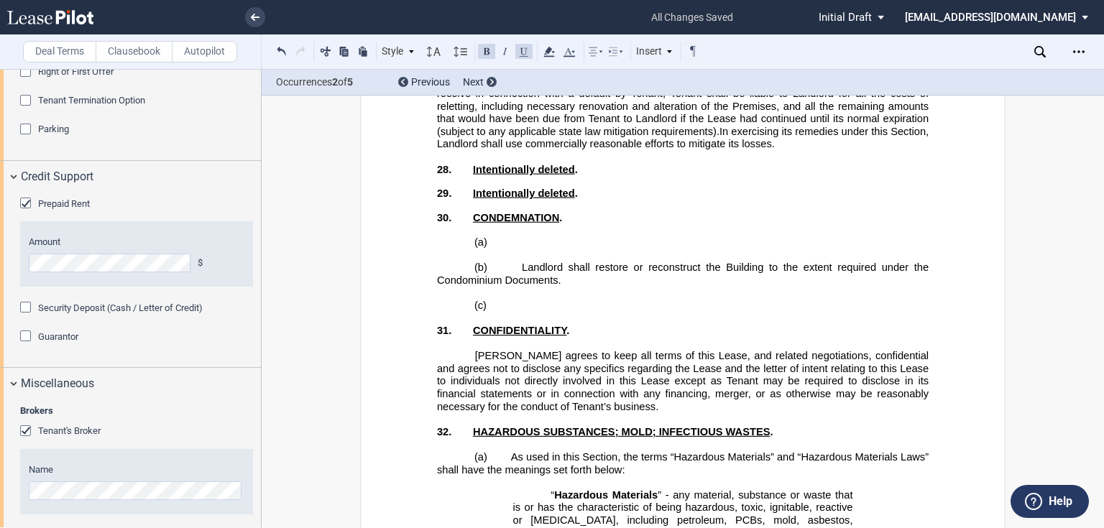
click at [544, 223] on p "﻿" at bounding box center [683, 229] width 492 height 13
click at [538, 236] on p "(a) ﻿" at bounding box center [683, 242] width 492 height 13
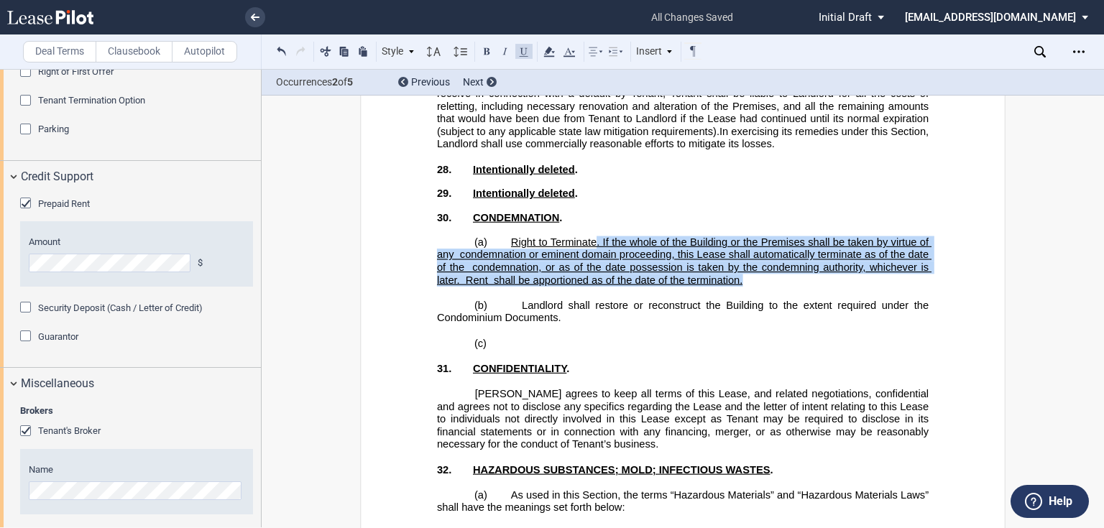
drag, startPoint x: 744, startPoint y: 259, endPoint x: 592, endPoint y: 223, distance: 156.5
click at [592, 236] on p "(a) ﻿ Right to Terminate. If the whole of the Building or the Premises shall be…" at bounding box center [683, 261] width 492 height 50
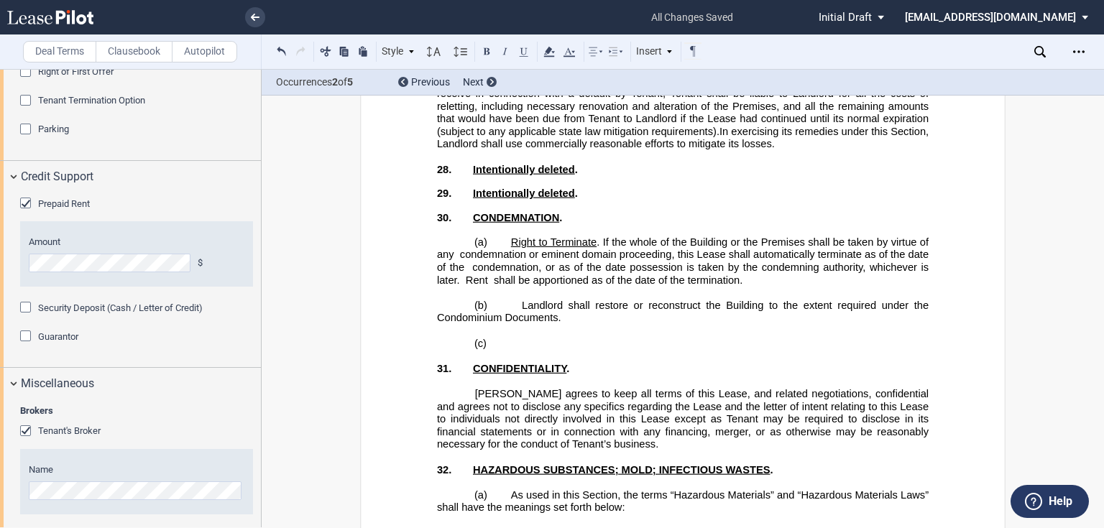
drag, startPoint x: 509, startPoint y: 364, endPoint x: 540, endPoint y: 350, distance: 34.1
click at [515, 375] on p "﻿" at bounding box center [683, 381] width 492 height 13
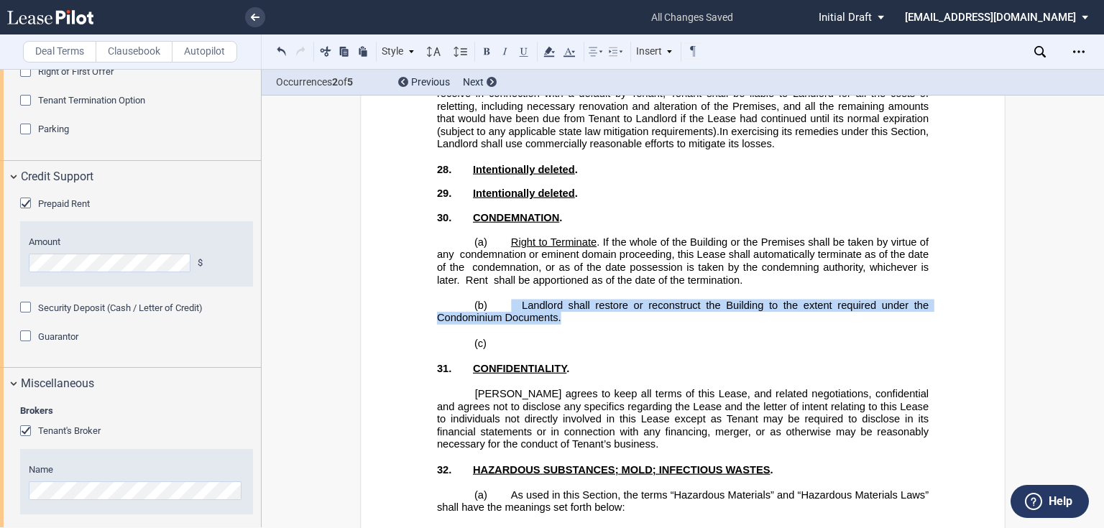
drag, startPoint x: 574, startPoint y: 293, endPoint x: 509, endPoint y: 287, distance: 65.7
click at [509, 300] on p "(b) ﻿ ﻿ Landlord shall restore or reconstruct the Building to the extent requir…" at bounding box center [683, 312] width 492 height 25
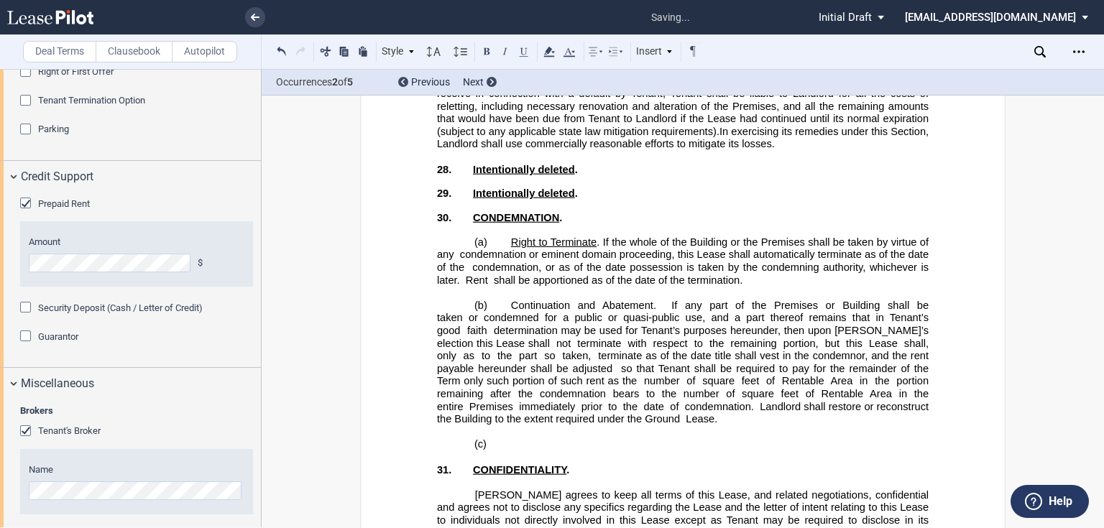
click at [503, 300] on p "(b) ﻿ ﻿ ﻿" at bounding box center [683, 363] width 492 height 126
click at [500, 300] on p "(b) ﻿ ﻿ ﻿" at bounding box center [683, 363] width 492 height 126
drag, startPoint x: 504, startPoint y: 285, endPoint x: 648, endPoint y: 282, distance: 143.7
click at [648, 300] on p "(b) ﻿ ﻿ ﻿" at bounding box center [683, 363] width 492 height 126
click at [523, 438] on p "(c) ﻿" at bounding box center [683, 444] width 492 height 13
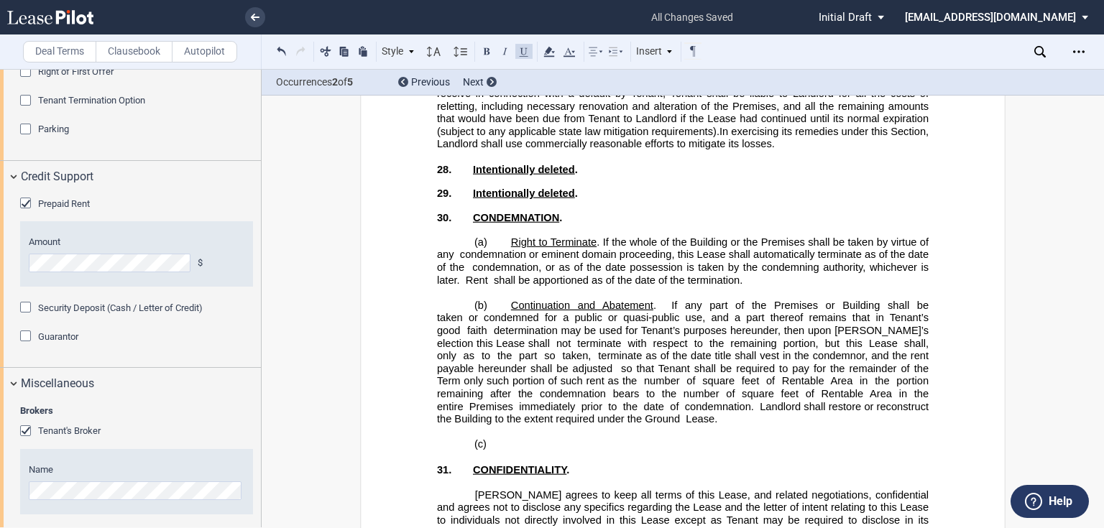
click at [511, 438] on p "(c) ﻿" at bounding box center [683, 444] width 492 height 13
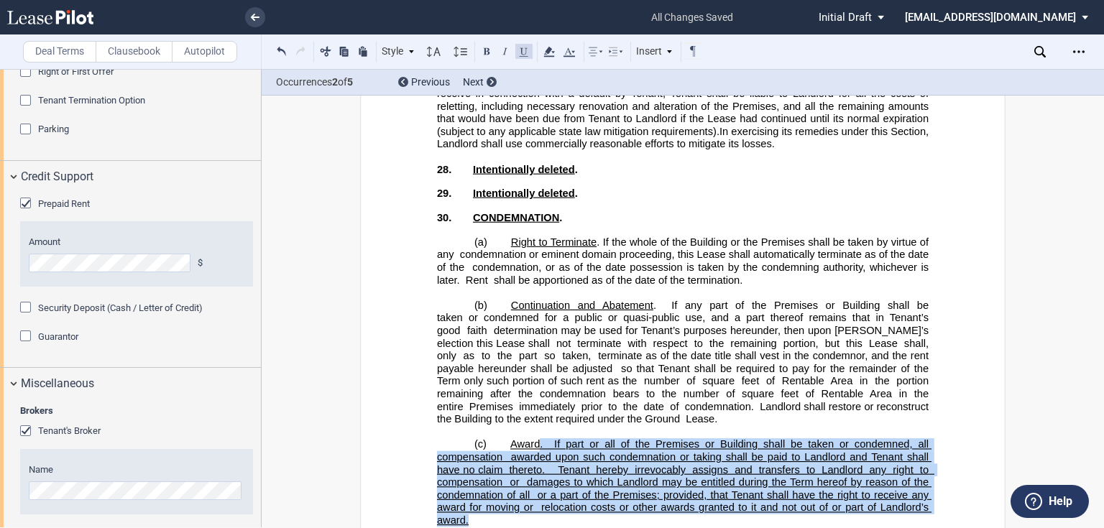
drag, startPoint x: 468, startPoint y: 505, endPoint x: 536, endPoint y: 428, distance: 103.4
click at [536, 438] on p "(c) ﻿ Award. If part or all of the Premises or Building shall be taken or conde…" at bounding box center [683, 482] width 492 height 88
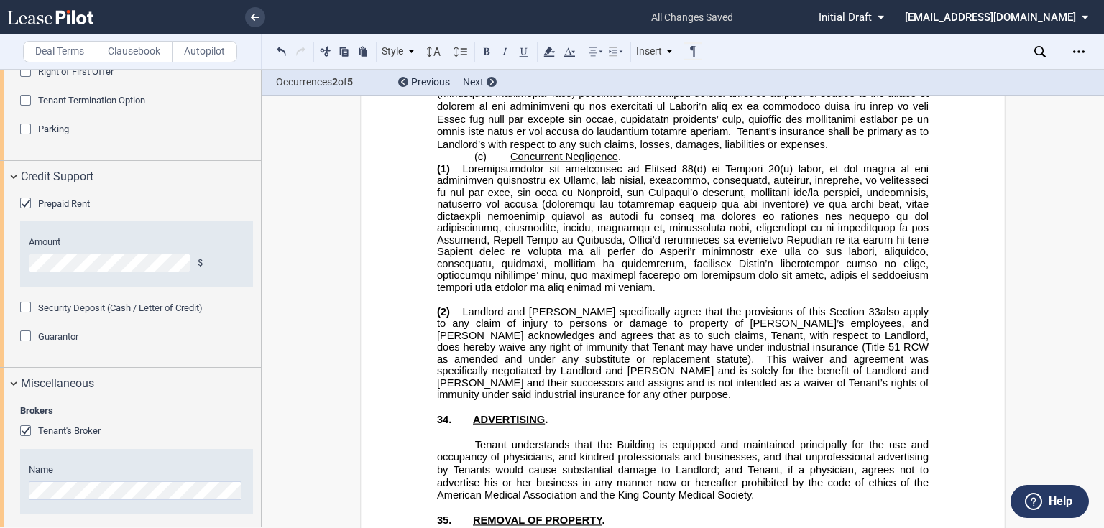
scroll to position [15619, 0]
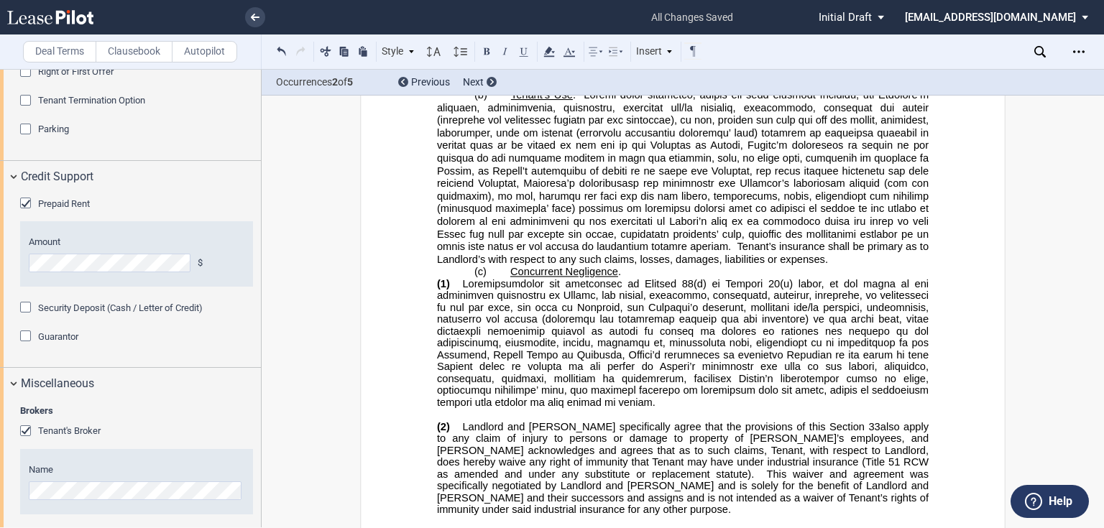
click at [439, 278] on span "(1)" at bounding box center [443, 284] width 13 height 12
click at [452, 278] on p "(1) ​." at bounding box center [683, 343] width 492 height 131
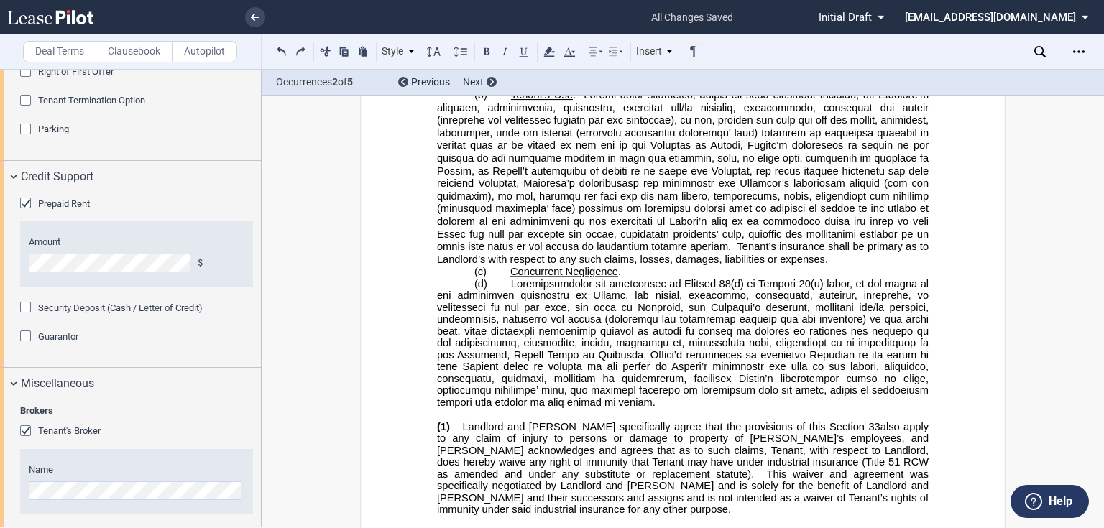
click at [504, 278] on p "(d) ​." at bounding box center [683, 343] width 492 height 131
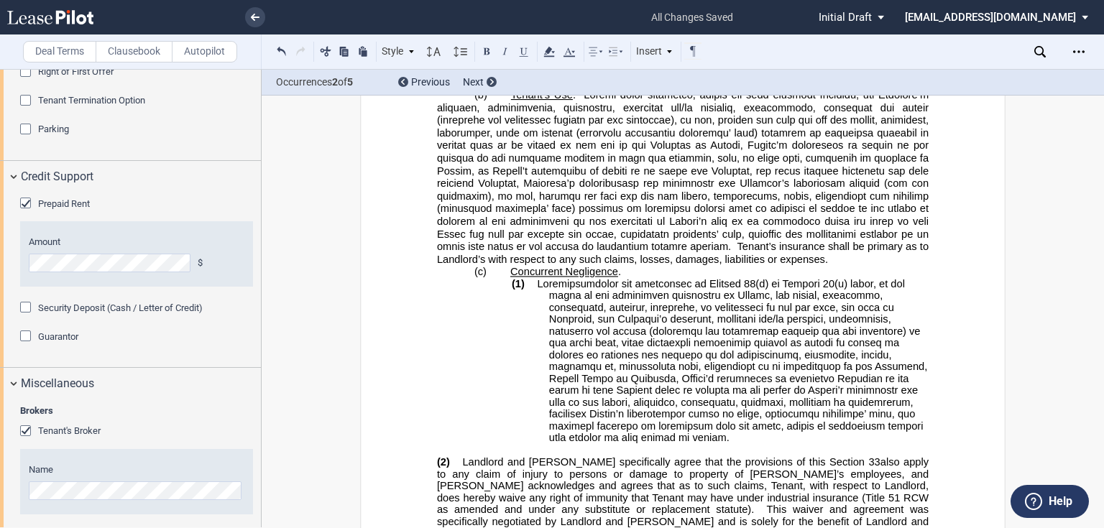
scroll to position [15734, 0]
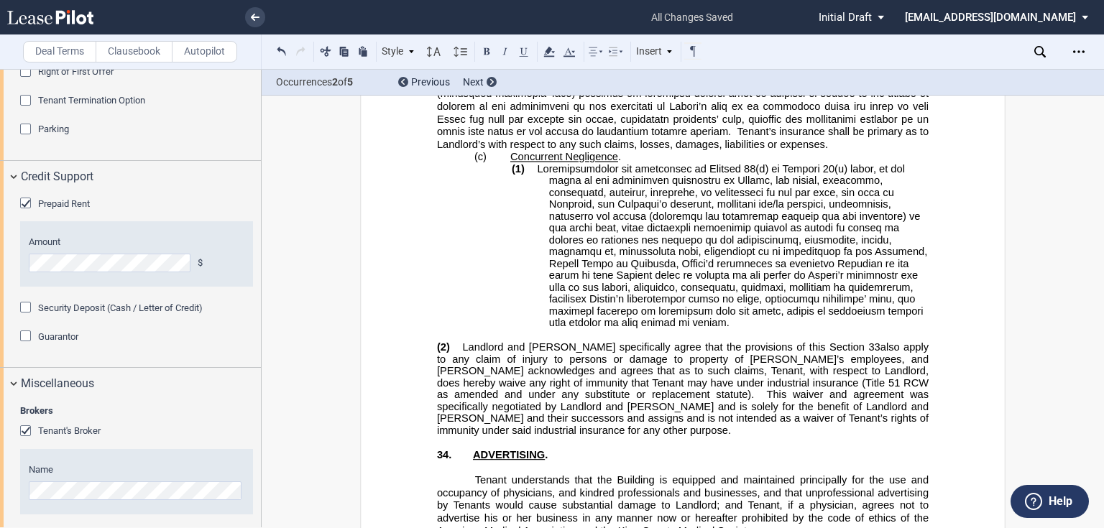
click at [454, 331] on p "﻿" at bounding box center [683, 335] width 492 height 13
click at [456, 341] on p "(2) ﻿ Landlord and Tenant specifically agree that the provisions of this Sectio…" at bounding box center [683, 388] width 492 height 95
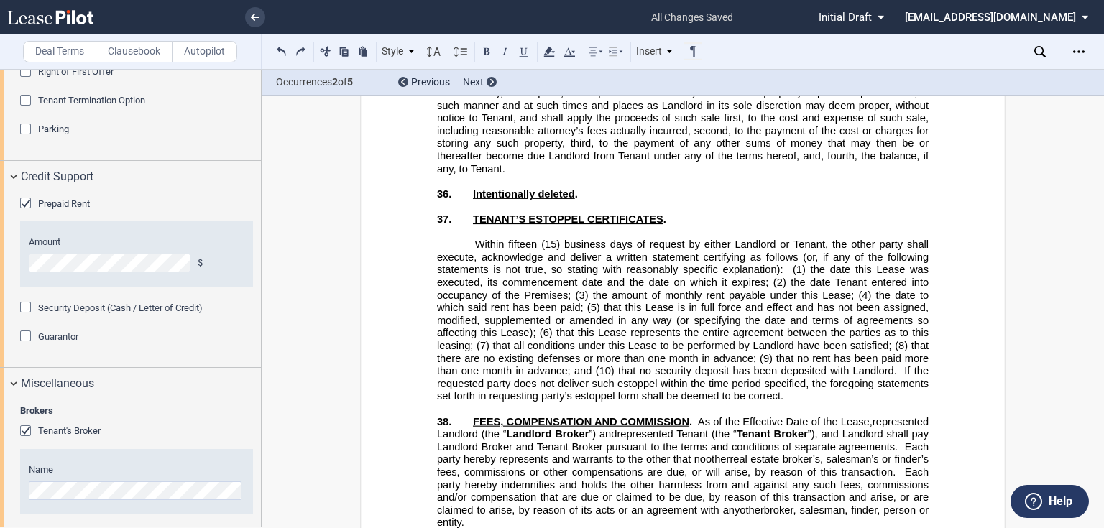
scroll to position [16482, 0]
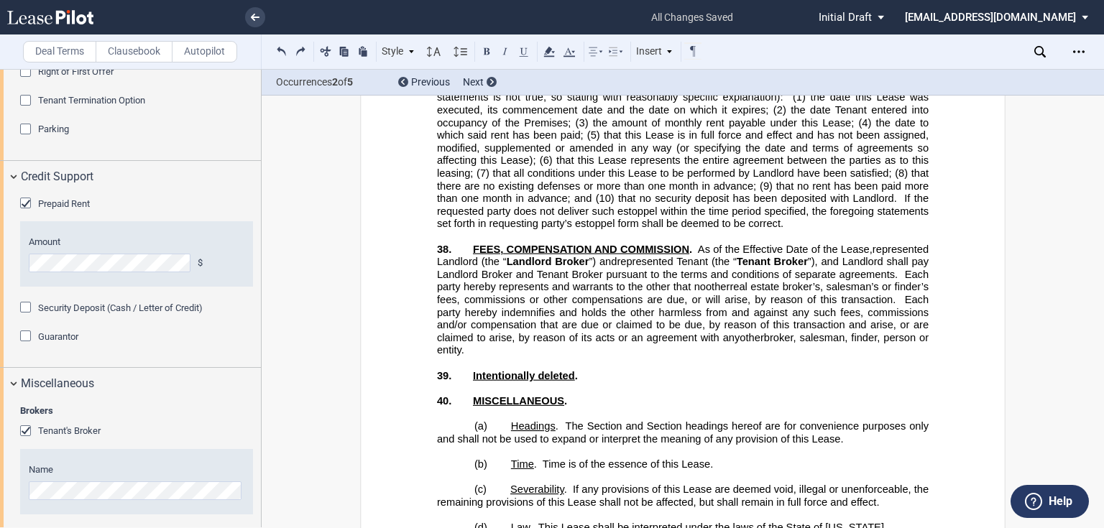
click at [617, 256] on span "”) and" at bounding box center [603, 262] width 28 height 12
click at [40, 433] on span "Tenant's Broker" at bounding box center [69, 430] width 63 height 11
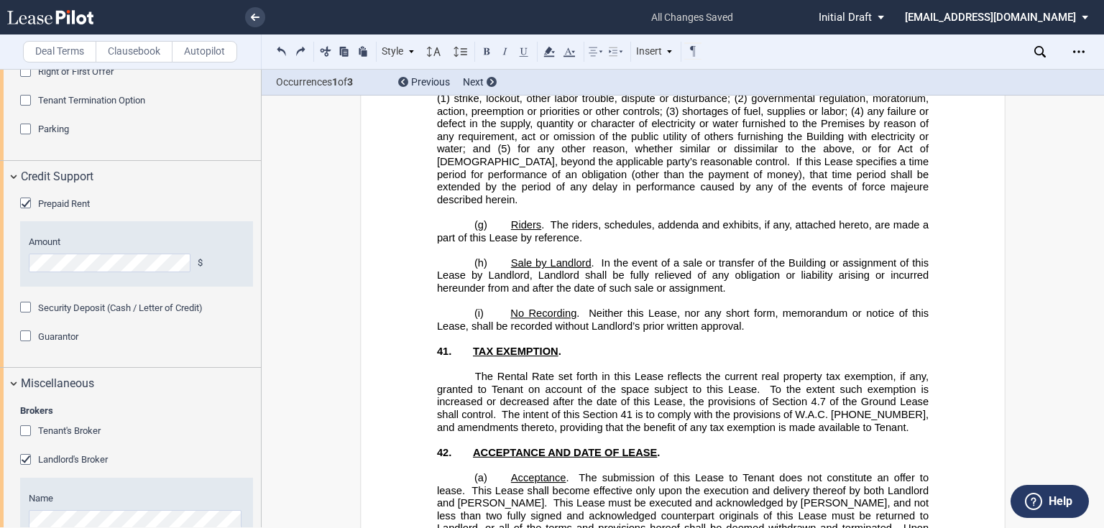
scroll to position [16654, 0]
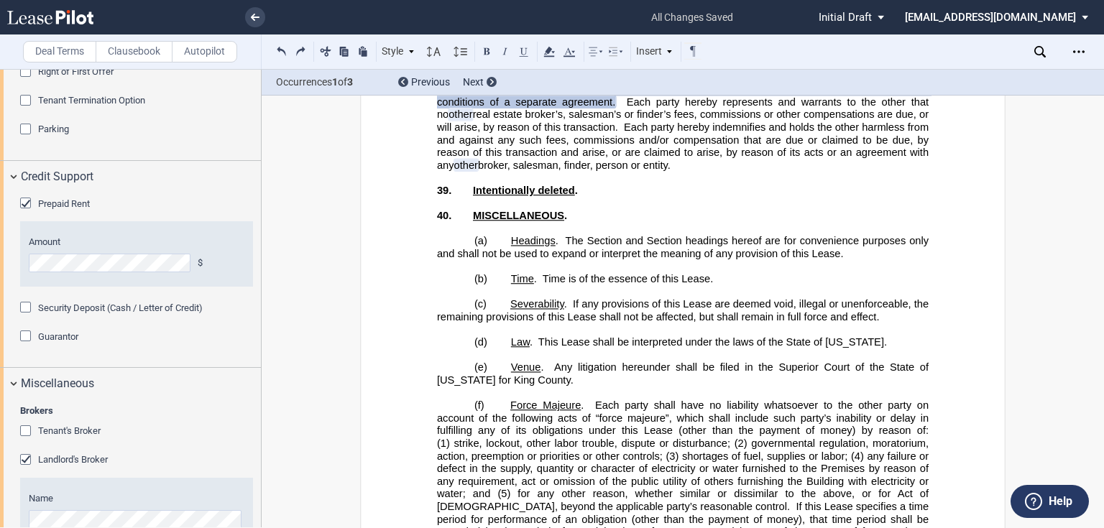
click at [647, 323] on p "﻿" at bounding box center [683, 329] width 492 height 13
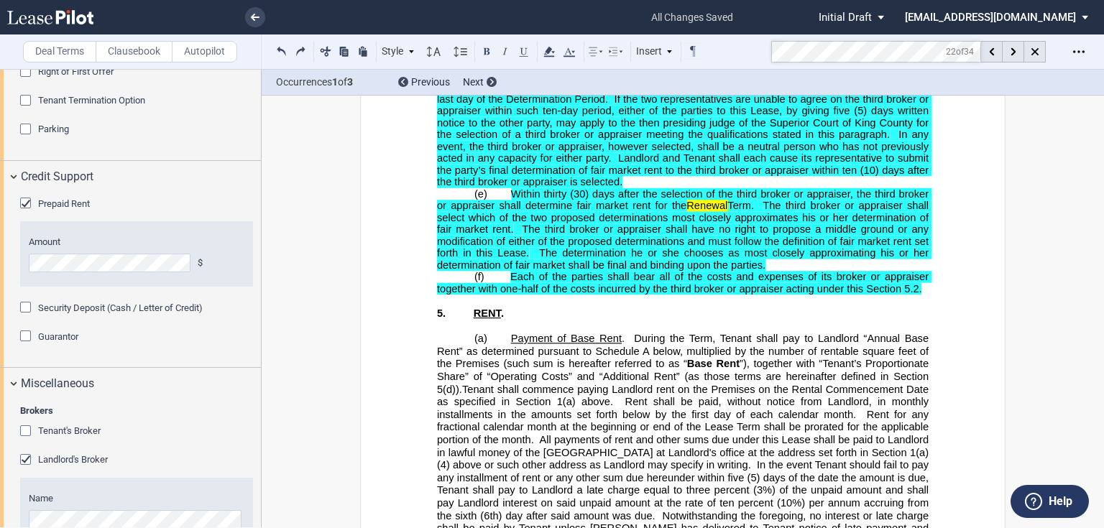
scroll to position [2315, 0]
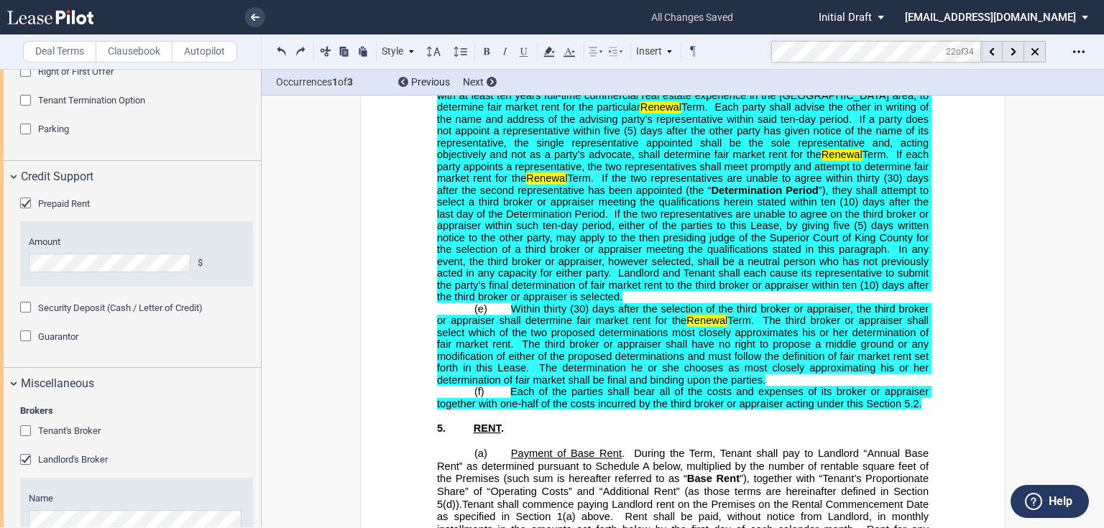
drag, startPoint x: 551, startPoint y: 184, endPoint x: 509, endPoint y: 164, distance: 46.9
click at [510, 161] on span "If a party does not appoint a representative within five (5) days after the oth…" at bounding box center [684, 137] width 494 height 47
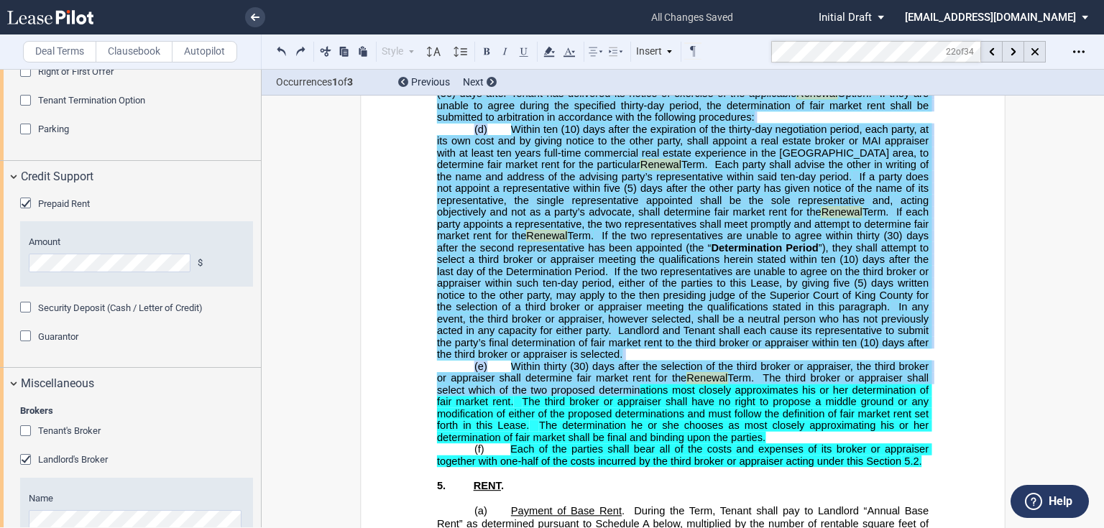
scroll to position [2373, 0]
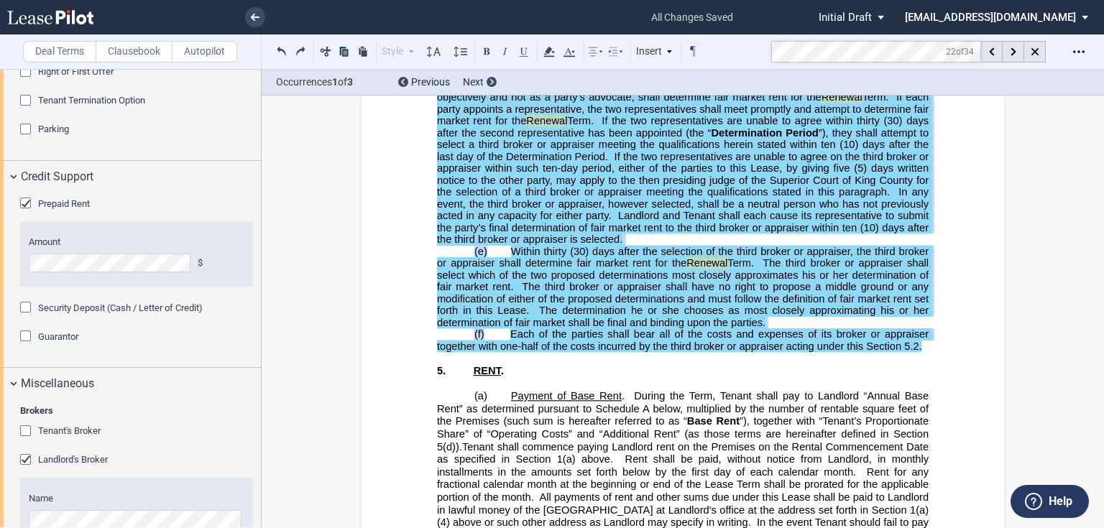
drag, startPoint x: 525, startPoint y: 192, endPoint x: 911, endPoint y: 377, distance: 428.1
click at [923, 353] on div "!!SET_LEVEL_1!! !!MOLEASE_LEVEL2!! (c) ​ Renewal Option . Tenant shall have the…" at bounding box center [683, 98] width 492 height 510
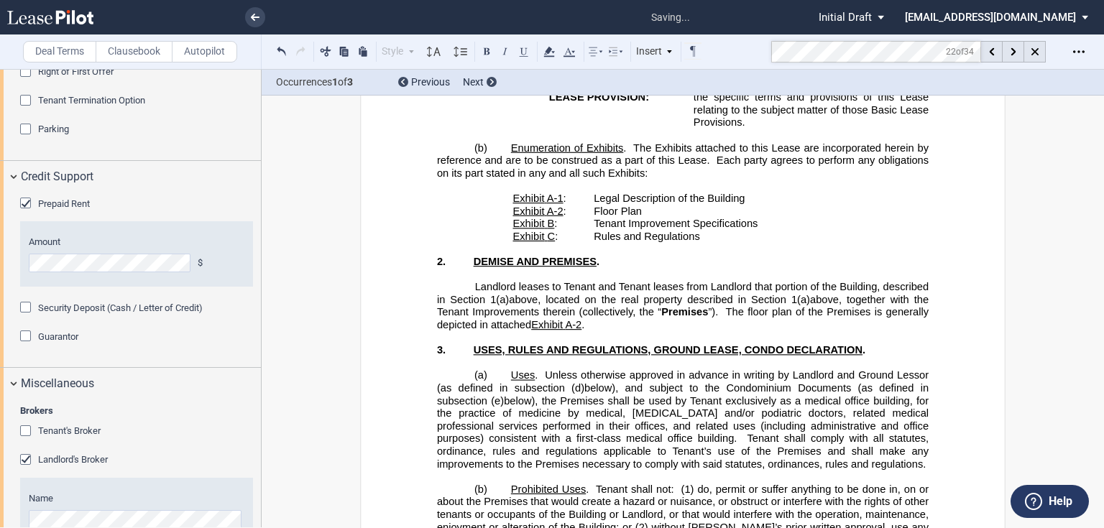
scroll to position [1196, 0]
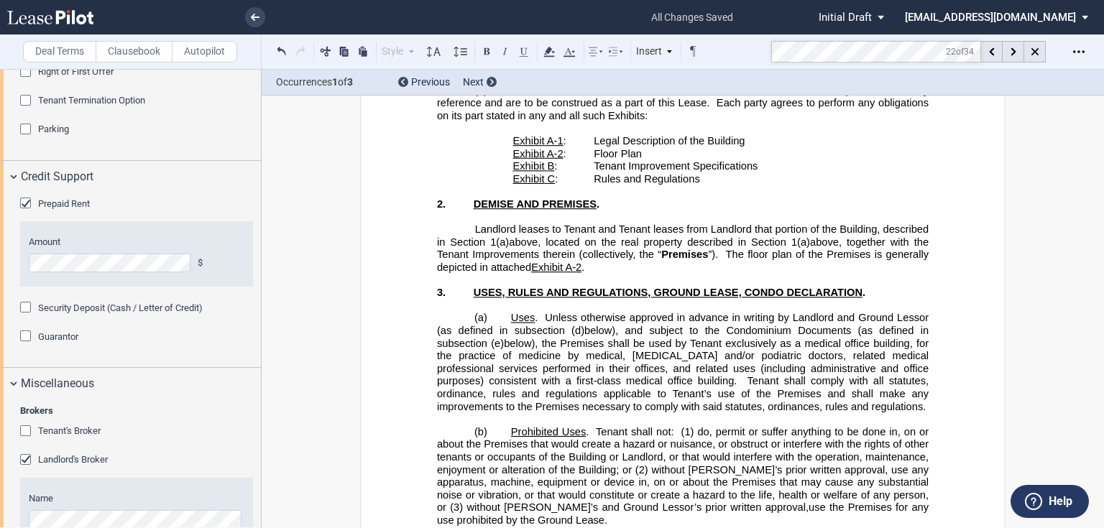
click at [543, 336] on span "Unless otherwise approved in advance in writing by Landlord and Ground Lessor (…" at bounding box center [684, 324] width 494 height 24
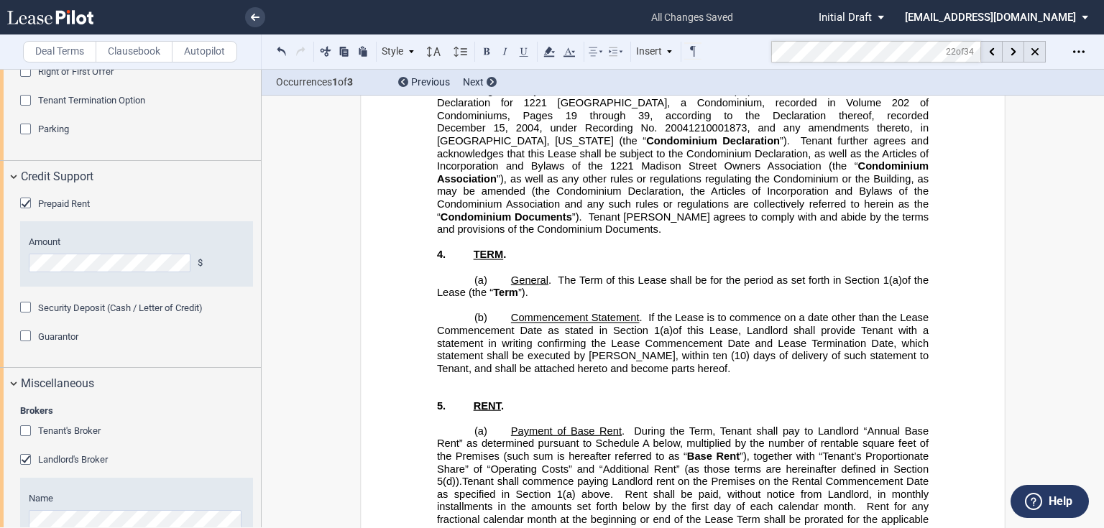
scroll to position [1943, 0]
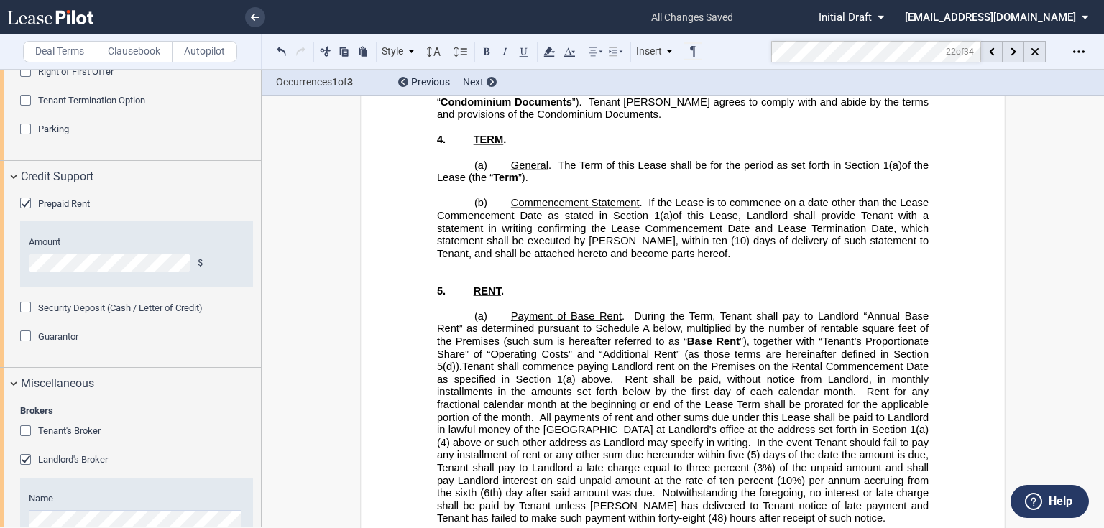
click at [736, 262] on p "​" at bounding box center [683, 266] width 492 height 12
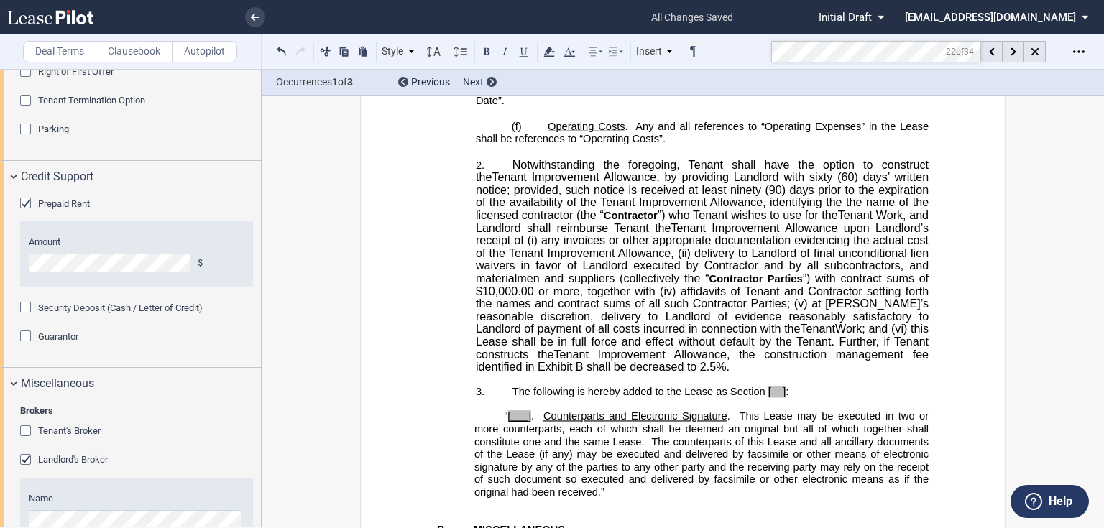
scroll to position [23168, 0]
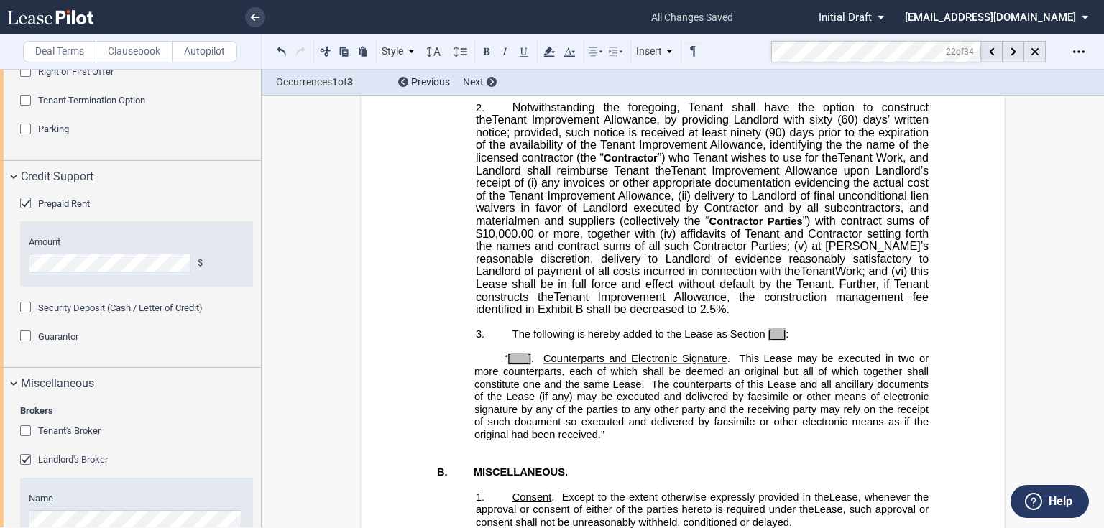
click at [762, 341] on p "﻿" at bounding box center [683, 347] width 492 height 13
click at [765, 328] on span at bounding box center [766, 334] width 3 height 12
drag, startPoint x: 527, startPoint y: 328, endPoint x: 503, endPoint y: 329, distance: 24.4
click at [503, 353] on span "“ [___] . Counterparts and Electronic Signature . This Lease may be executed in…" at bounding box center [702, 397] width 457 height 88
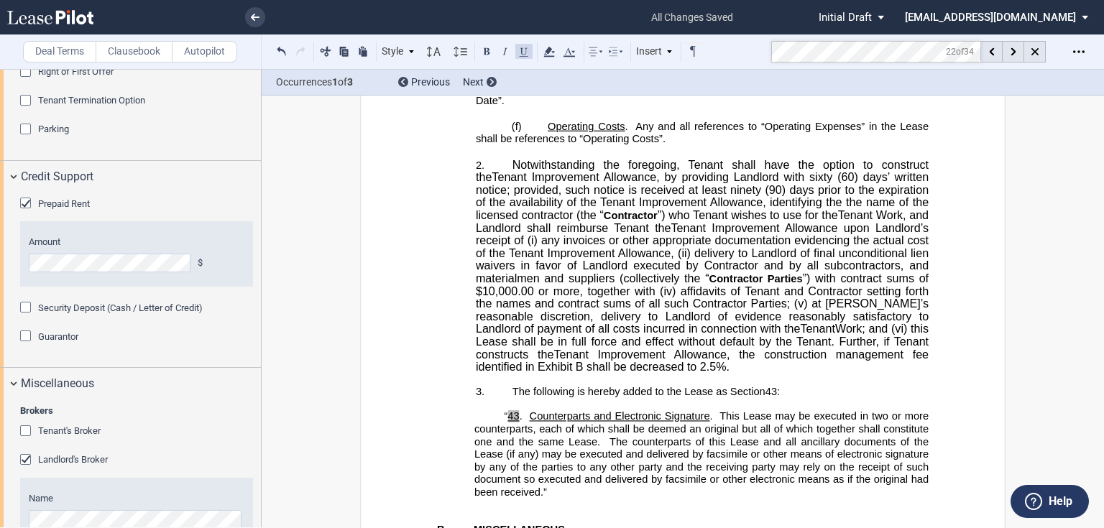
scroll to position [23053, 0]
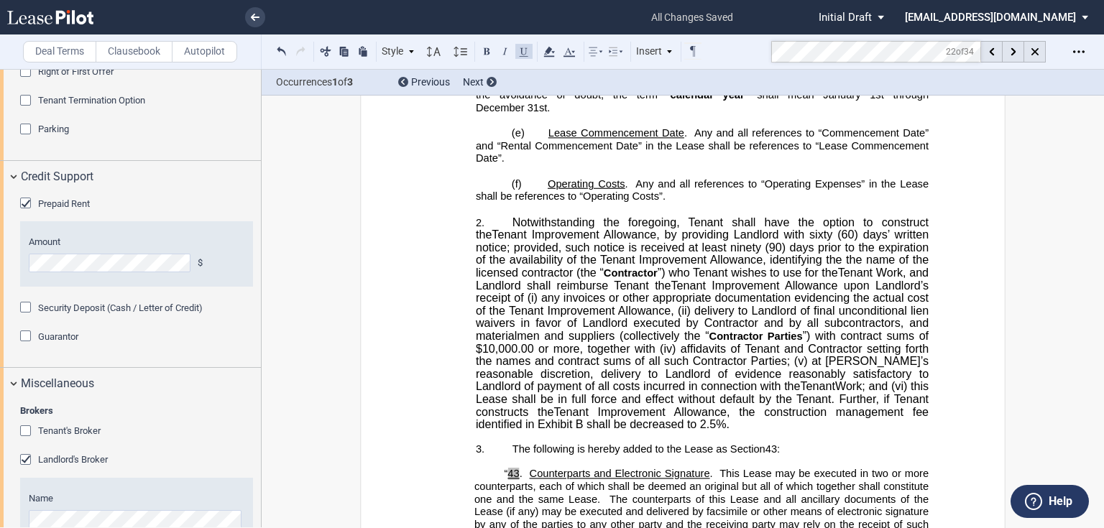
click at [501, 216] on p "2. ﻿ Notwithstanding the foregoing, Tenant shall have the option to construct t…" at bounding box center [702, 323] width 453 height 215
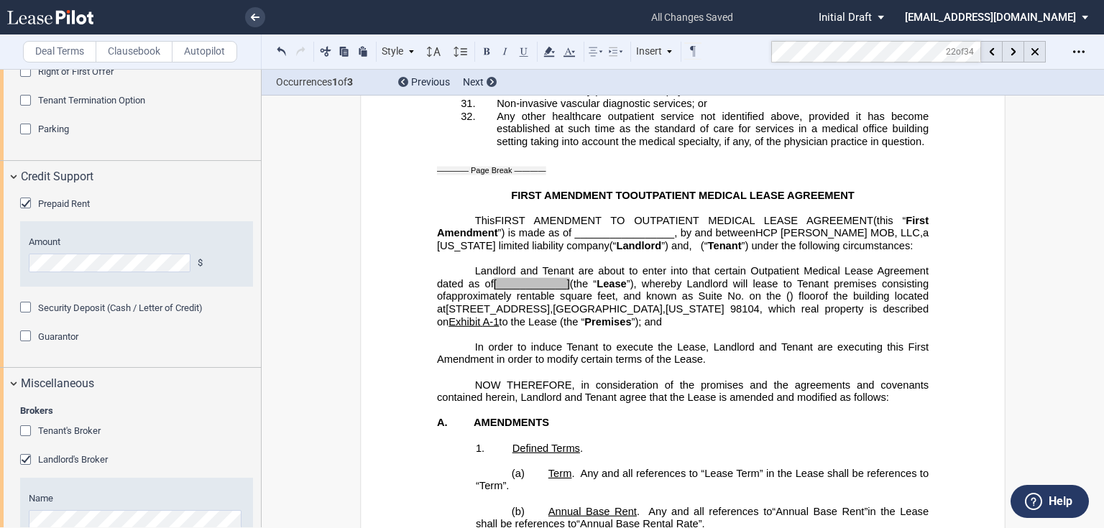
scroll to position [22421, 0]
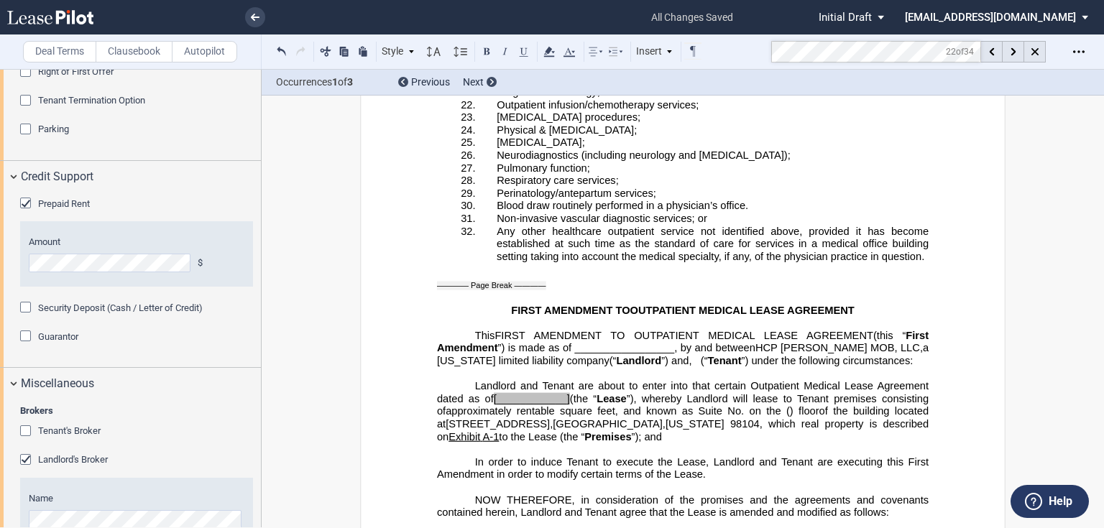
click at [563, 393] on span "[____________]" at bounding box center [532, 399] width 76 height 12
click at [570, 393] on span "(the “" at bounding box center [583, 399] width 27 height 12
click at [494, 393] on span "[____________" at bounding box center [530, 399] width 73 height 12
click at [1079, 52] on use "Open Lease options menu" at bounding box center [1078, 51] width 11 height 2
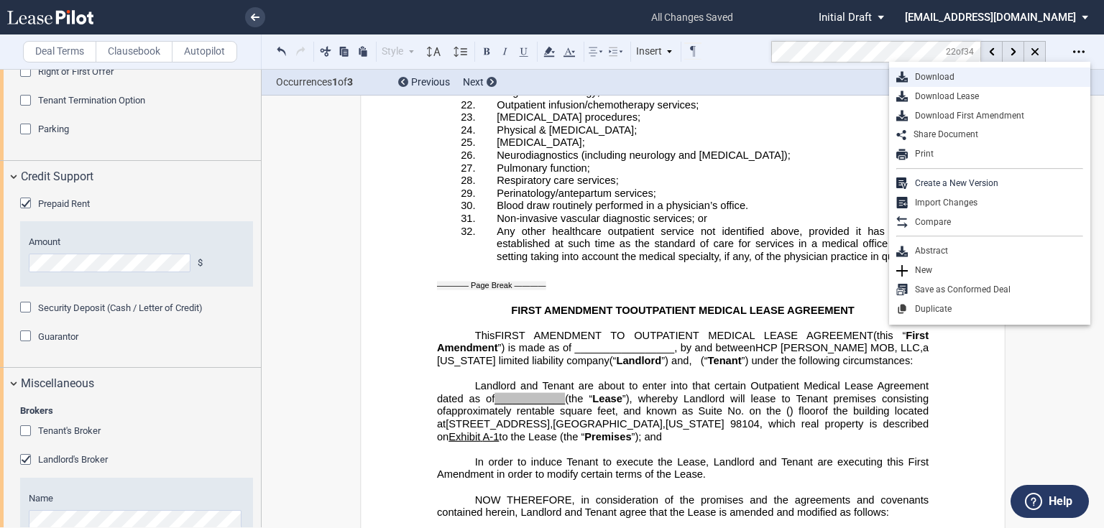
click at [954, 79] on div "Download" at bounding box center [995, 77] width 175 height 12
